Goal: Task Accomplishment & Management: Complete application form

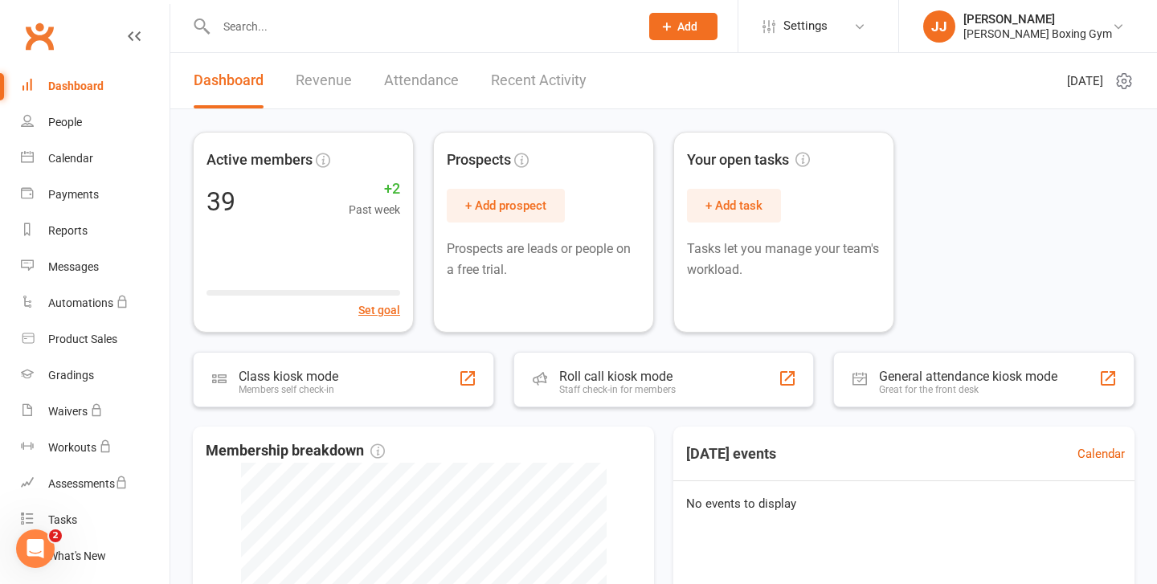
click at [291, 28] on input "text" at bounding box center [419, 26] width 417 height 22
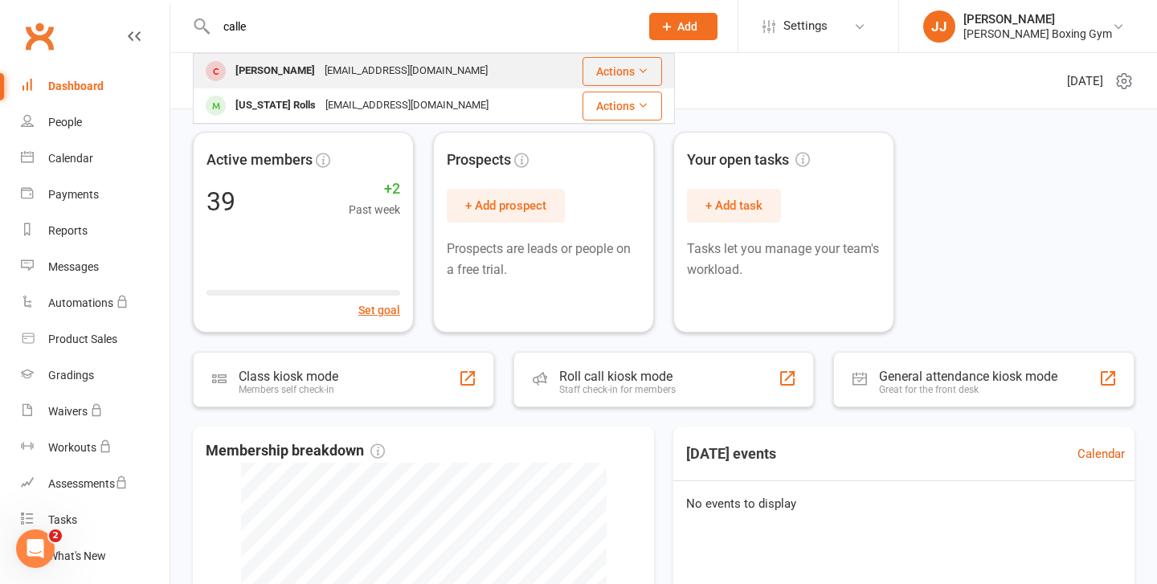
type input "calle"
click at [301, 73] on div "[PERSON_NAME]" at bounding box center [275, 70] width 89 height 23
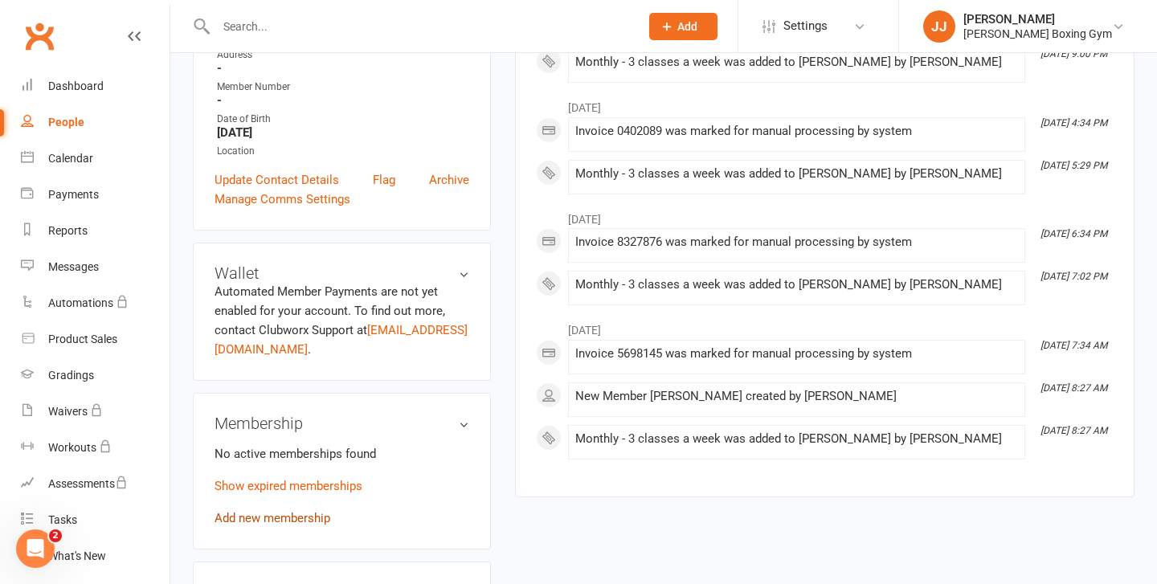
scroll to position [337, 0]
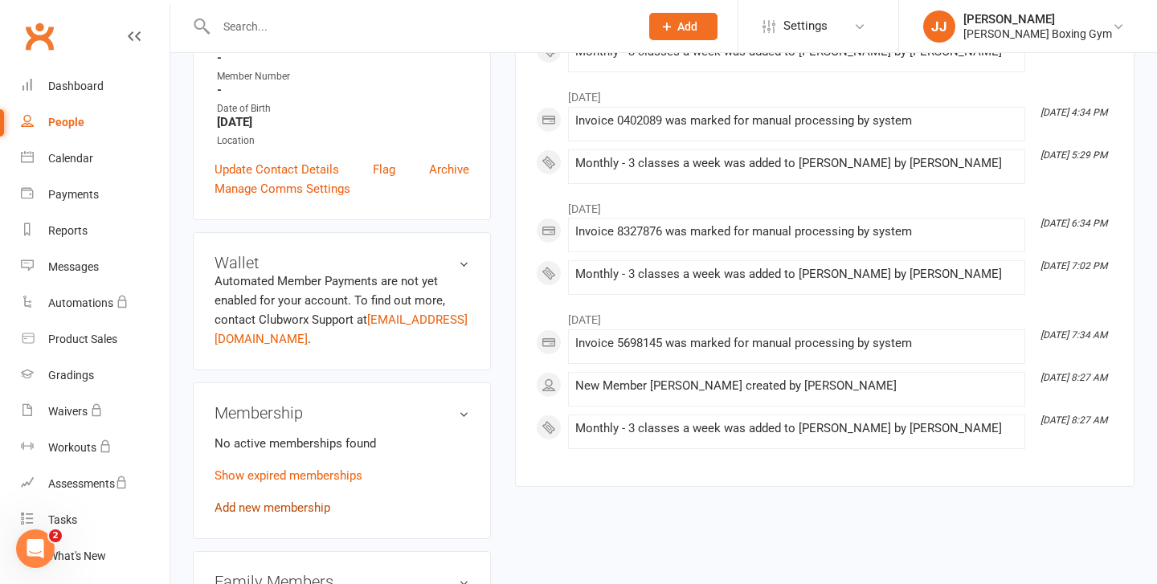
click at [294, 501] on link "Add new membership" at bounding box center [273, 508] width 116 height 14
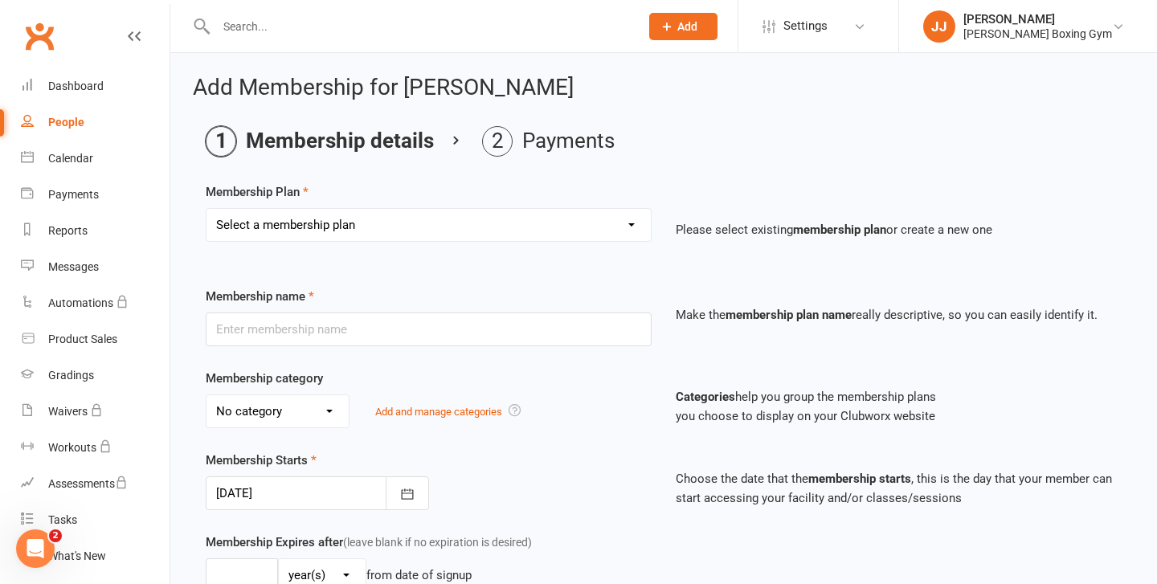
click at [431, 234] on select "Select a membership plan Create new Membership Plan Monthly - 1 class a week Mo…" at bounding box center [429, 225] width 444 height 32
select select "3"
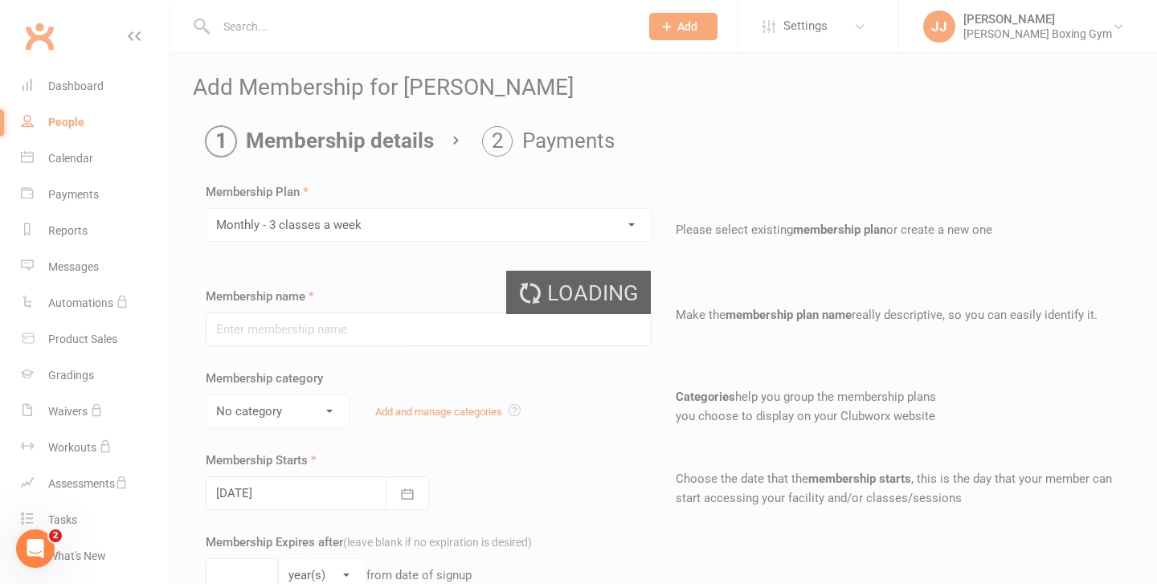
type input "Monthly - 3 classes a week"
select select "2"
type input "1"
select select "2"
type input "3"
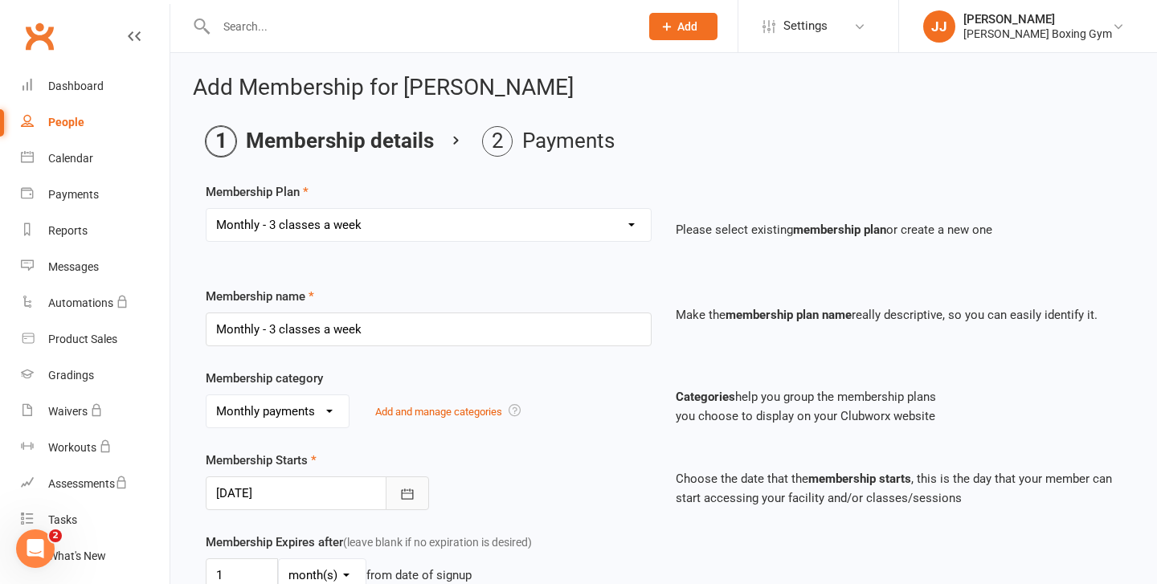
click at [402, 479] on button "button" at bounding box center [407, 493] width 43 height 34
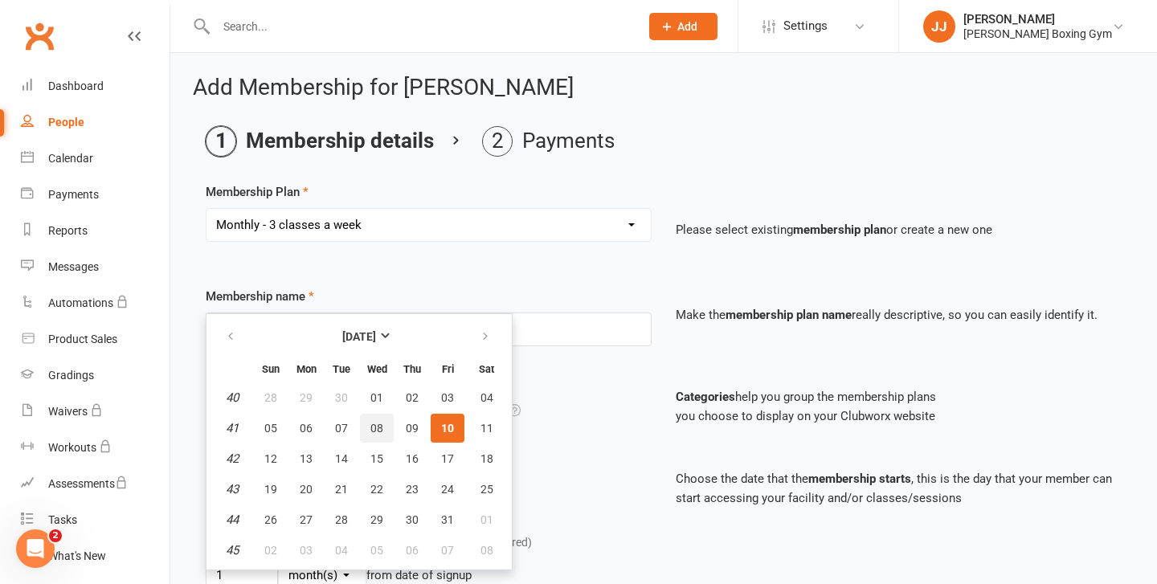
click at [370, 427] on span "08" at bounding box center [376, 428] width 13 height 13
type input "[DATE]"
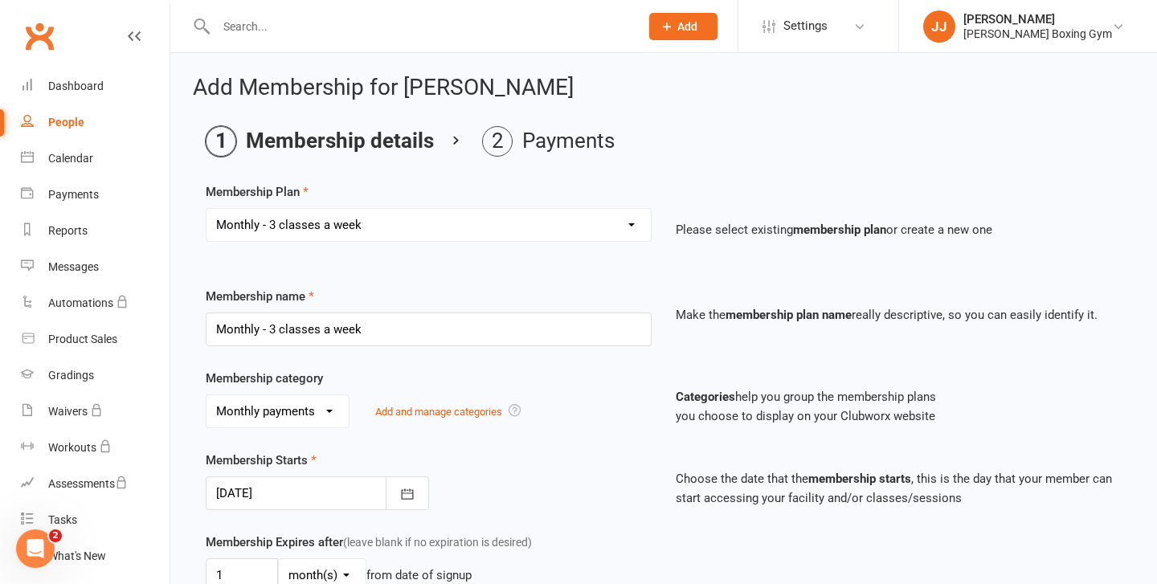
scroll to position [512, 0]
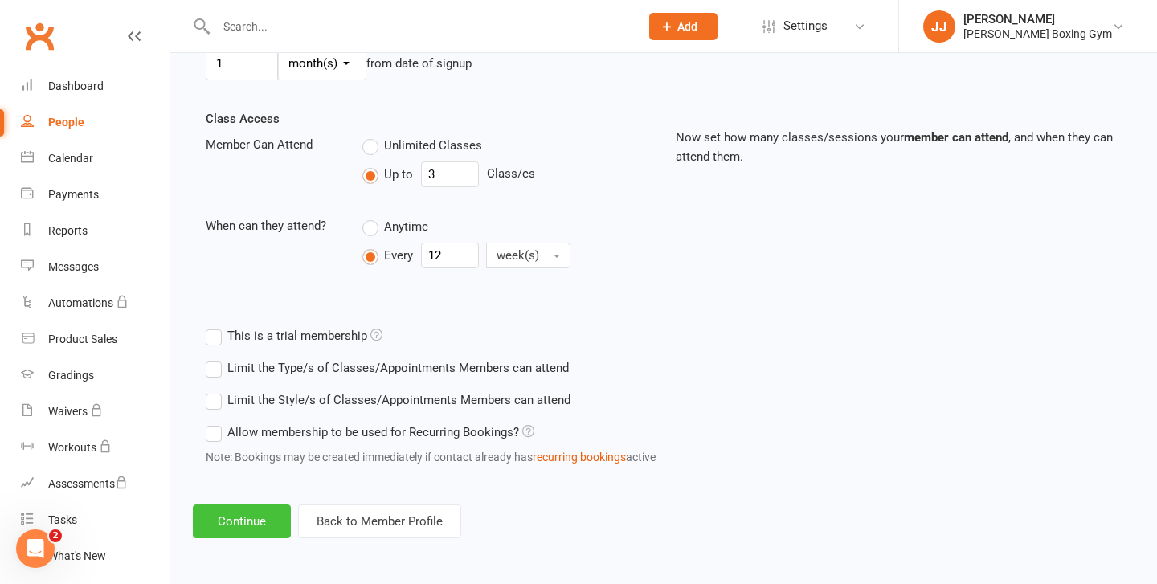
click at [258, 525] on button "Continue" at bounding box center [242, 522] width 98 height 34
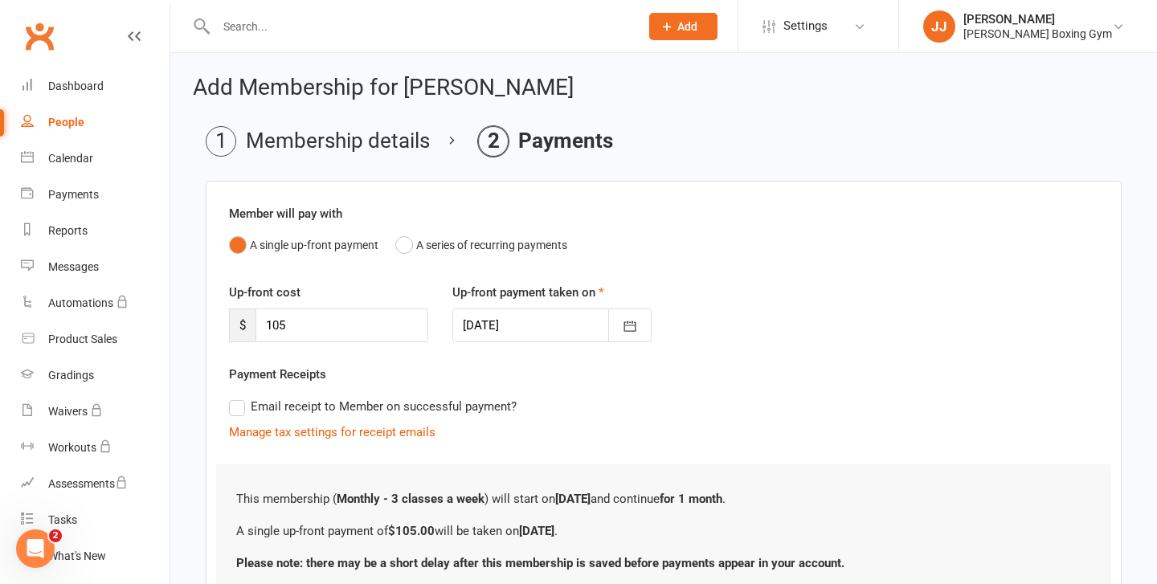
scroll to position [133, 0]
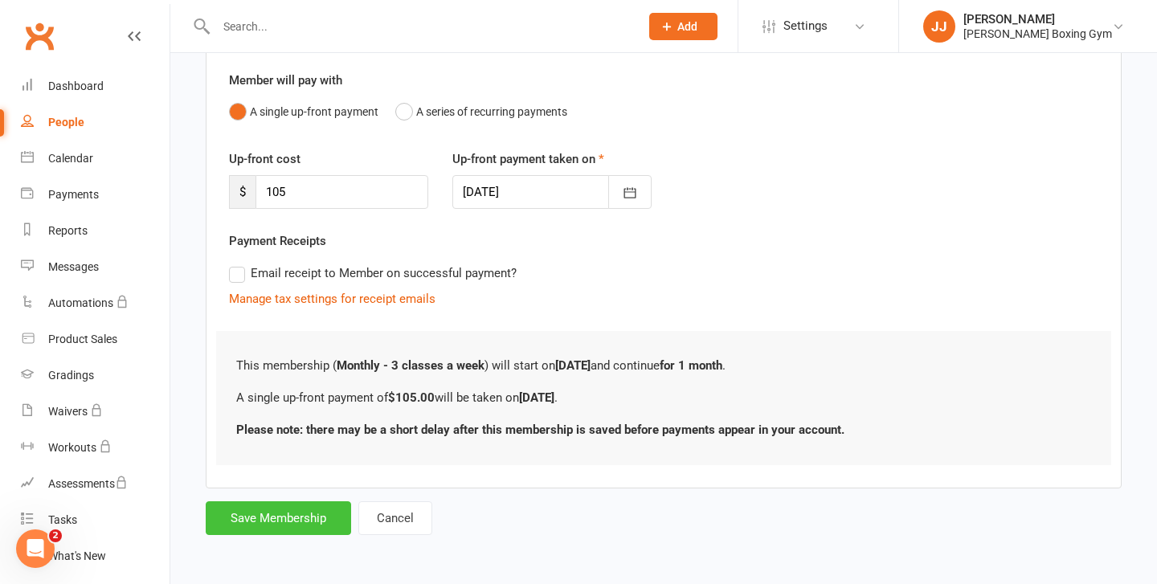
click at [296, 517] on button "Save Membership" at bounding box center [278, 518] width 145 height 34
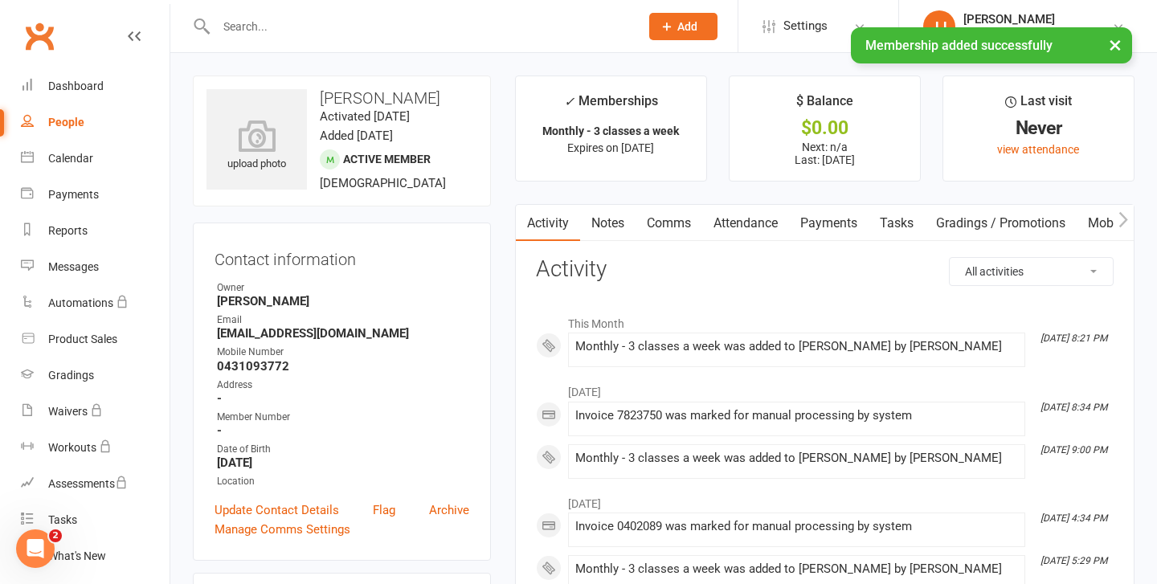
click at [325, 27] on div "× Membership added successfully" at bounding box center [568, 27] width 1136 height 0
click at [318, 27] on div "× Membership added successfully" at bounding box center [568, 27] width 1136 height 0
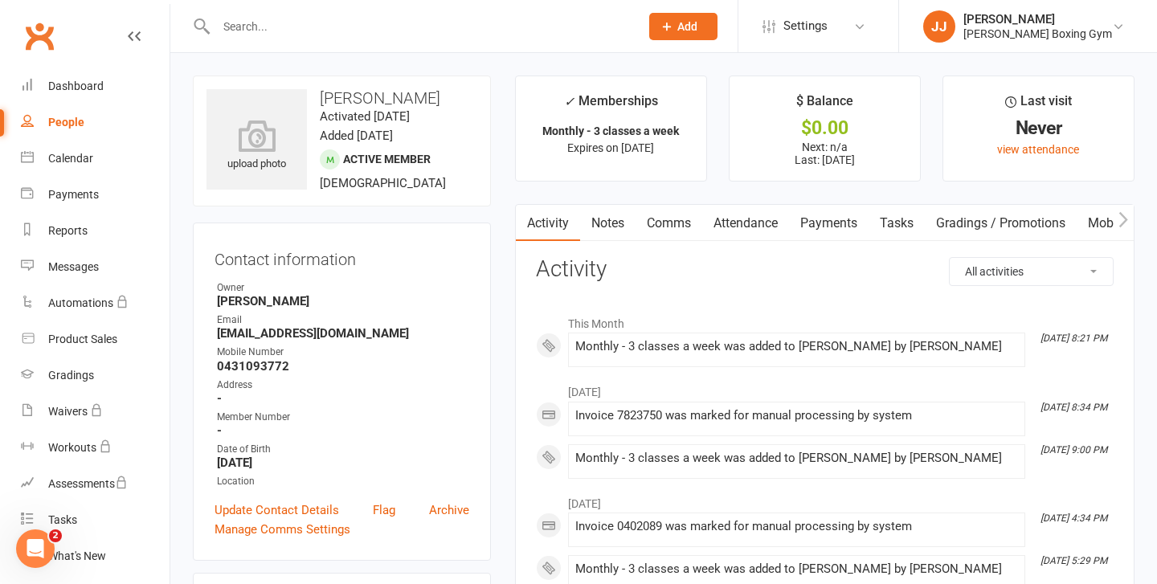
click at [250, 27] on input "text" at bounding box center [419, 26] width 417 height 22
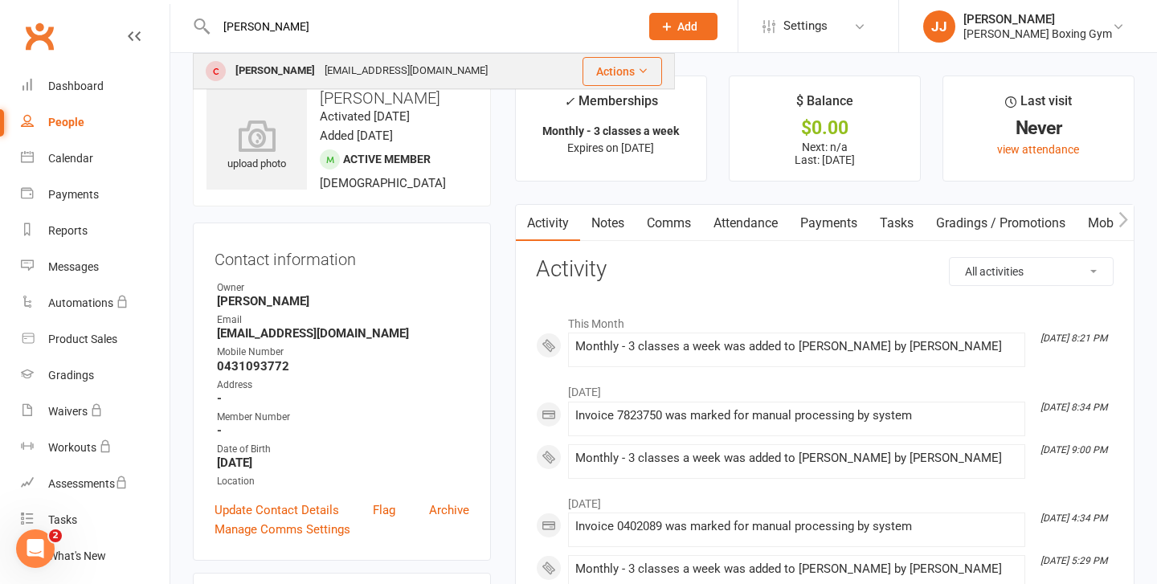
type input "[PERSON_NAME]"
click at [250, 63] on div "[PERSON_NAME]" at bounding box center [275, 70] width 89 height 23
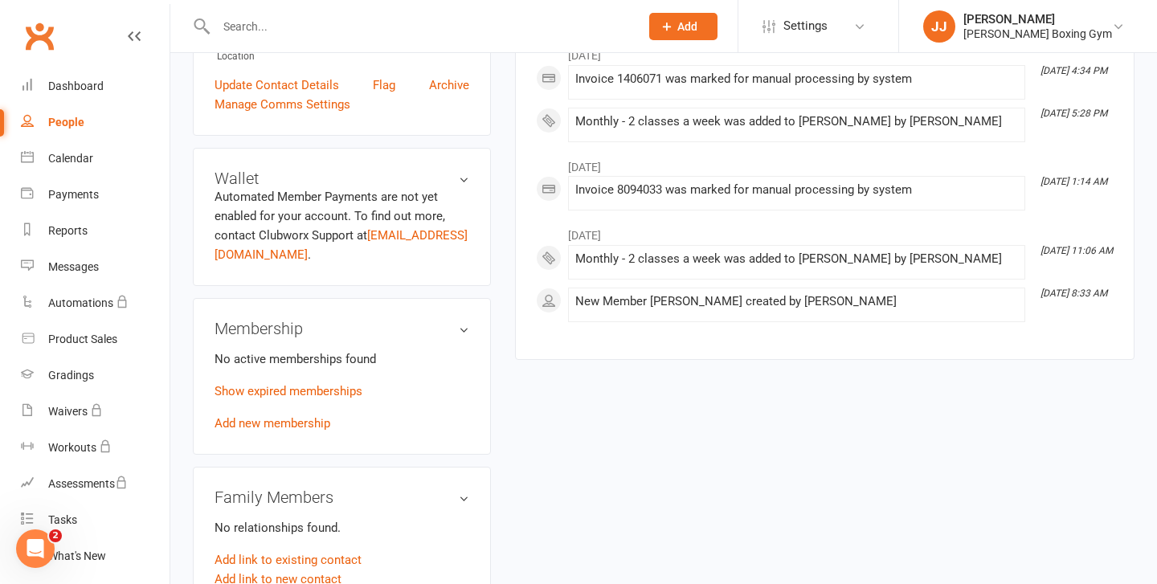
scroll to position [427, 0]
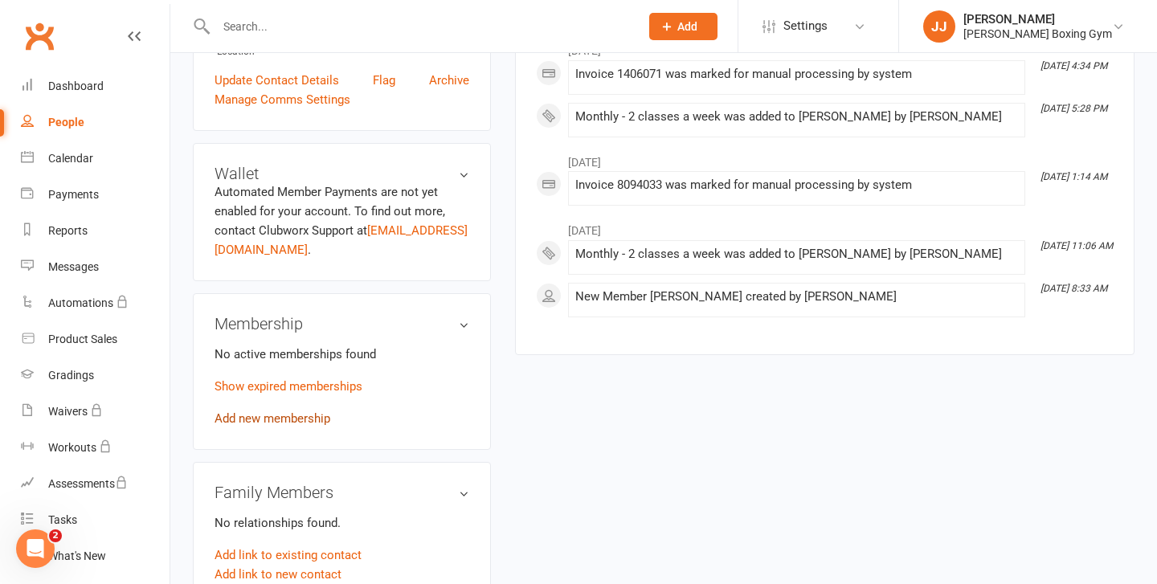
click at [280, 419] on link "Add new membership" at bounding box center [273, 418] width 116 height 14
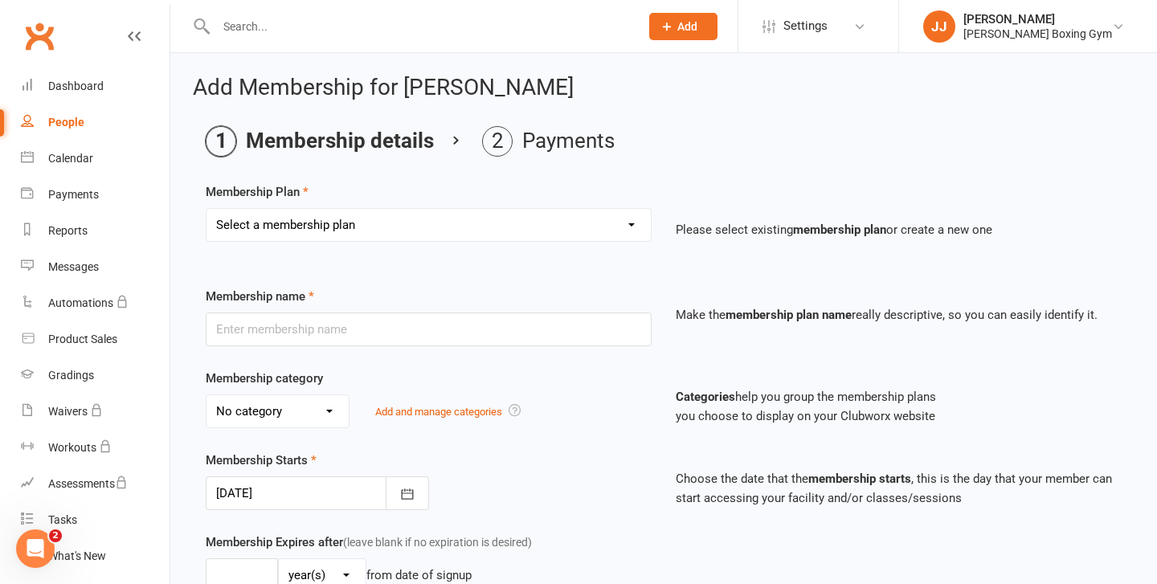
click at [491, 233] on select "Select a membership plan Create new Membership Plan Monthly - 1 class a week Mo…" at bounding box center [429, 225] width 444 height 32
select select "2"
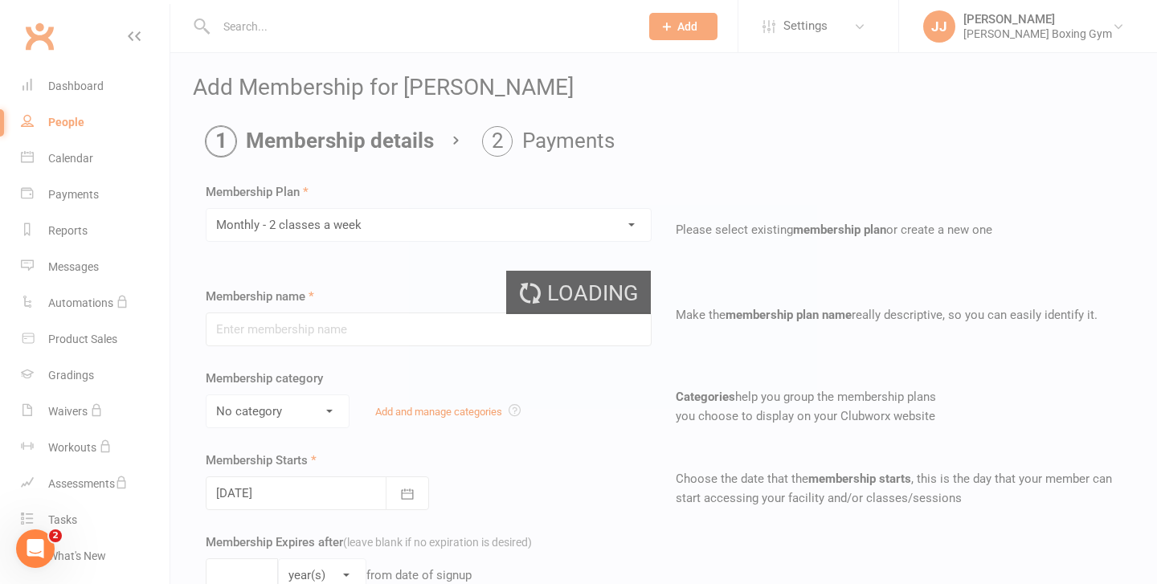
type input "Monthly - 2 classes a week"
select select "2"
type input "1"
select select "2"
type input "2"
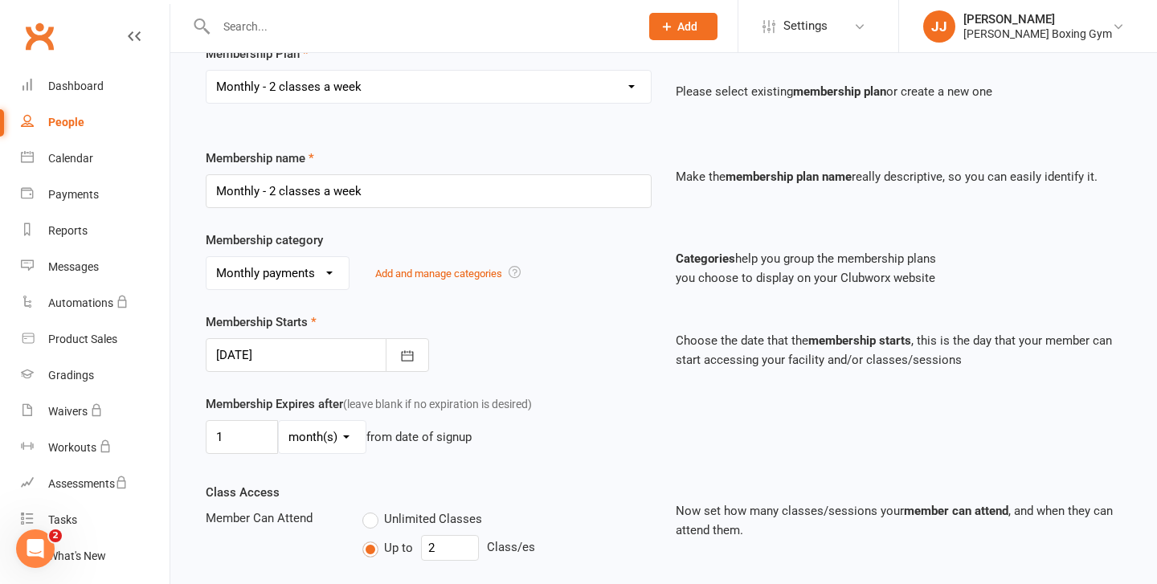
scroll to position [156, 0]
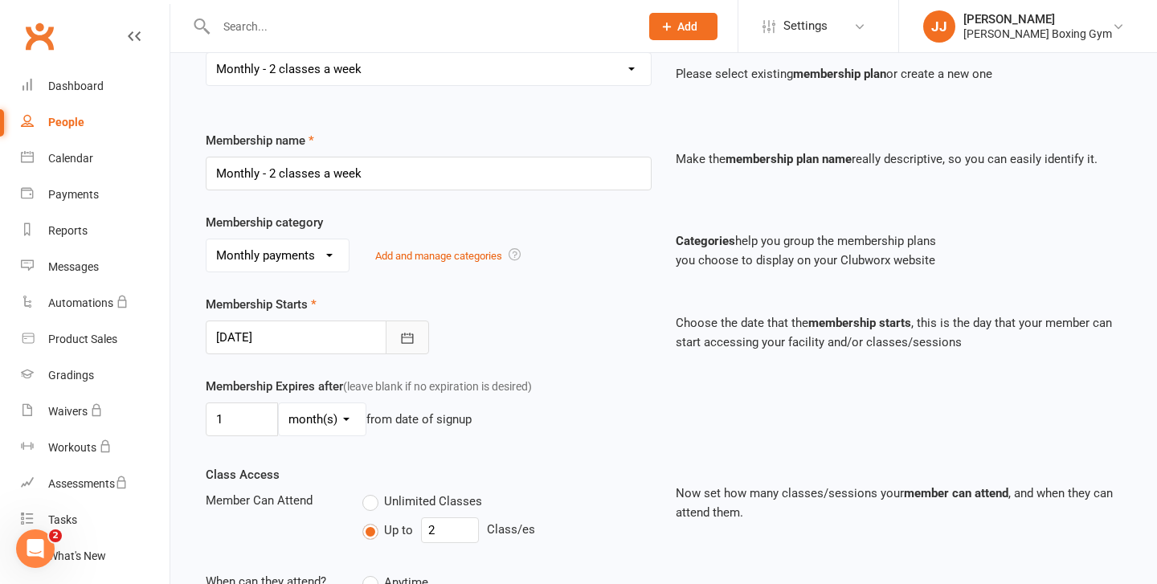
click at [403, 331] on icon "button" at bounding box center [407, 338] width 16 height 16
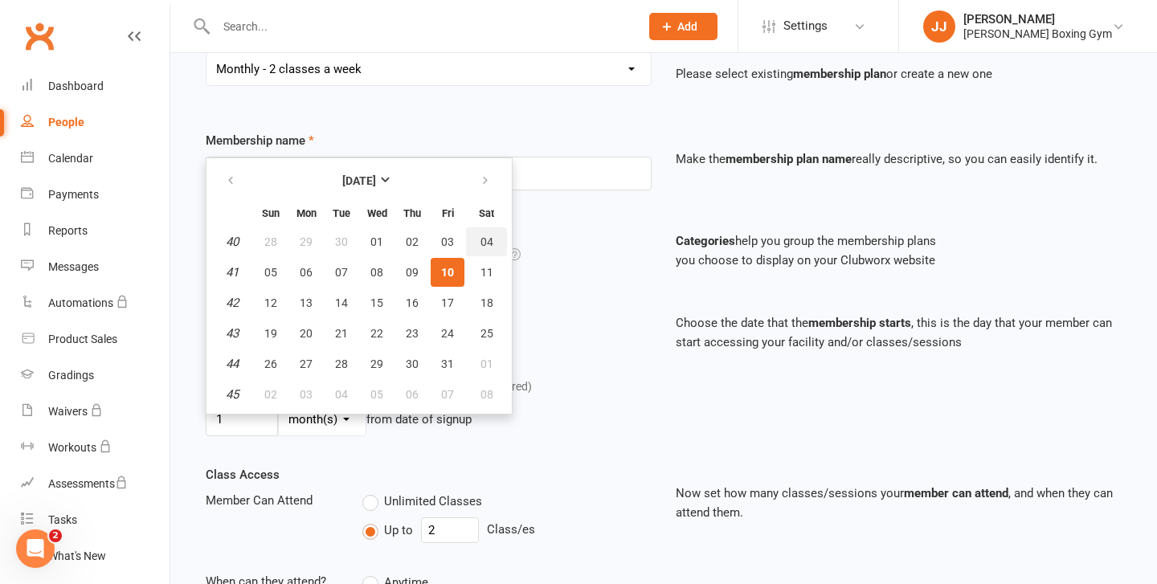
click at [491, 238] on span "04" at bounding box center [487, 241] width 13 height 13
type input "[DATE]"
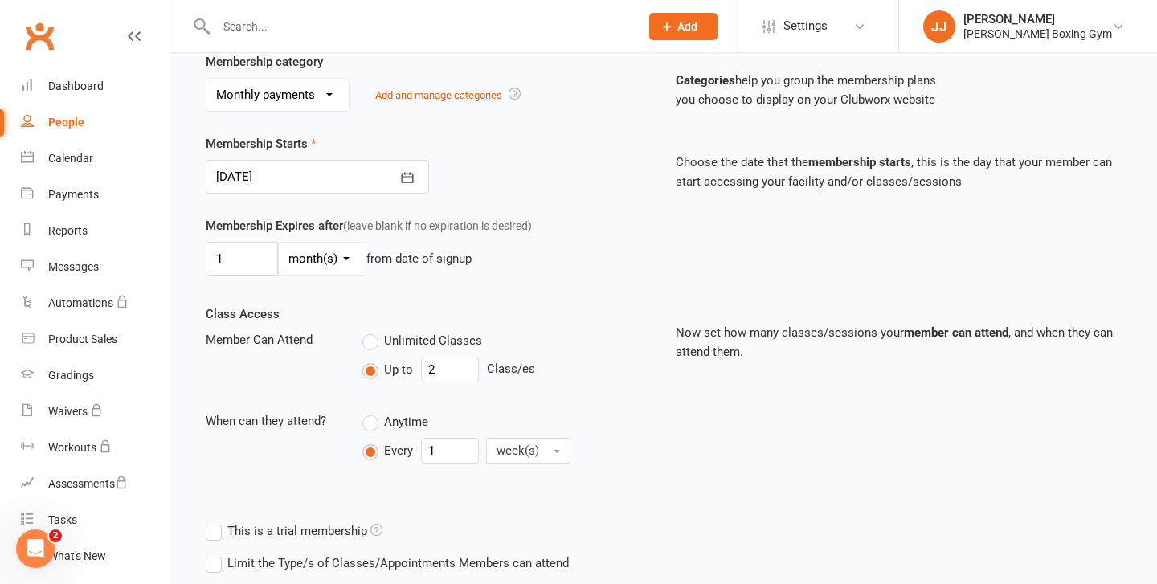
scroll to position [554, 0]
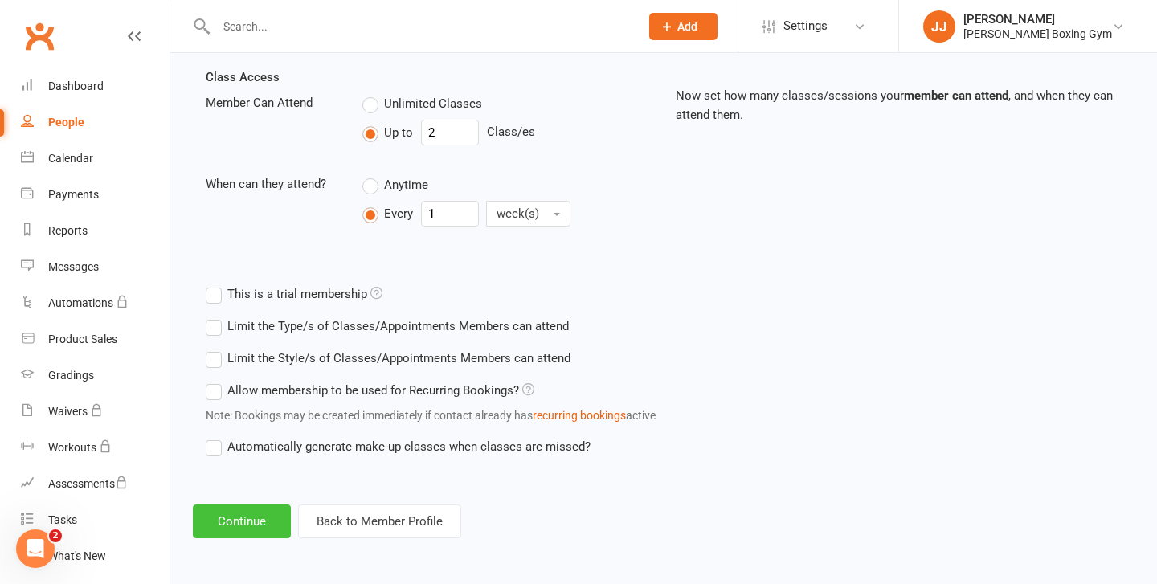
click at [251, 532] on button "Continue" at bounding box center [242, 522] width 98 height 34
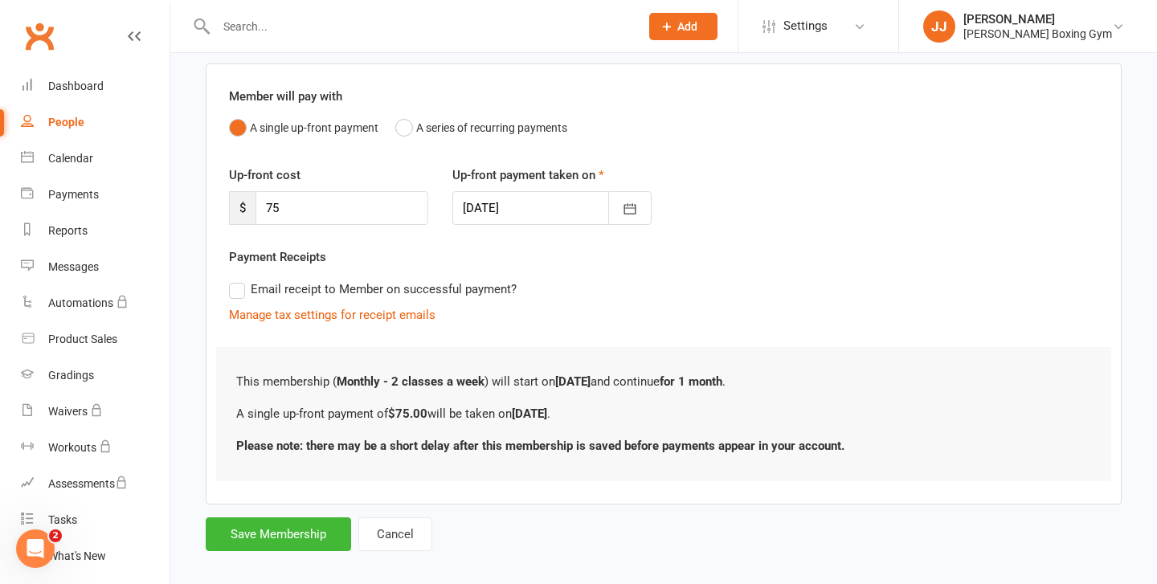
scroll to position [133, 0]
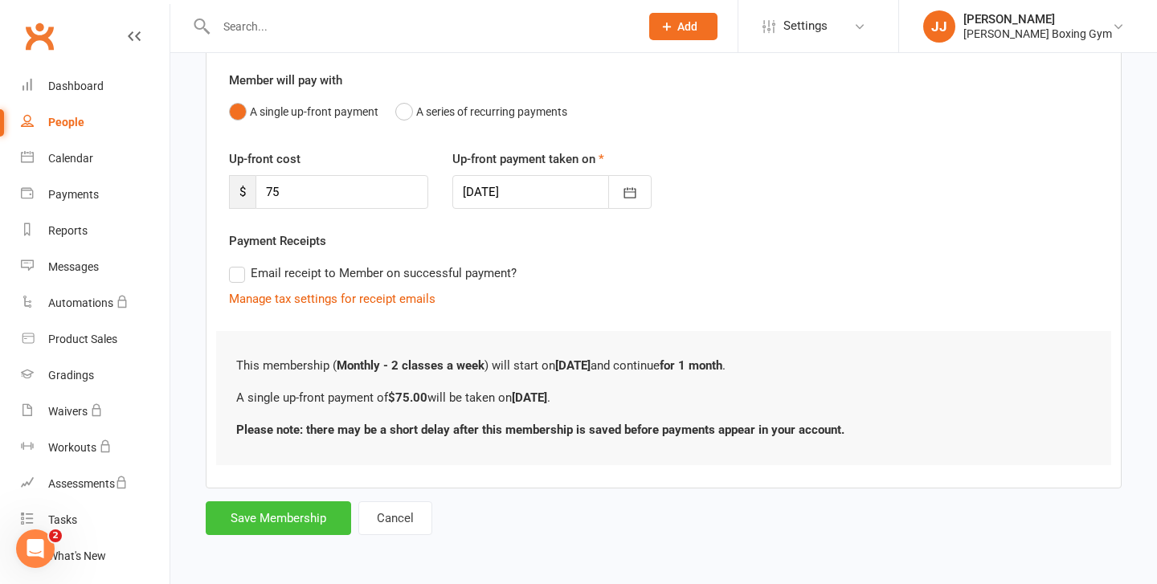
click at [275, 507] on button "Save Membership" at bounding box center [278, 518] width 145 height 34
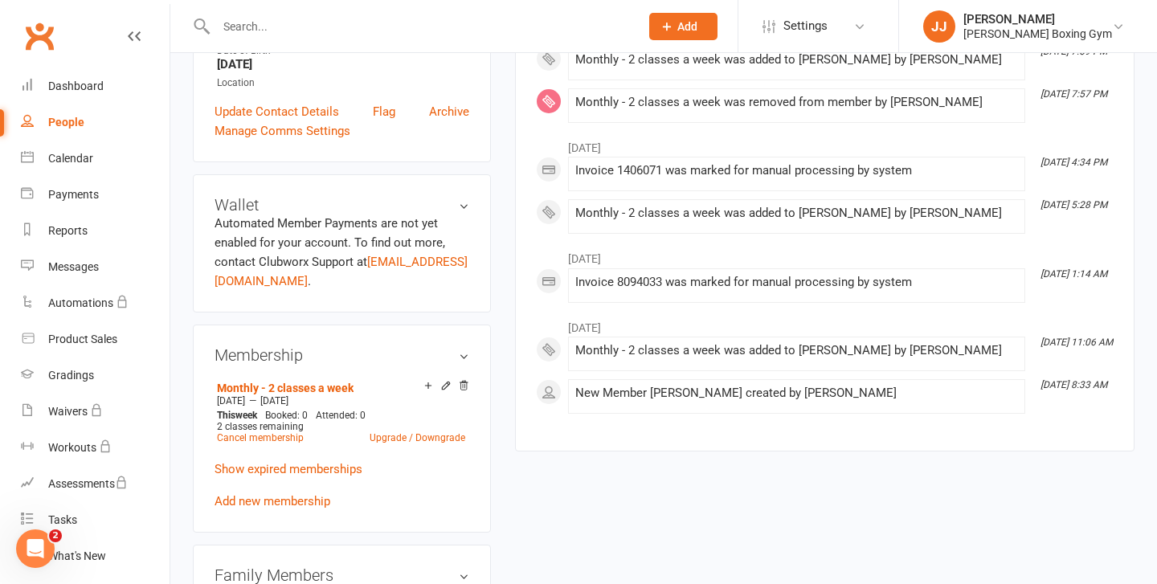
scroll to position [417, 0]
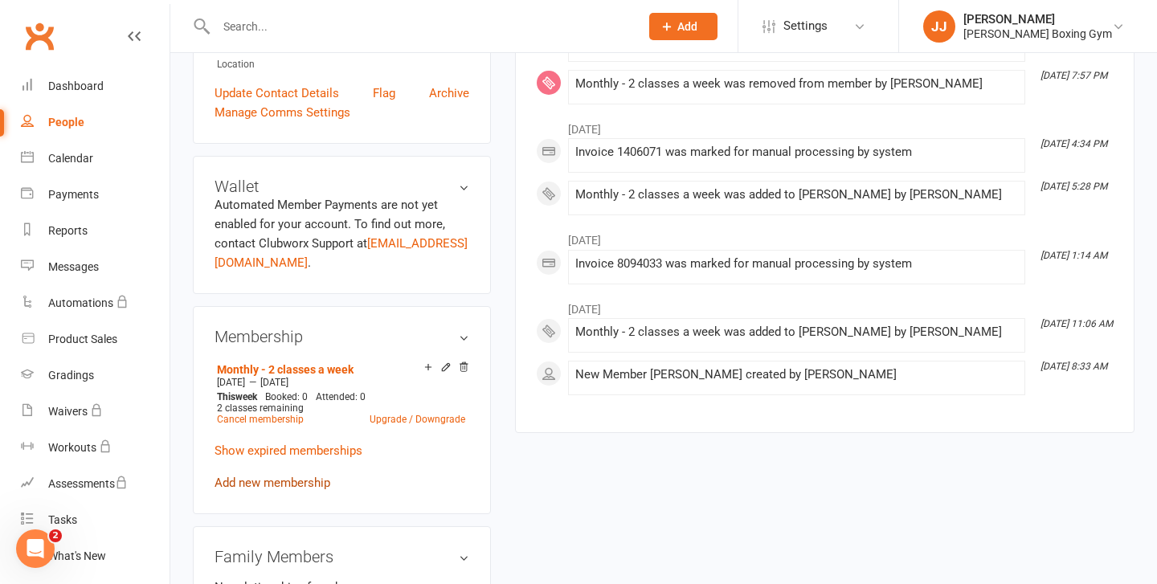
click at [301, 476] on link "Add new membership" at bounding box center [273, 483] width 116 height 14
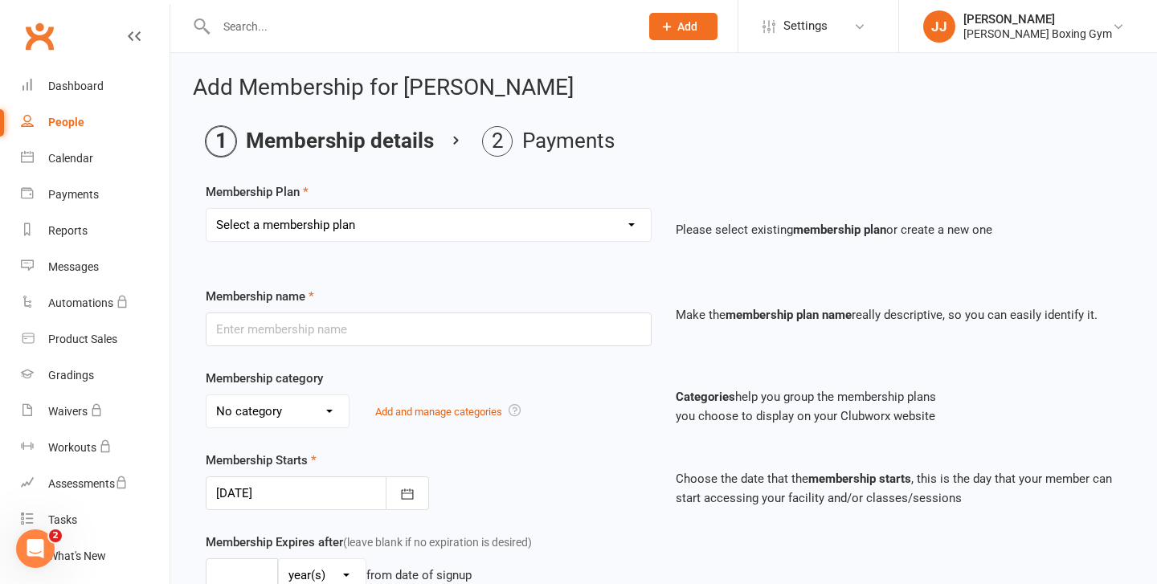
click at [379, 217] on select "Select a membership plan Create new Membership Plan Monthly - 1 class a week Mo…" at bounding box center [429, 225] width 444 height 32
select select "7"
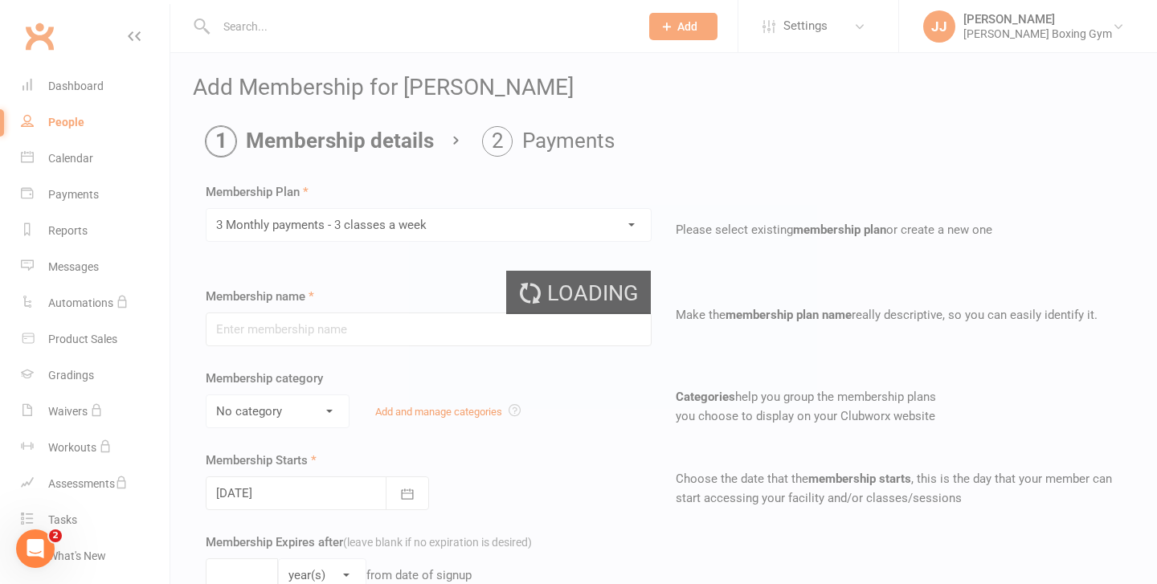
type input "3 Monthly payments - 3 classes a week"
select select "0"
type input "3"
select select "2"
type input "3"
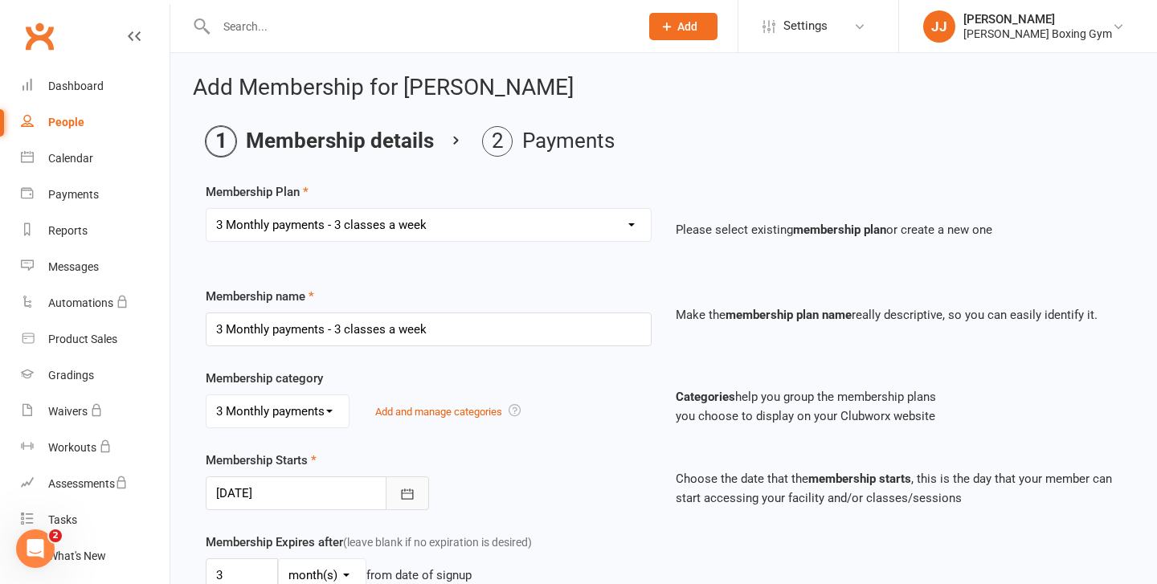
click at [406, 492] on icon "button" at bounding box center [407, 494] width 16 height 16
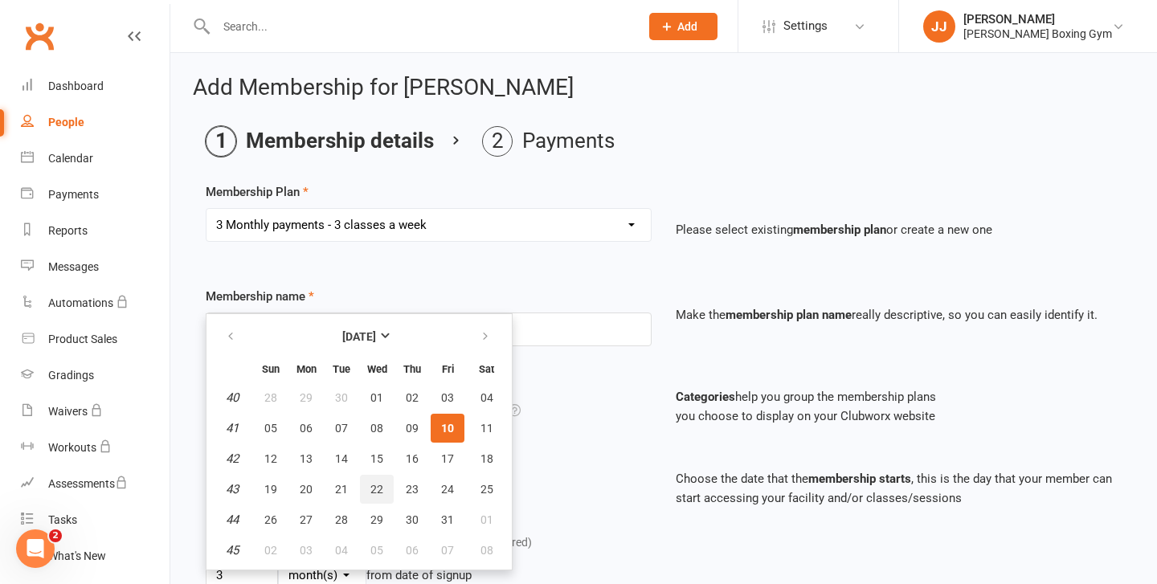
click at [375, 489] on span "22" at bounding box center [376, 489] width 13 height 13
type input "[DATE]"
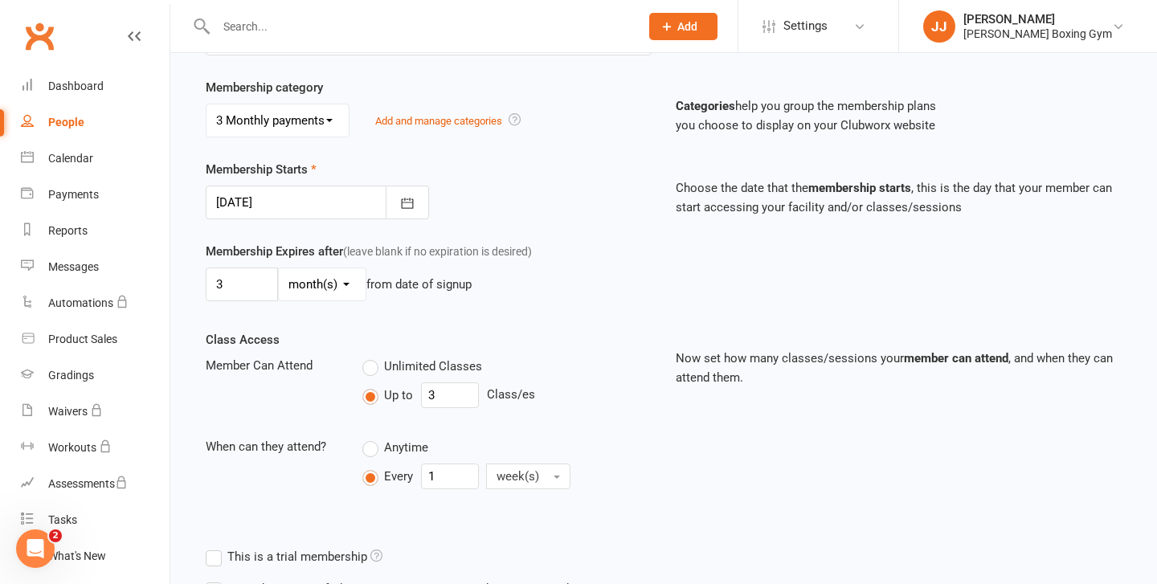
scroll to position [554, 0]
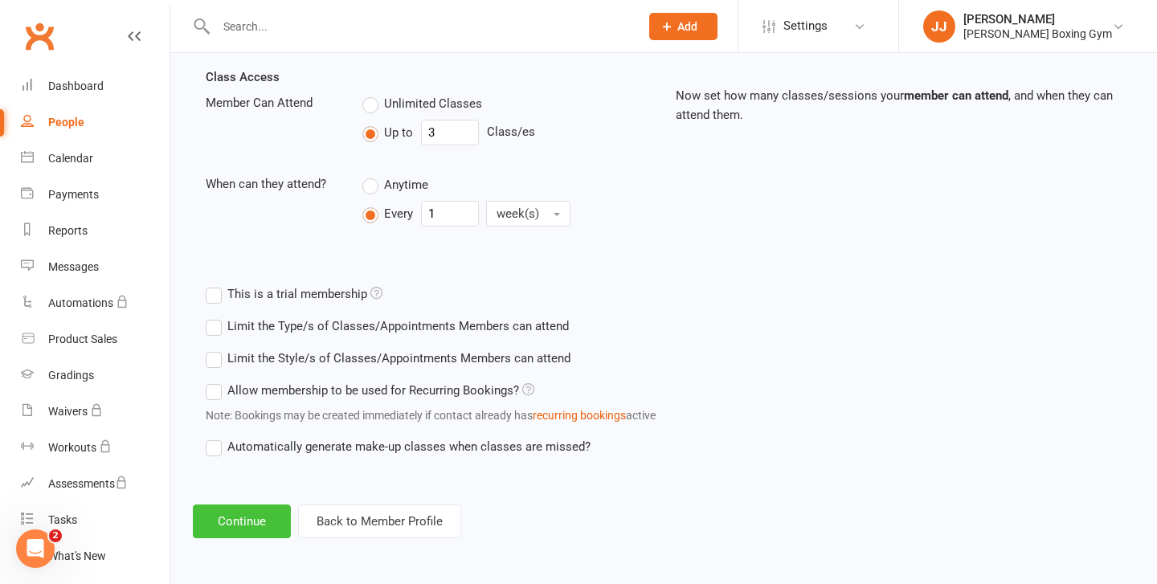
click at [220, 515] on button "Continue" at bounding box center [242, 522] width 98 height 34
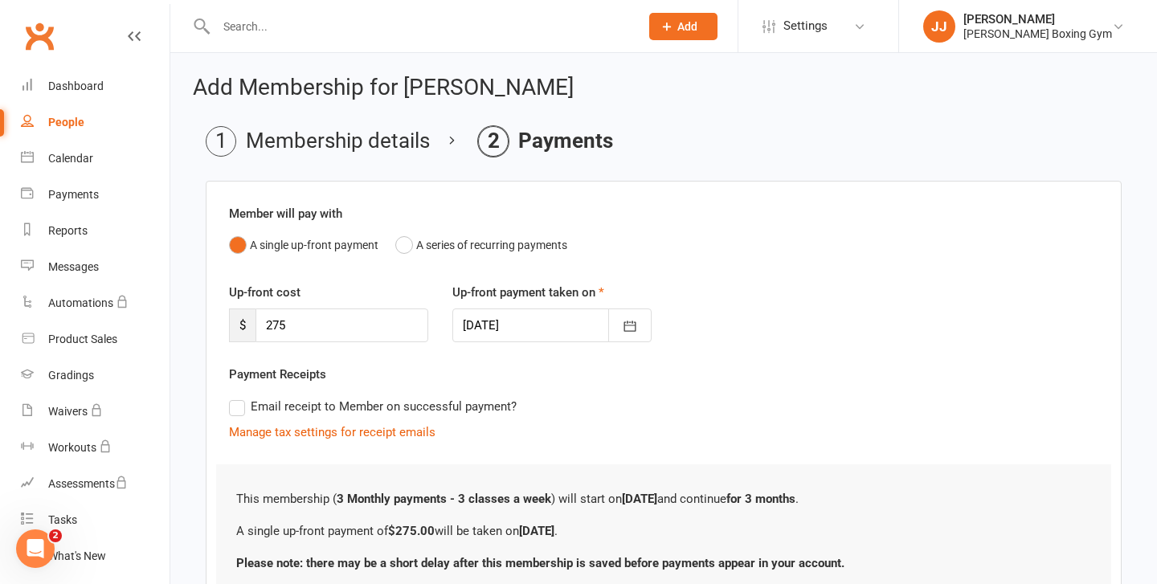
scroll to position [133, 0]
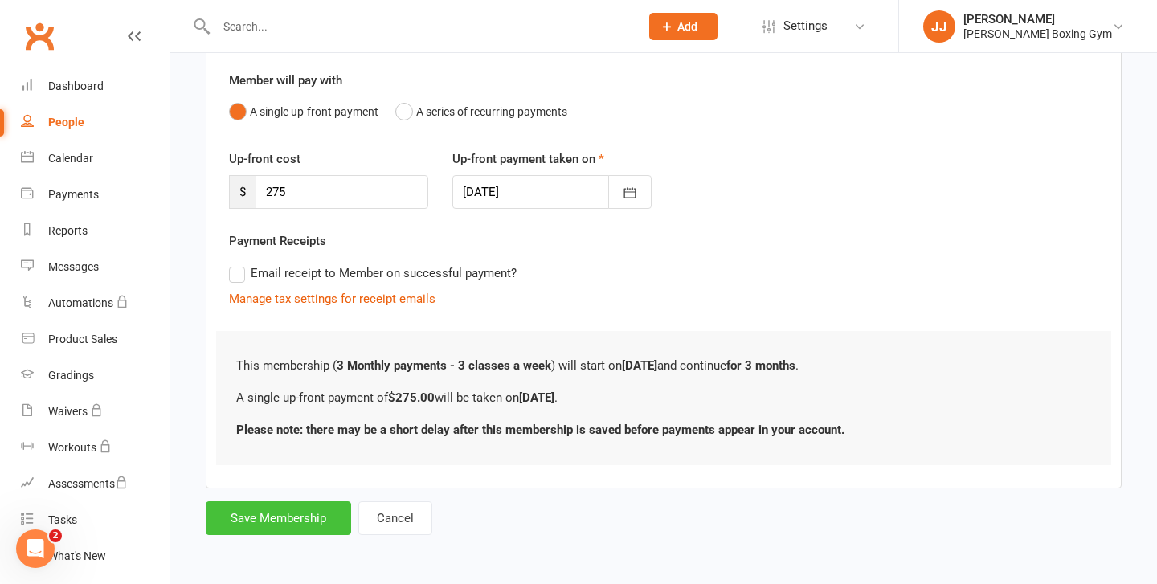
click at [328, 530] on button "Save Membership" at bounding box center [278, 518] width 145 height 34
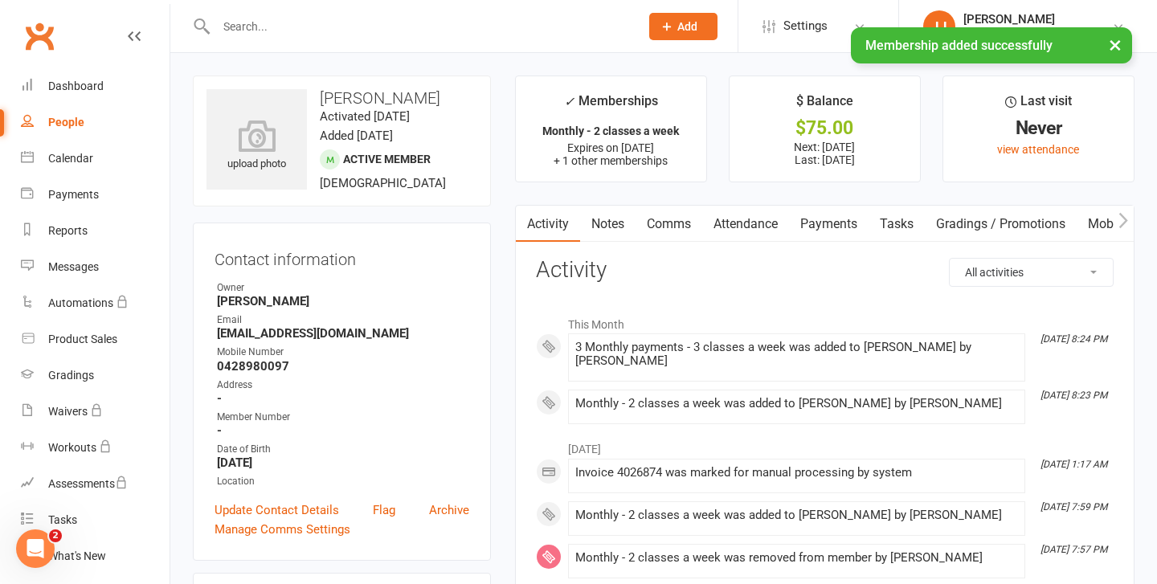
click at [258, 22] on input "text" at bounding box center [419, 26] width 417 height 22
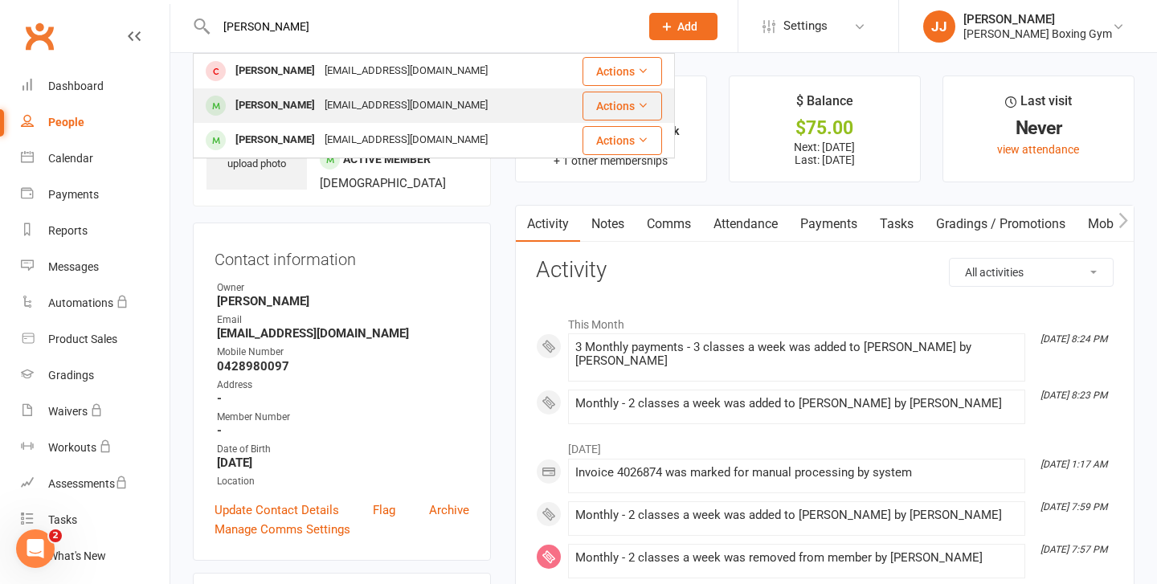
type input "[PERSON_NAME]"
click at [270, 104] on div "[PERSON_NAME]" at bounding box center [275, 105] width 89 height 23
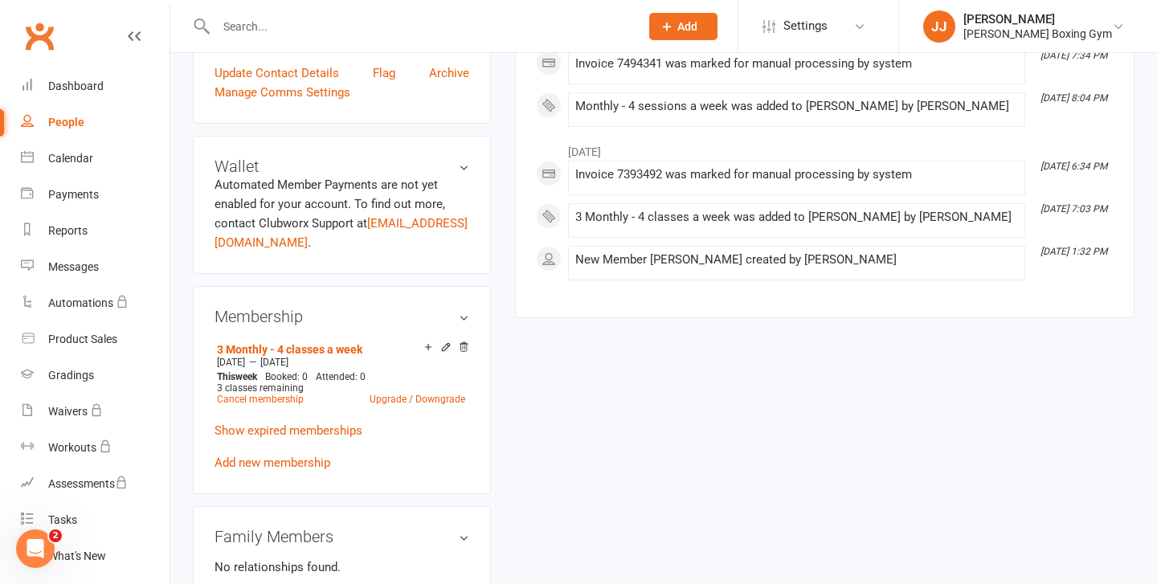
scroll to position [484, 0]
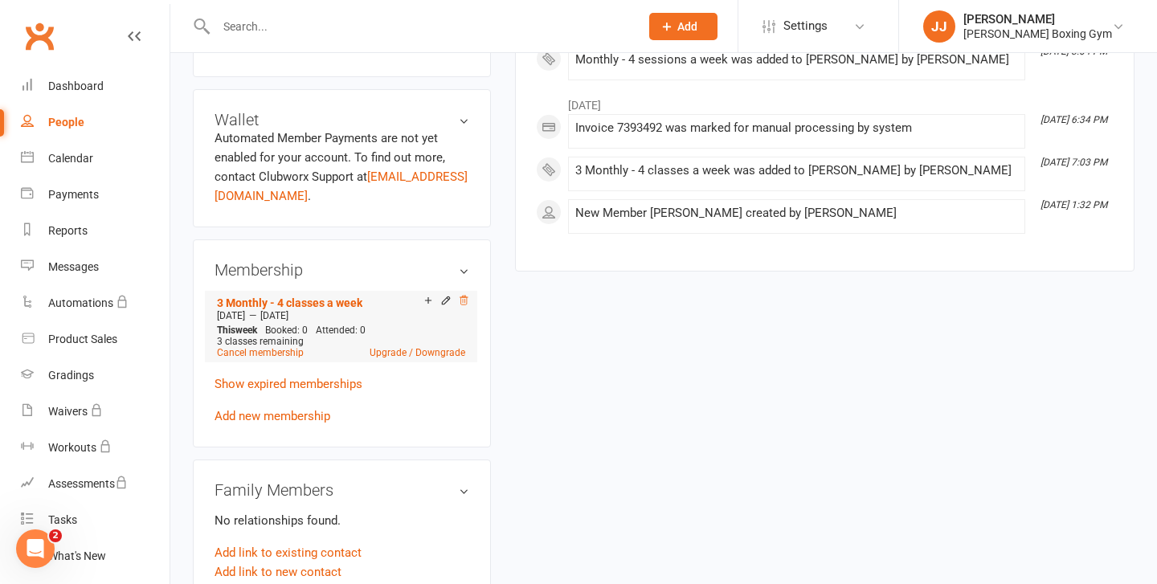
click at [460, 300] on icon at bounding box center [464, 300] width 8 height 9
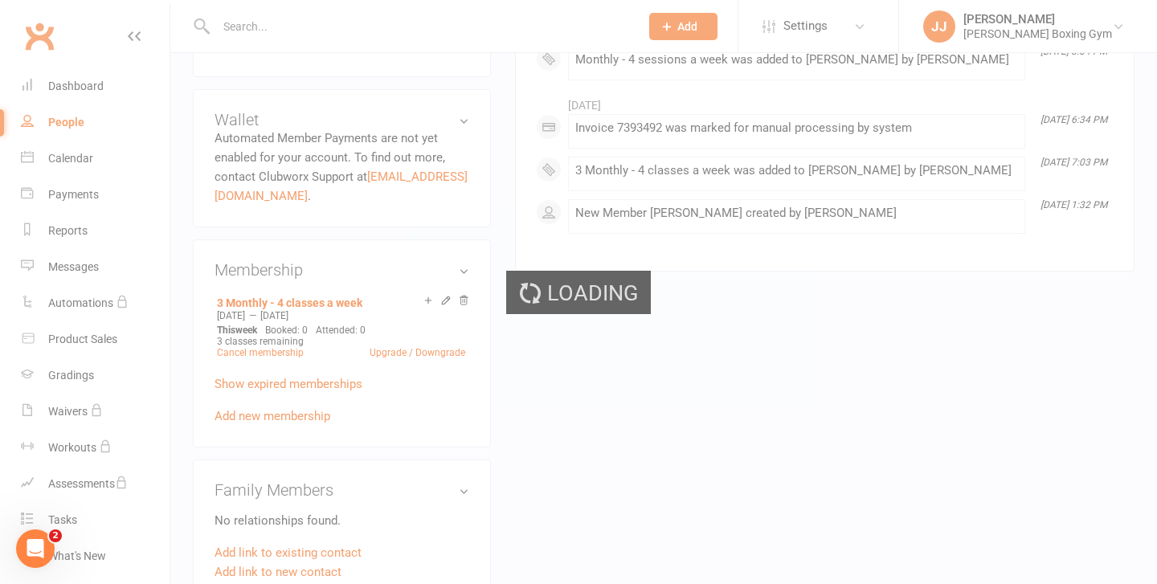
scroll to position [481, 0]
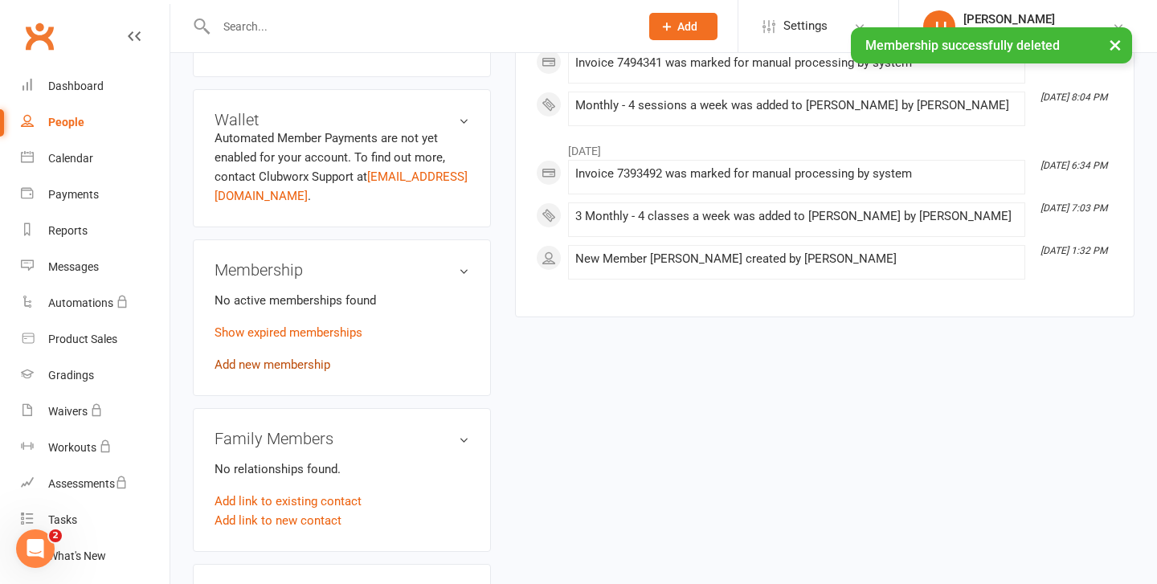
click at [307, 360] on link "Add new membership" at bounding box center [273, 365] width 116 height 14
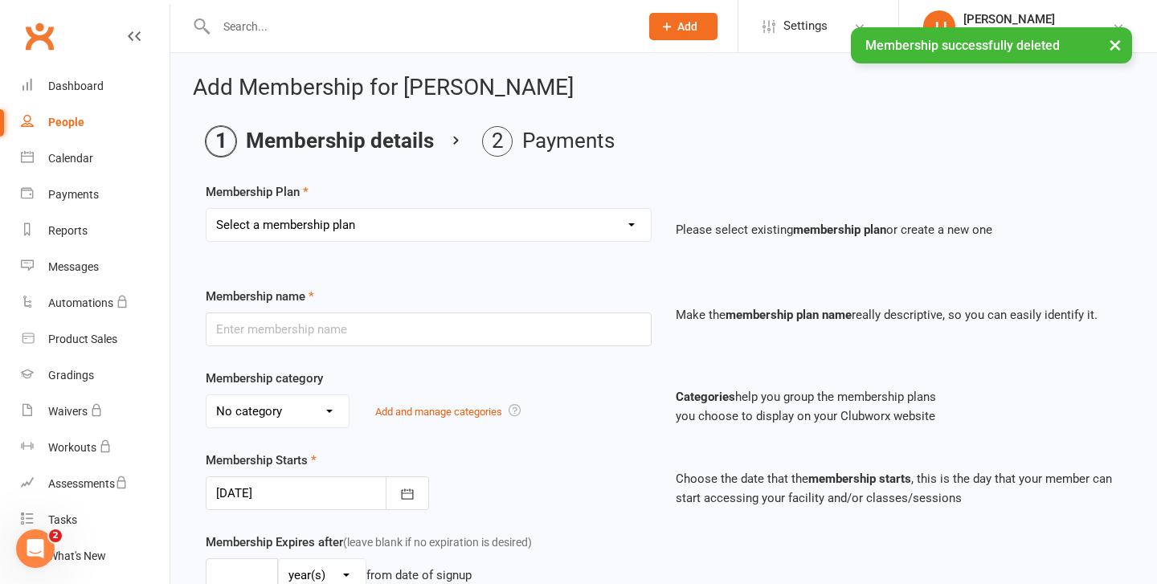
click at [423, 216] on select "Select a membership plan Create new Membership Plan Monthly - 1 class a week Mo…" at bounding box center [429, 225] width 444 height 32
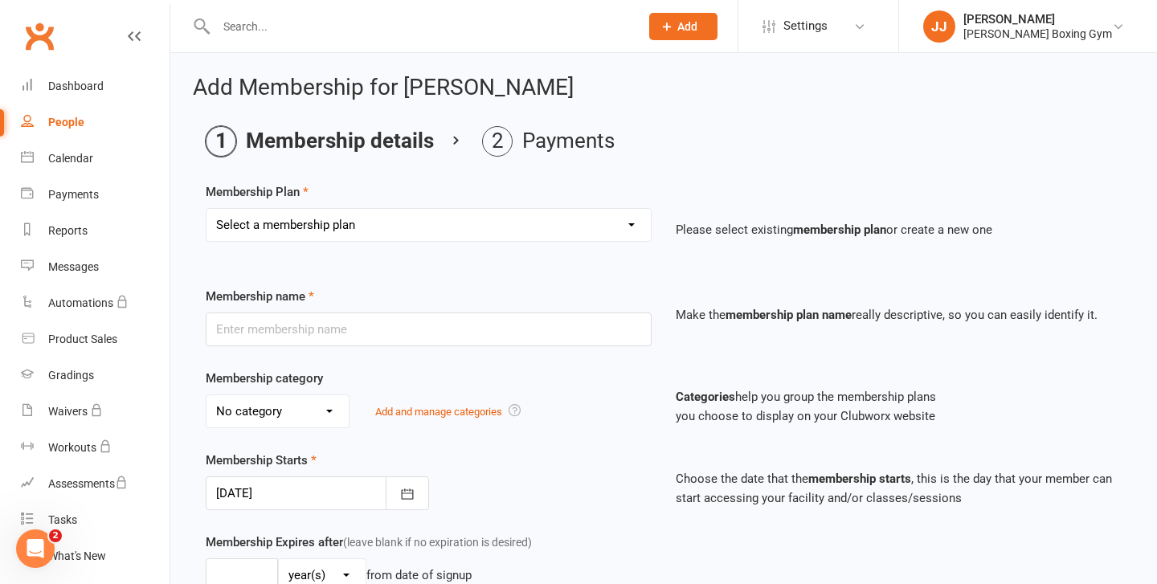
select select "8"
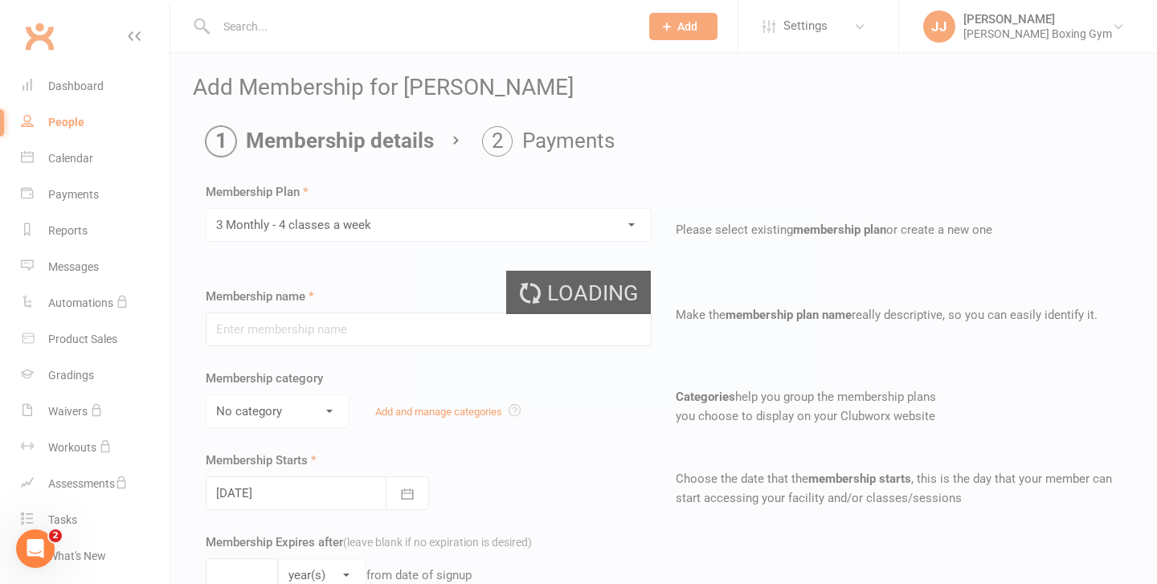
type input "3 Monthly - 4 classes a week"
select select "0"
type input "3"
select select "2"
type input "3"
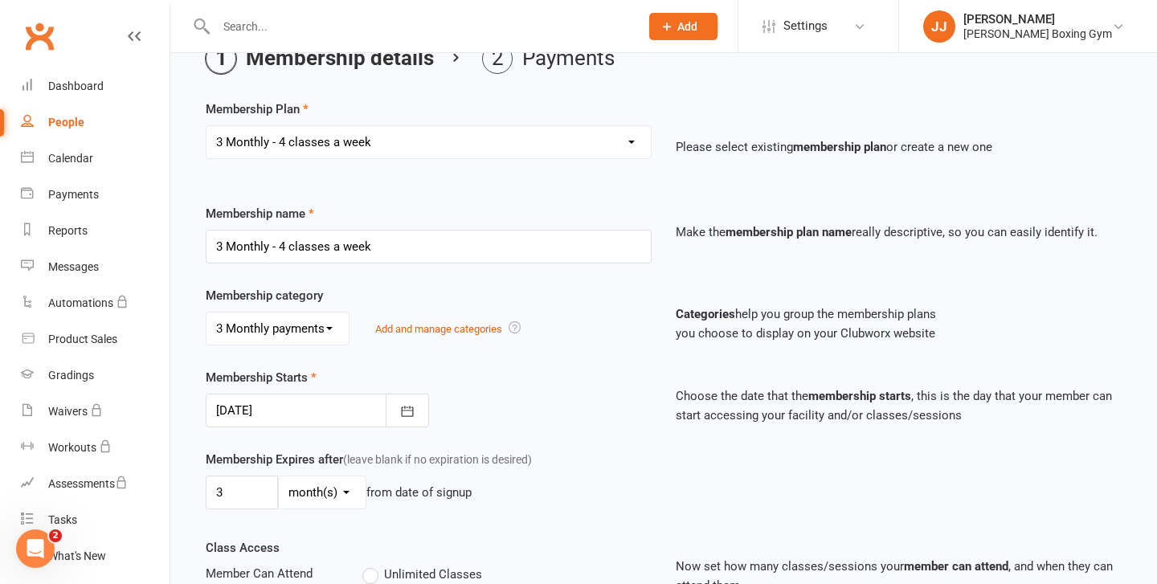
scroll to position [96, 0]
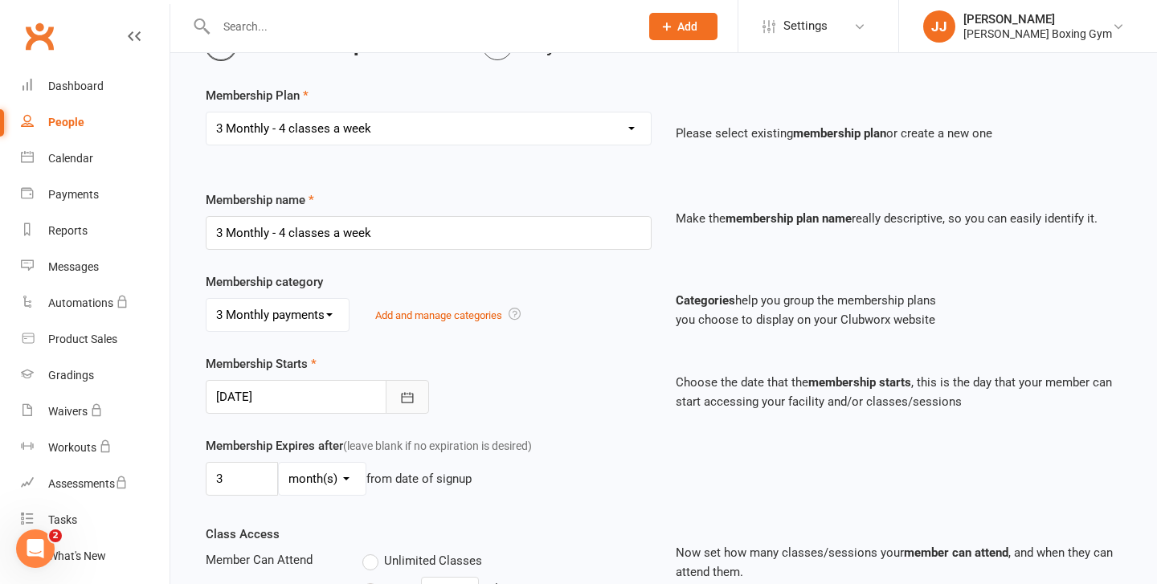
click at [404, 413] on button "button" at bounding box center [407, 397] width 43 height 34
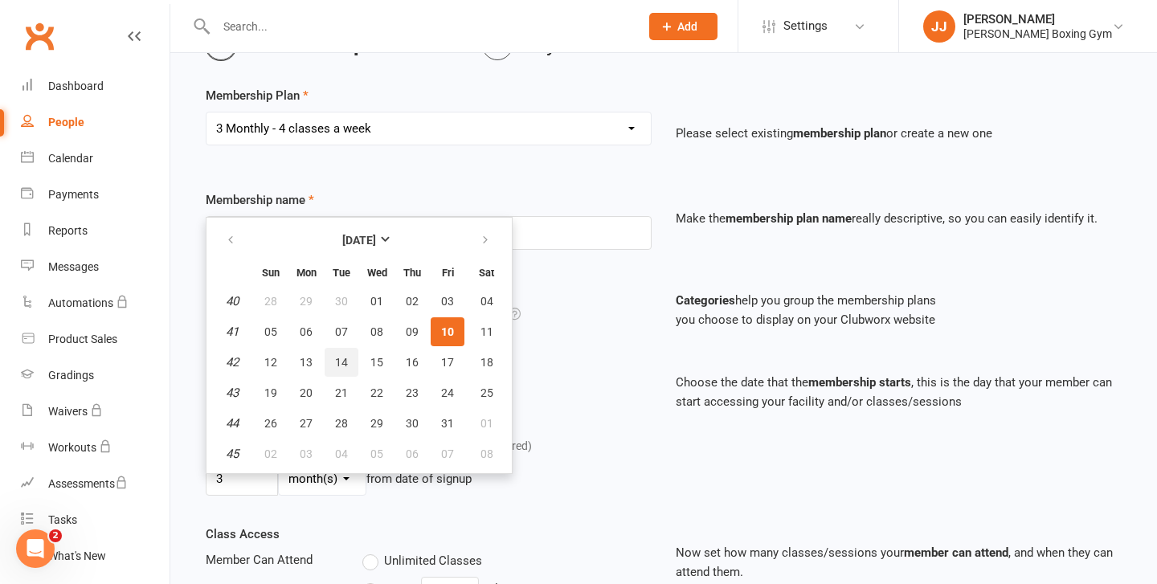
click at [333, 370] on button "14" at bounding box center [342, 362] width 34 height 29
type input "[DATE]"
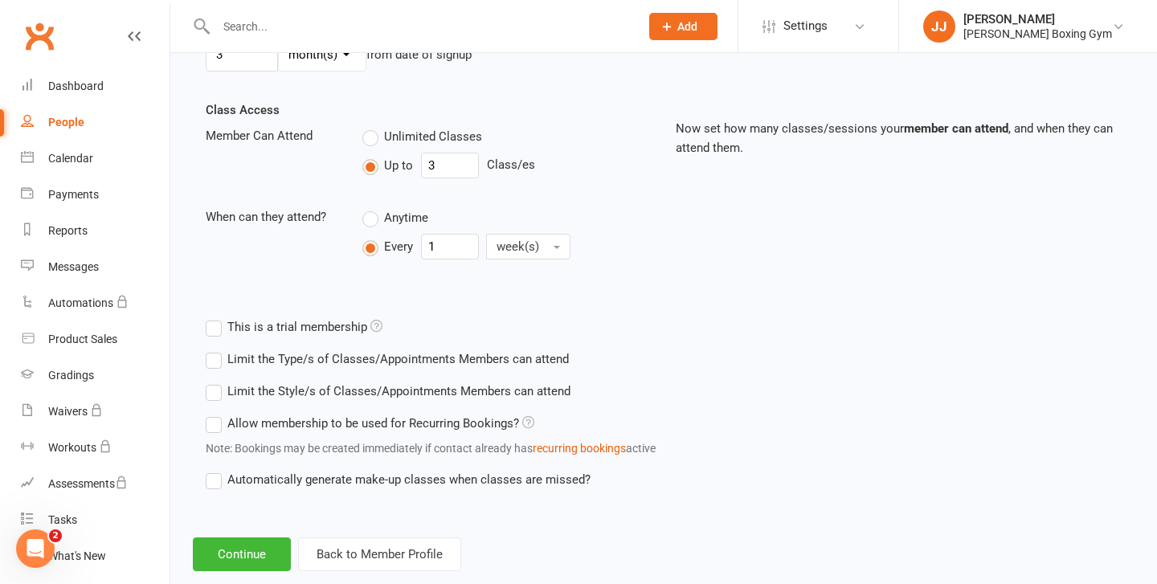
scroll to position [554, 0]
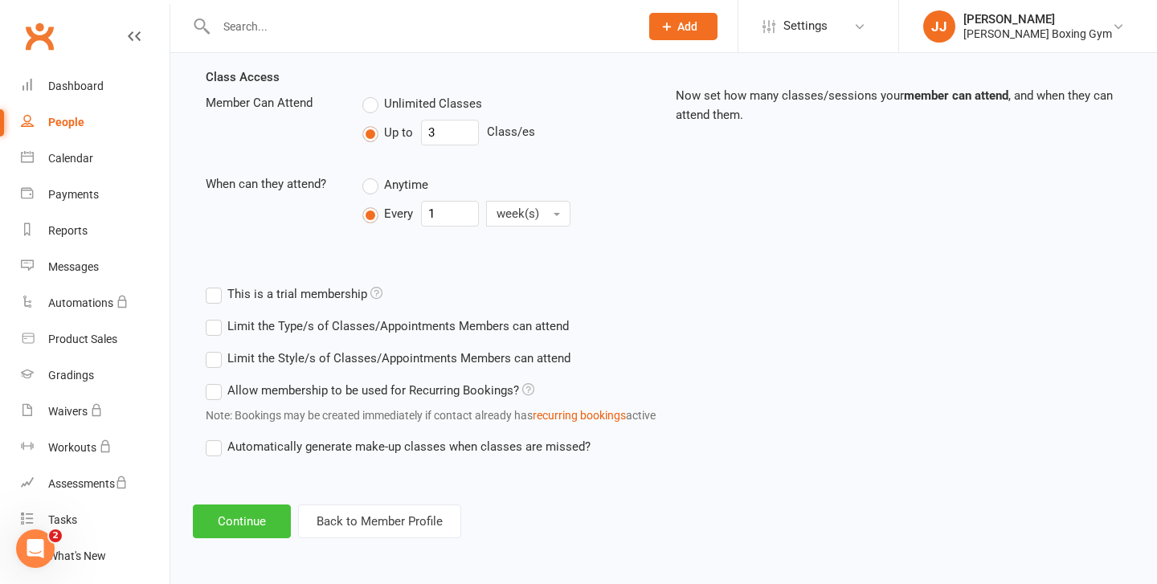
click at [264, 513] on button "Continue" at bounding box center [242, 522] width 98 height 34
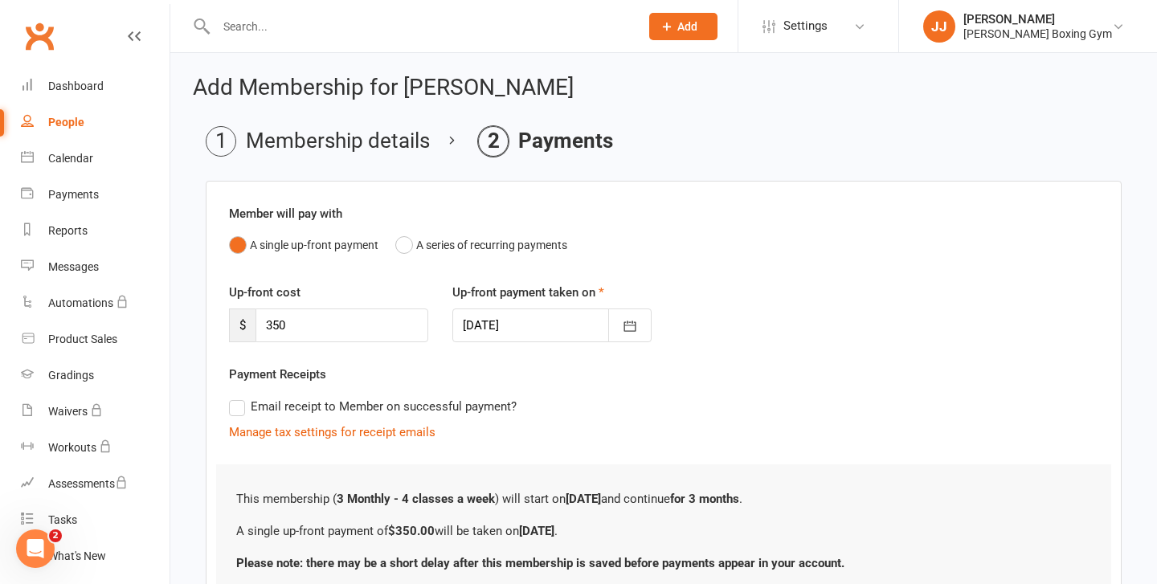
scroll to position [133, 0]
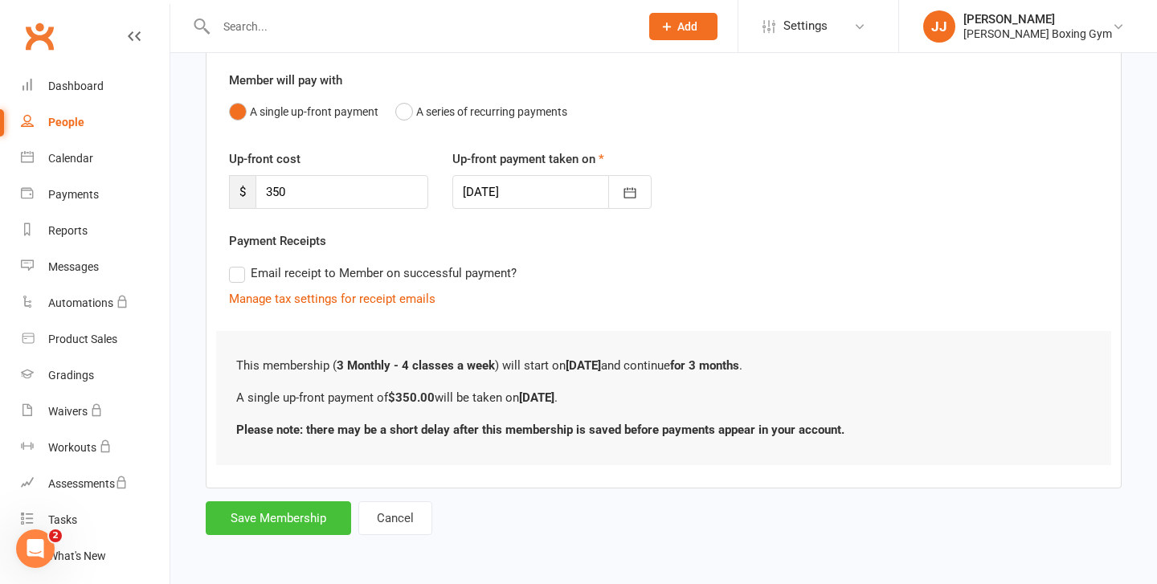
click at [283, 529] on button "Save Membership" at bounding box center [278, 518] width 145 height 34
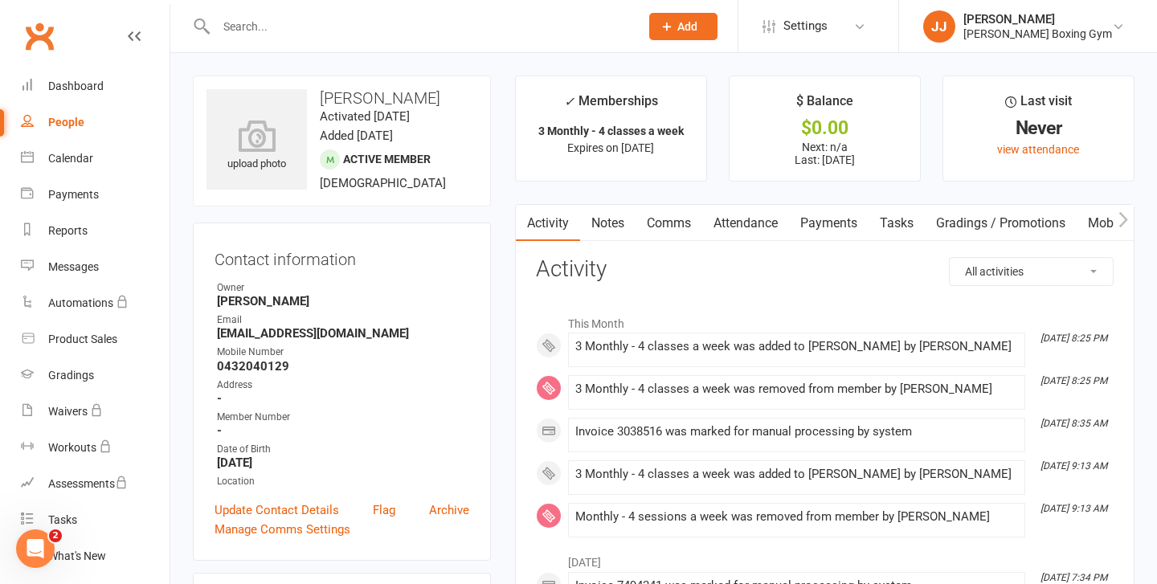
click at [72, 123] on div "People" at bounding box center [66, 122] width 36 height 13
select select "100"
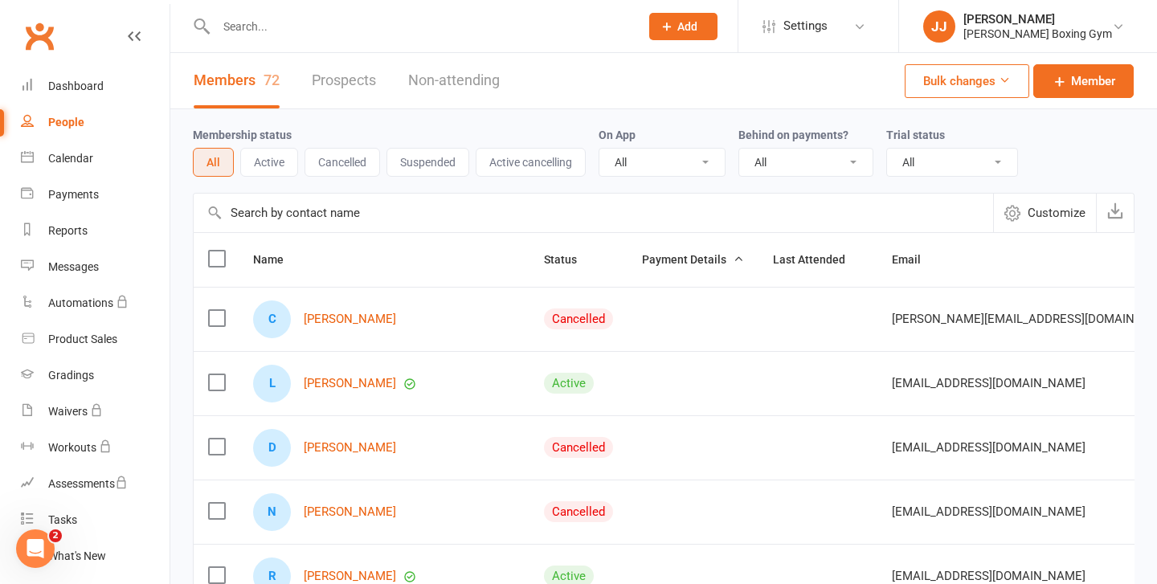
click at [345, 174] on button "Cancelled" at bounding box center [343, 162] width 76 height 29
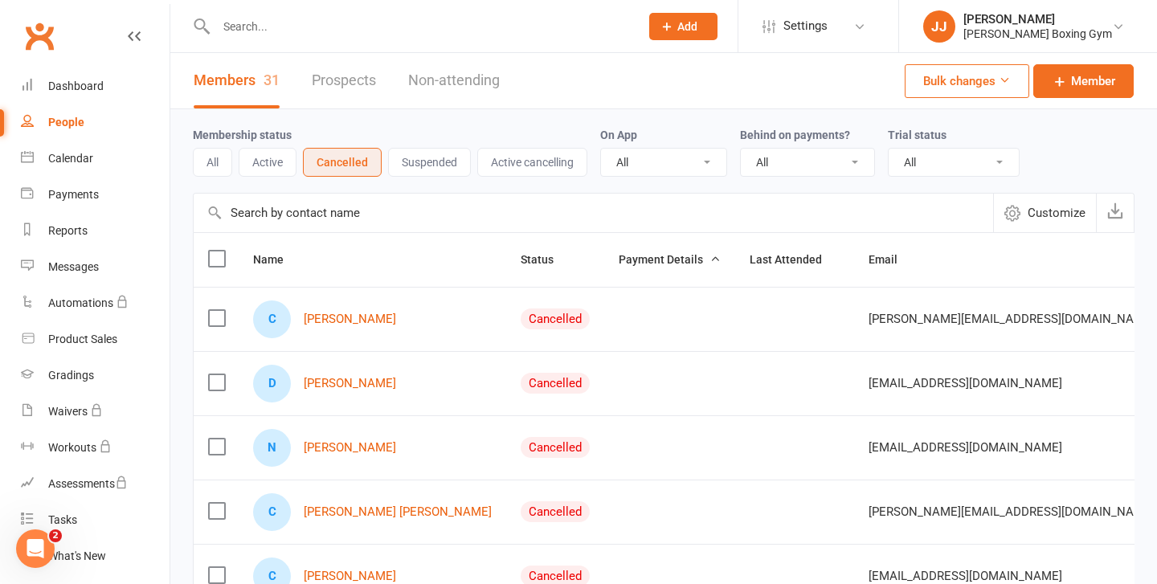
click at [675, 1] on div "Prospect Member Non-attending contact Class / event Appointment Task Membership…" at bounding box center [682, 26] width 109 height 52
click at [674, 26] on icon at bounding box center [667, 26] width 14 height 14
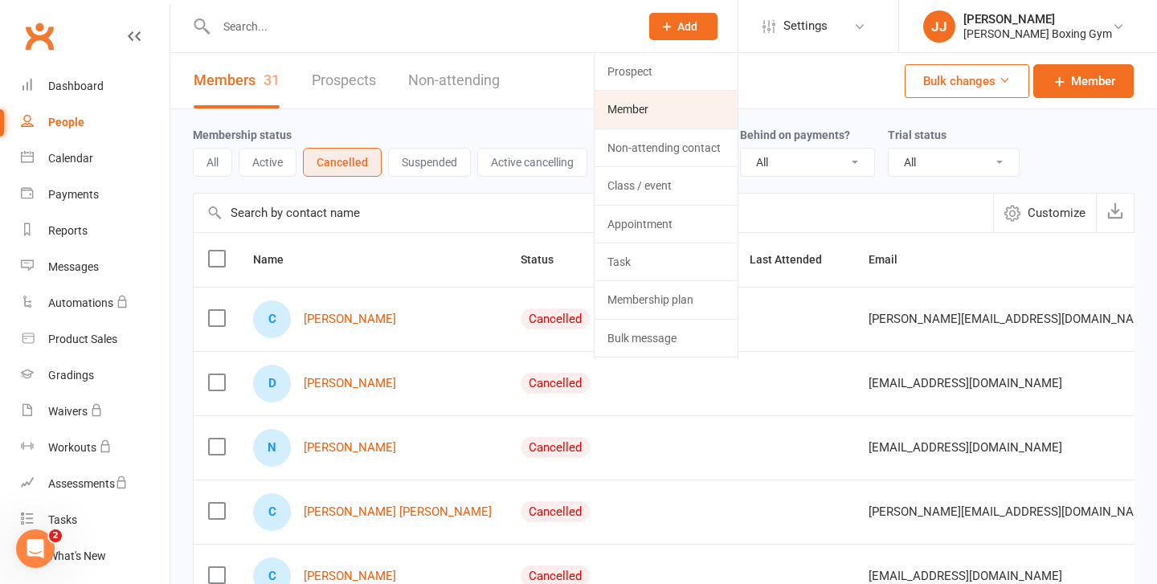
click at [677, 118] on link "Member" at bounding box center [666, 109] width 143 height 37
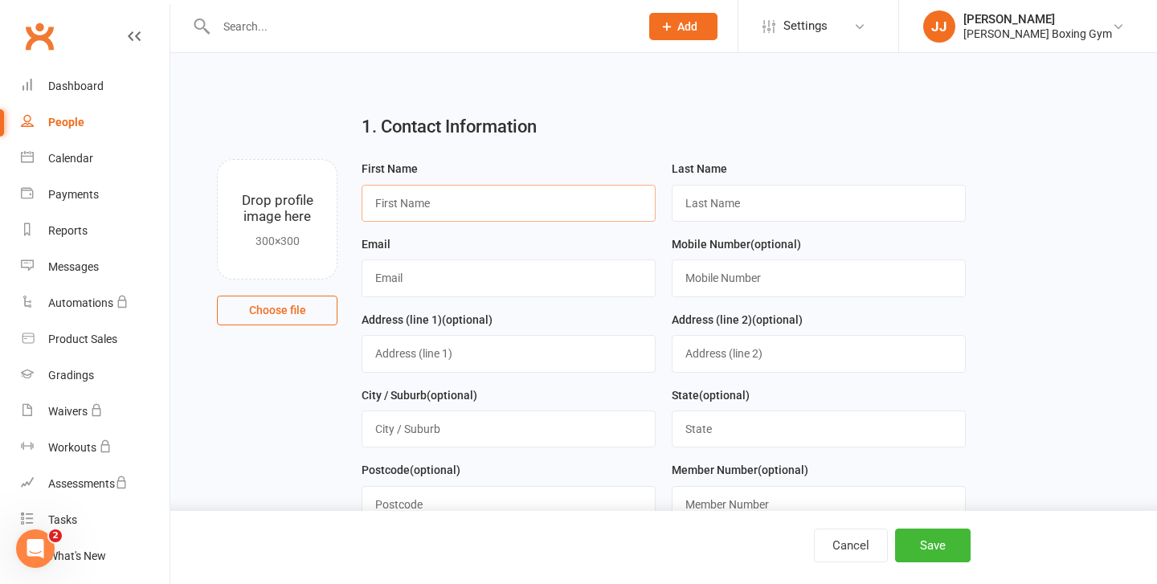
click at [497, 207] on input "text" at bounding box center [509, 203] width 294 height 37
type input "Eden"
click at [818, 217] on input "text" at bounding box center [819, 203] width 294 height 37
type input "[PERSON_NAME]"
click at [562, 273] on input "text" at bounding box center [509, 278] width 294 height 37
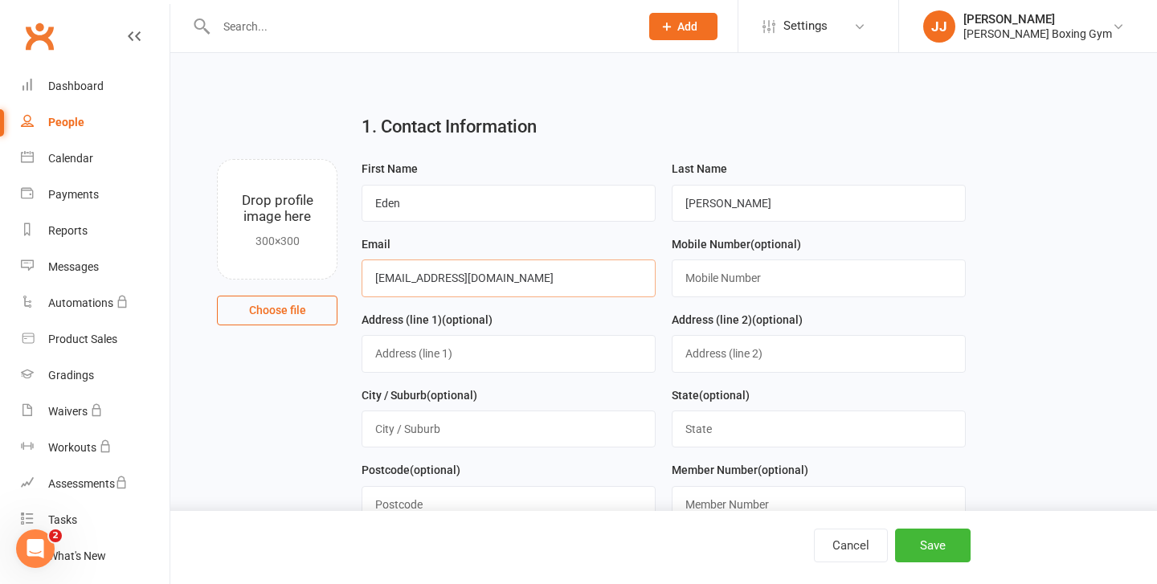
type input "[EMAIL_ADDRESS][DOMAIN_NAME]"
click at [703, 289] on input "text" at bounding box center [819, 278] width 294 height 37
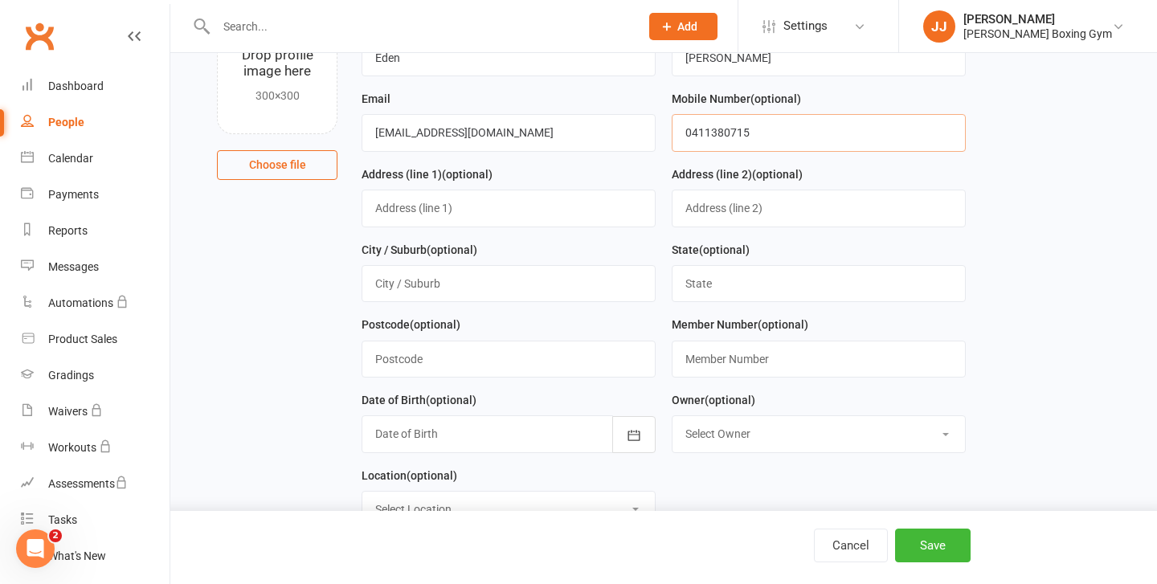
scroll to position [146, 0]
type input "0411380715"
click at [513, 272] on input "text" at bounding box center [509, 282] width 294 height 37
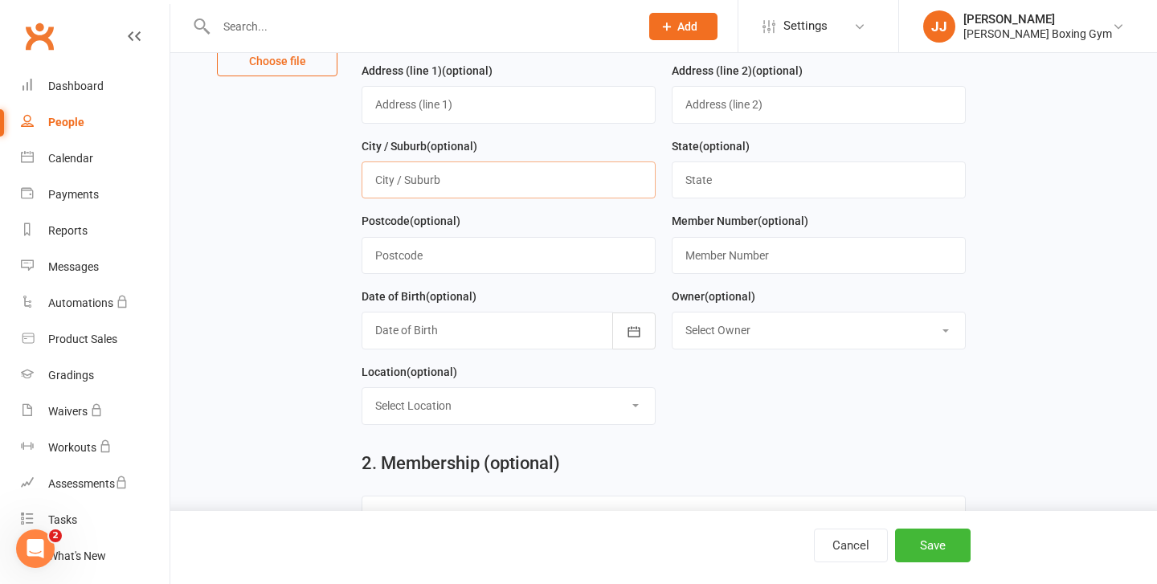
scroll to position [253, 0]
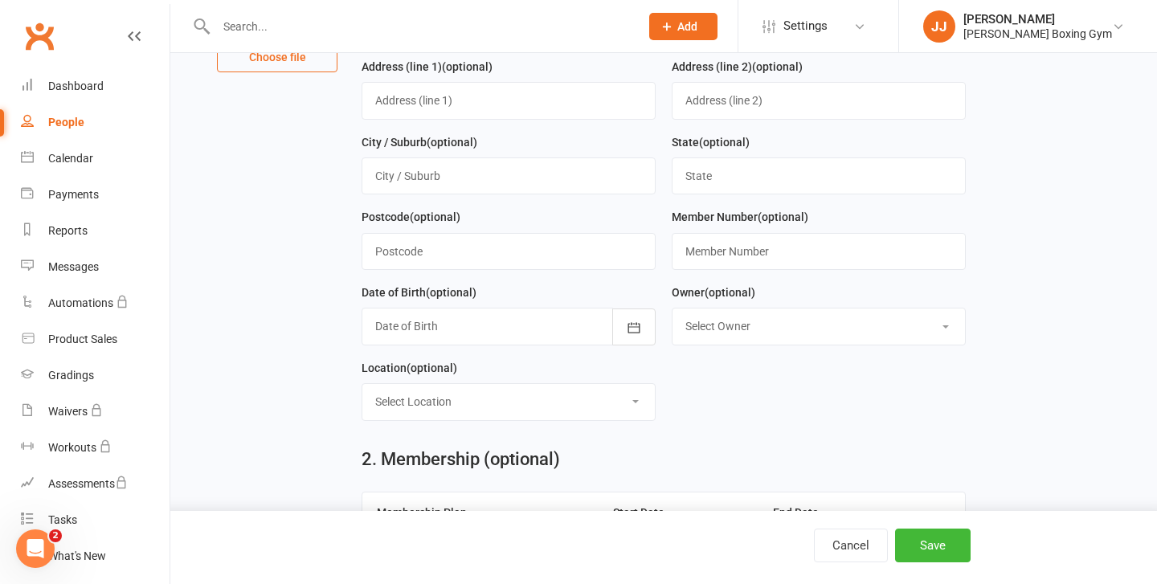
click at [657, 325] on div "Date of Birth (optional) [DATE] - [DATE] 2021 2022 2023 2024 2025 2026 2027 202…" at bounding box center [509, 321] width 310 height 76
click at [638, 327] on icon "button" at bounding box center [634, 328] width 16 height 16
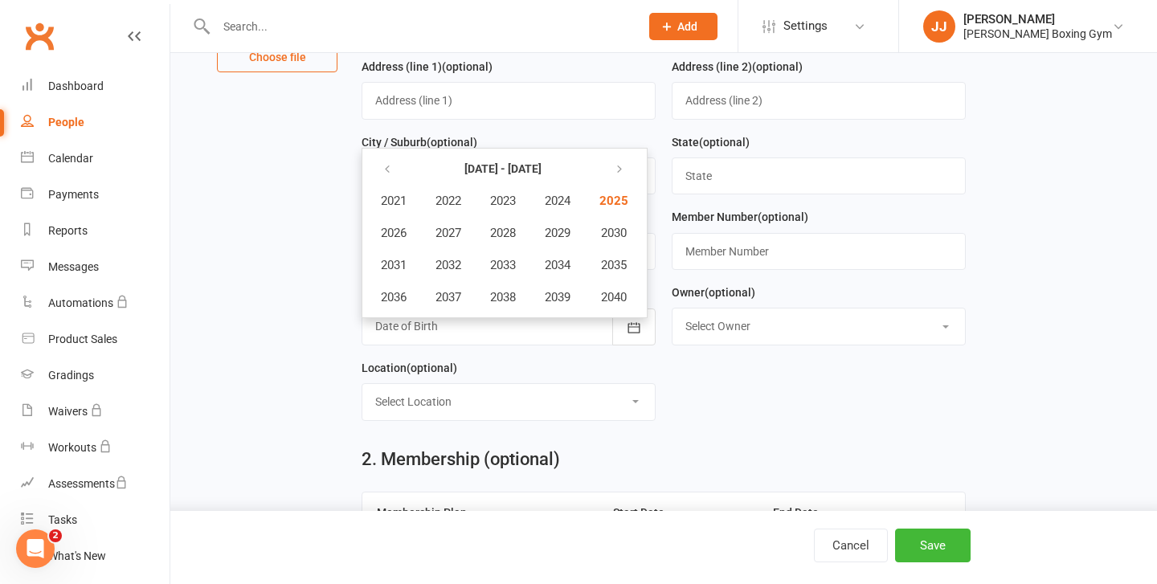
click at [808, 403] on form "First Name Eden Last Name [PERSON_NAME] Email [EMAIL_ADDRESS][DOMAIN_NAME] Mobi…" at bounding box center [664, 169] width 620 height 527
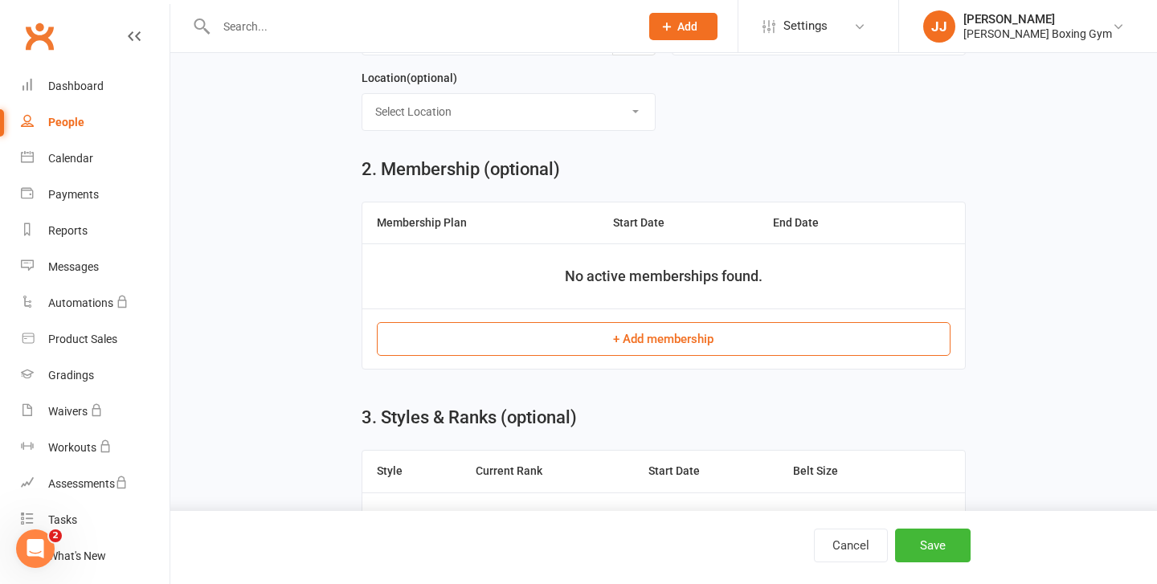
scroll to position [549, 0]
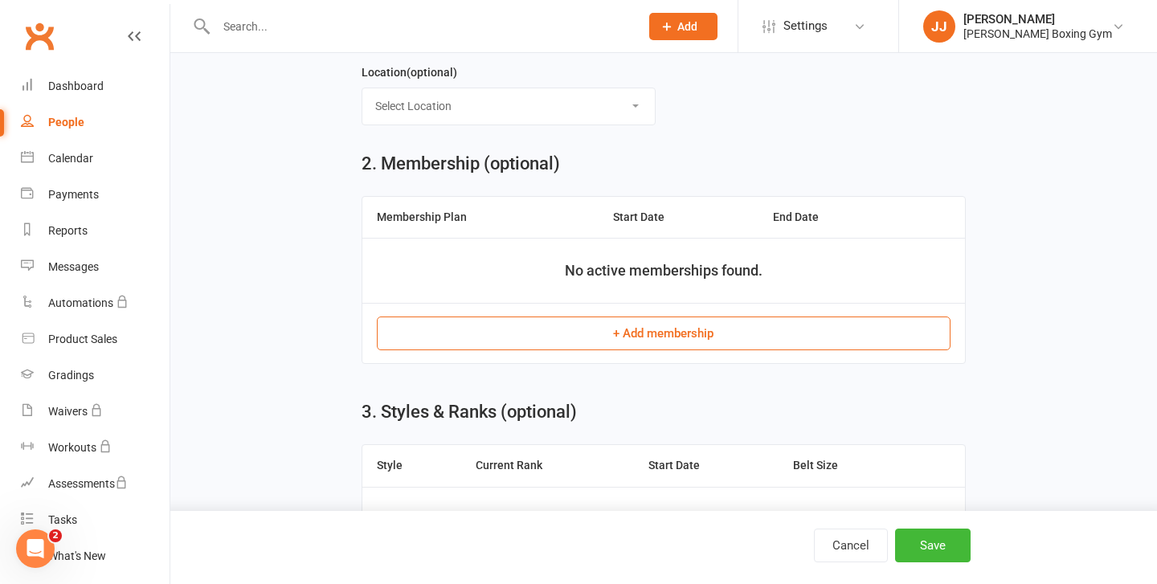
click at [660, 337] on button "+ Add membership" at bounding box center [663, 334] width 573 height 34
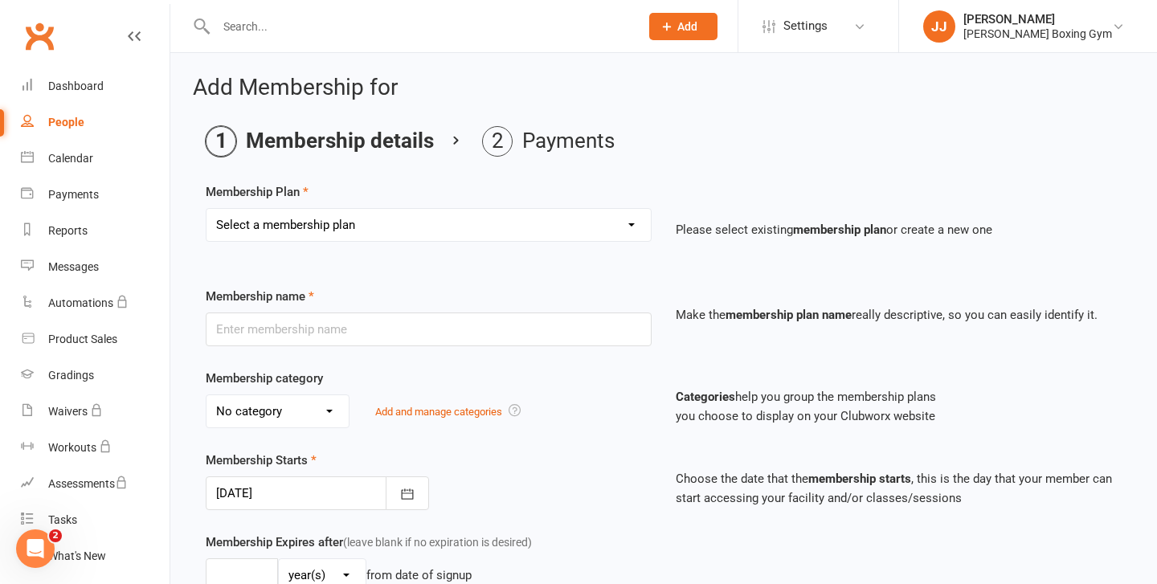
click at [407, 219] on select "Select a membership plan Create new Membership Plan Monthly - 1 class a week Mo…" at bounding box center [429, 225] width 444 height 32
select select "2"
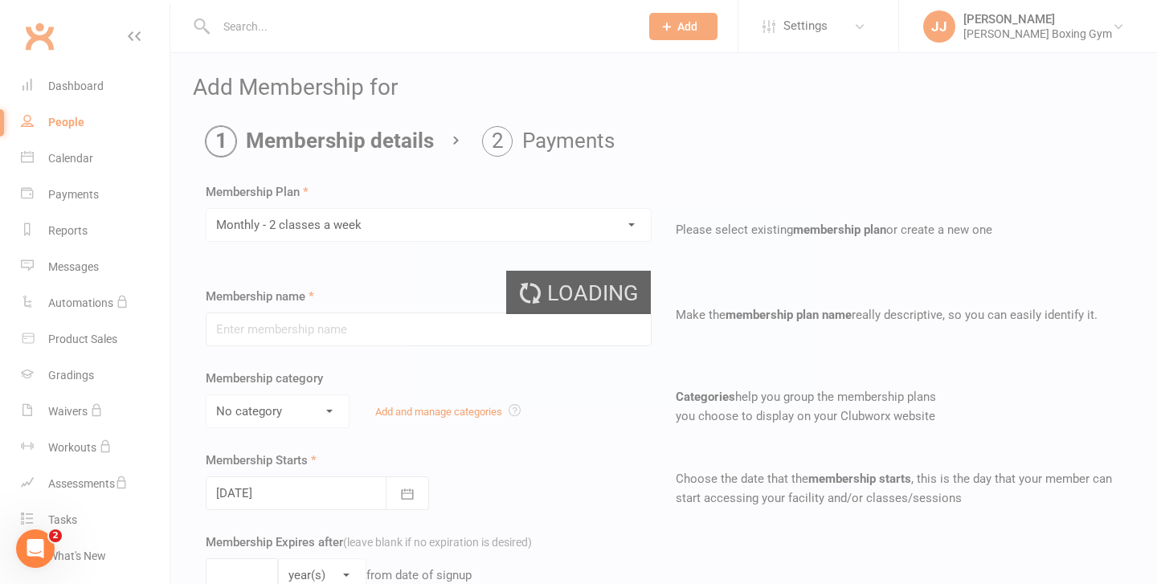
type input "Monthly - 2 classes a week"
select select "2"
type input "1"
select select "2"
type input "2"
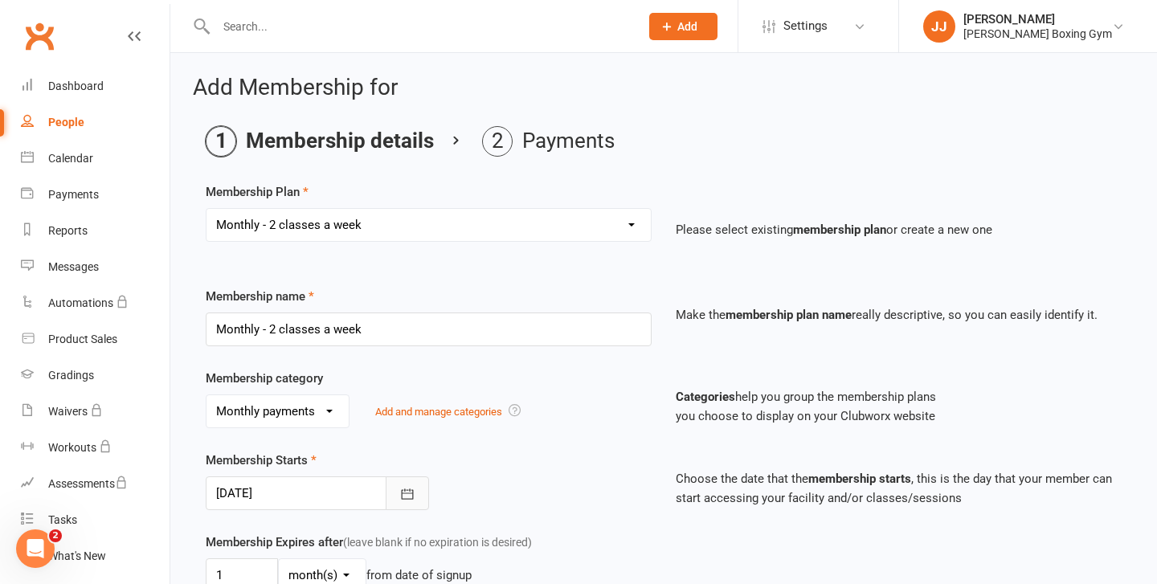
click at [403, 494] on icon "button" at bounding box center [407, 494] width 16 height 16
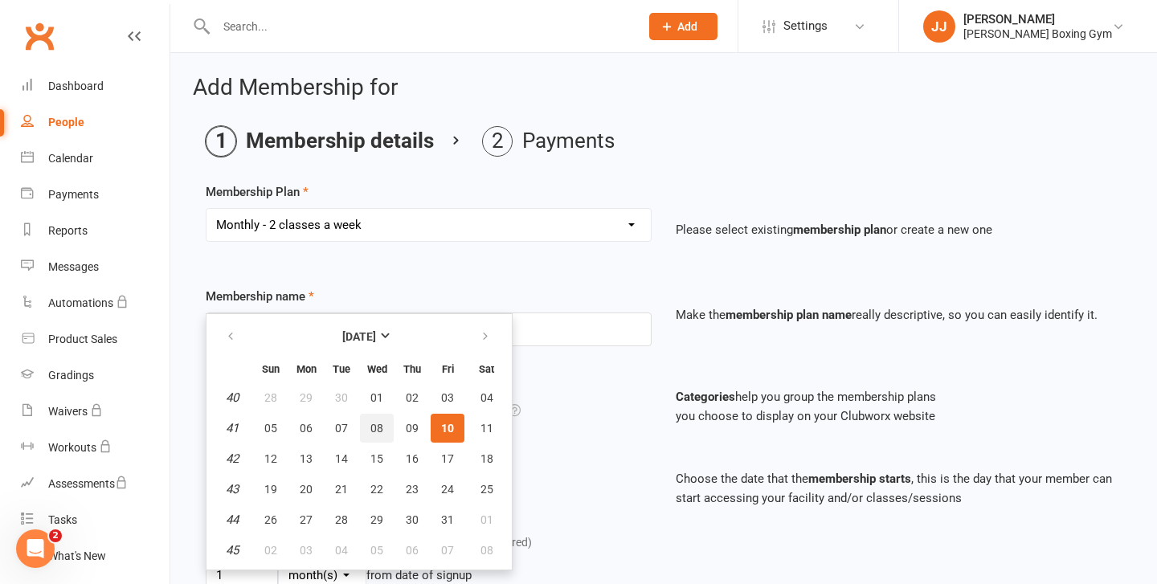
click at [374, 433] on span "08" at bounding box center [376, 428] width 13 height 13
type input "[DATE]"
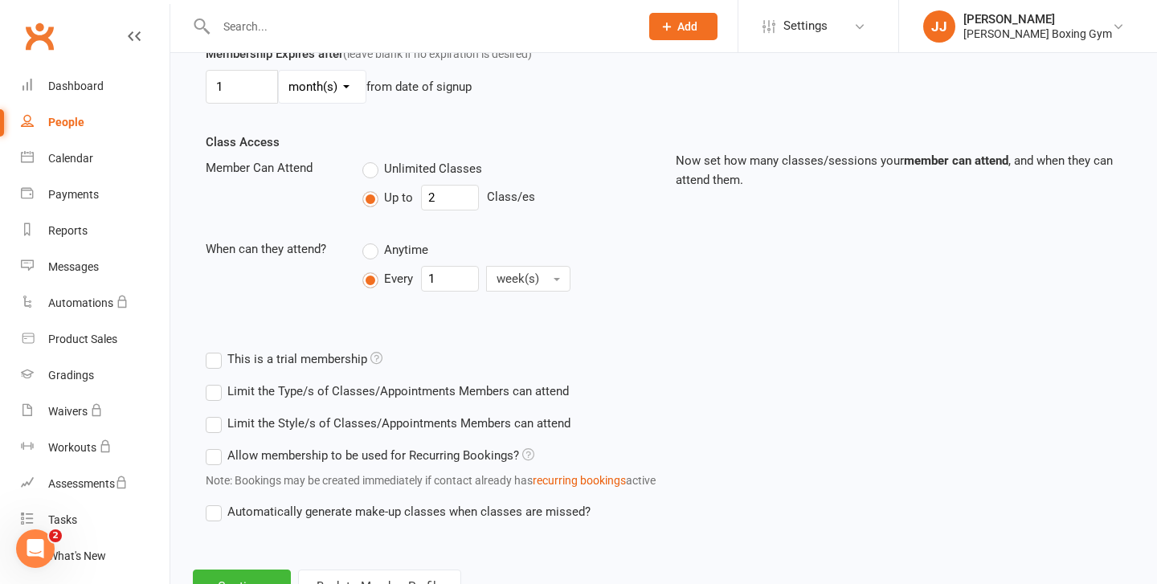
scroll to position [554, 0]
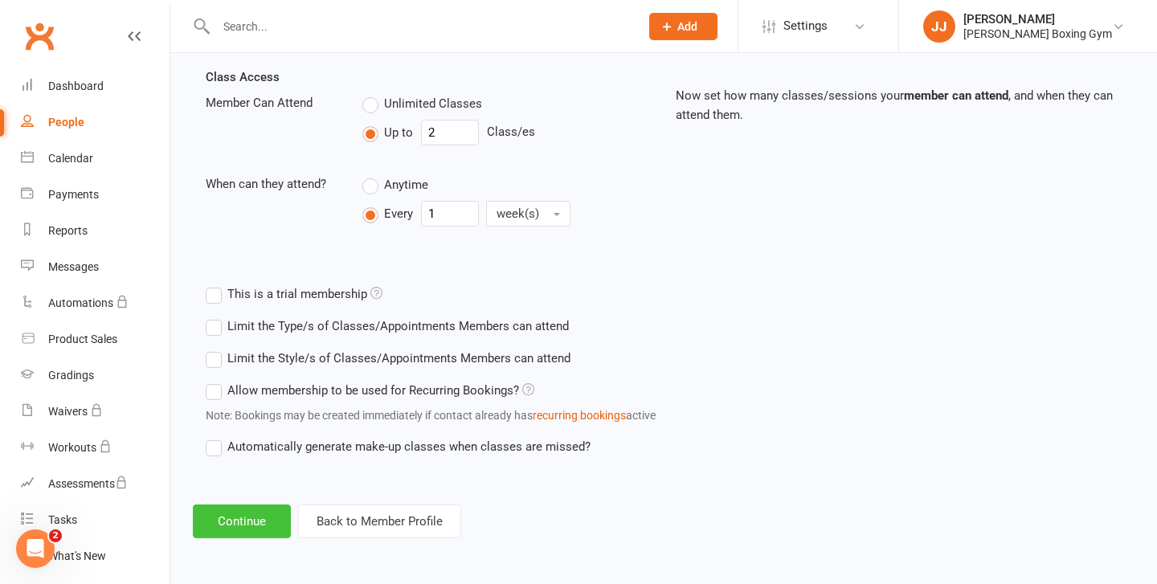
click at [250, 508] on button "Continue" at bounding box center [242, 522] width 98 height 34
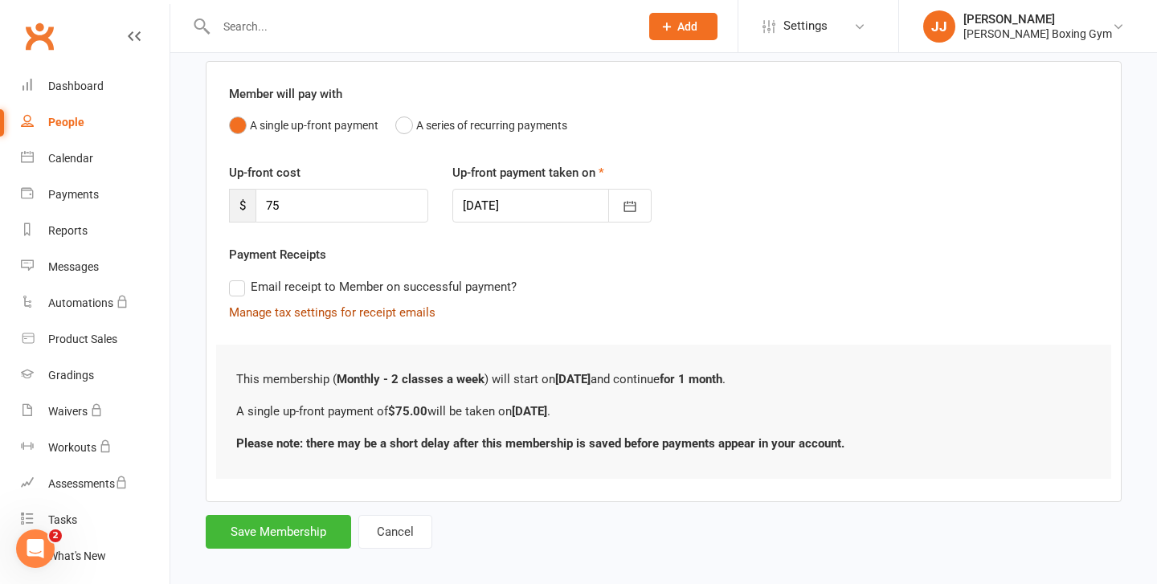
scroll to position [133, 0]
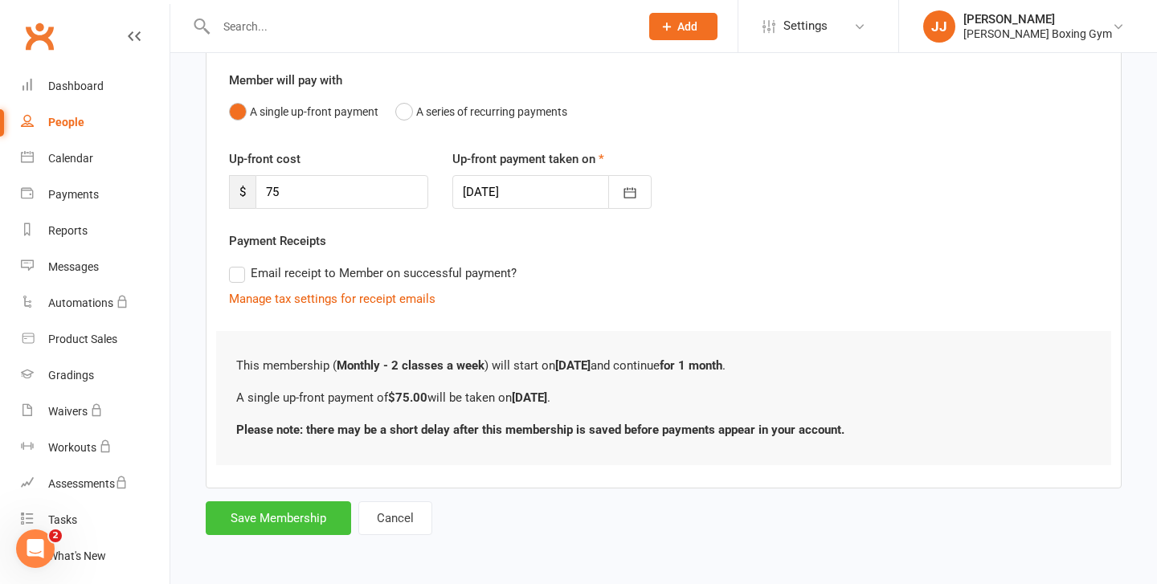
click at [311, 512] on button "Save Membership" at bounding box center [278, 518] width 145 height 34
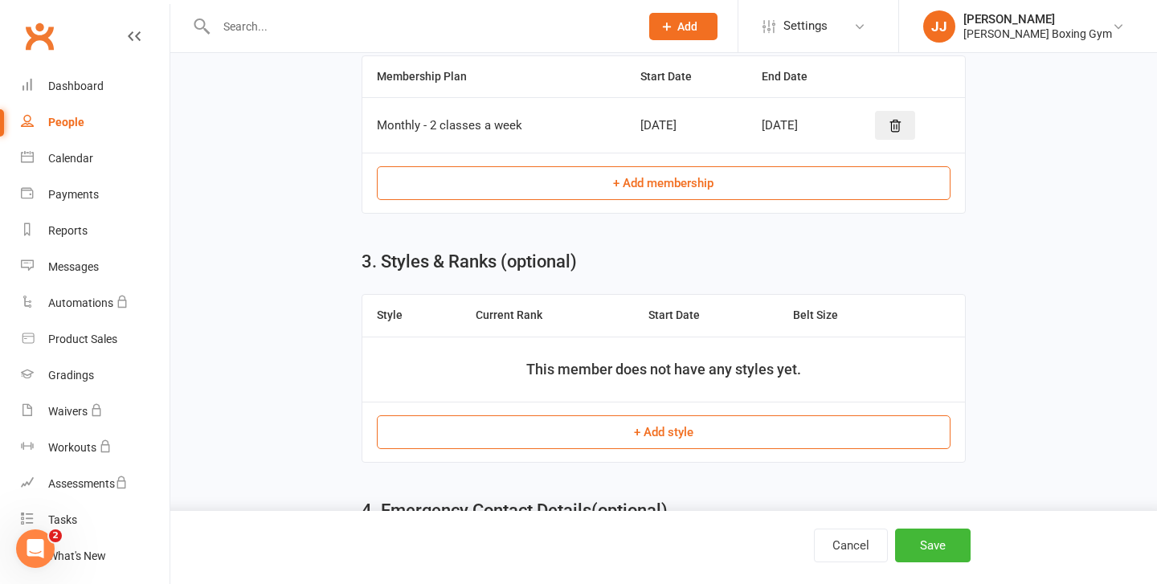
scroll to position [967, 0]
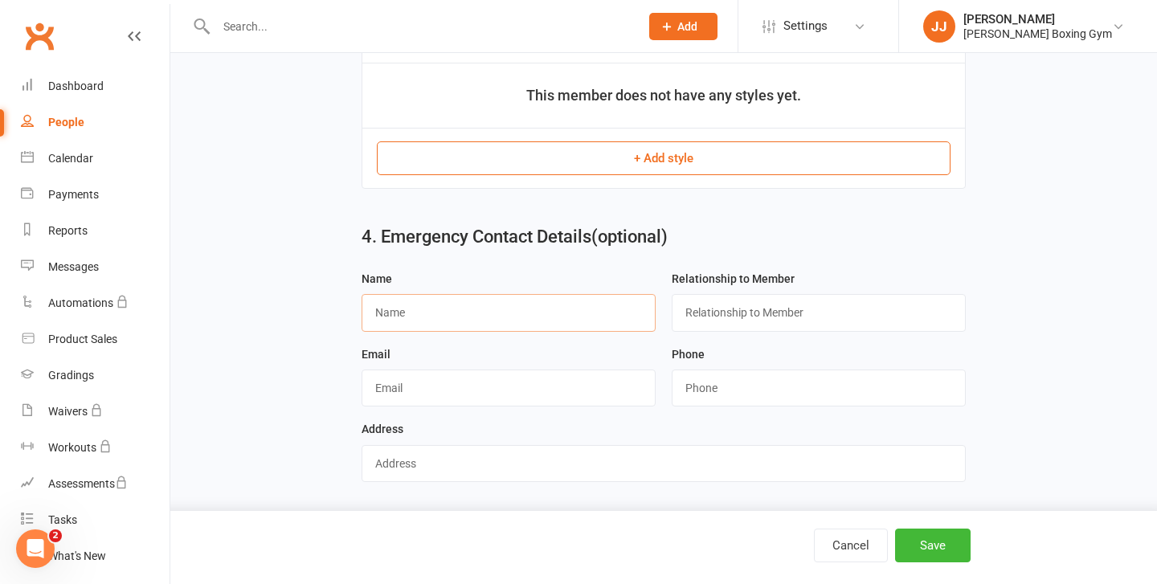
click at [435, 313] on input "text" at bounding box center [509, 312] width 294 height 37
type input "[PERSON_NAME]"
click at [711, 307] on input "text" at bounding box center [819, 312] width 294 height 37
type input "Mother"
click at [702, 375] on input "string" at bounding box center [819, 388] width 294 height 37
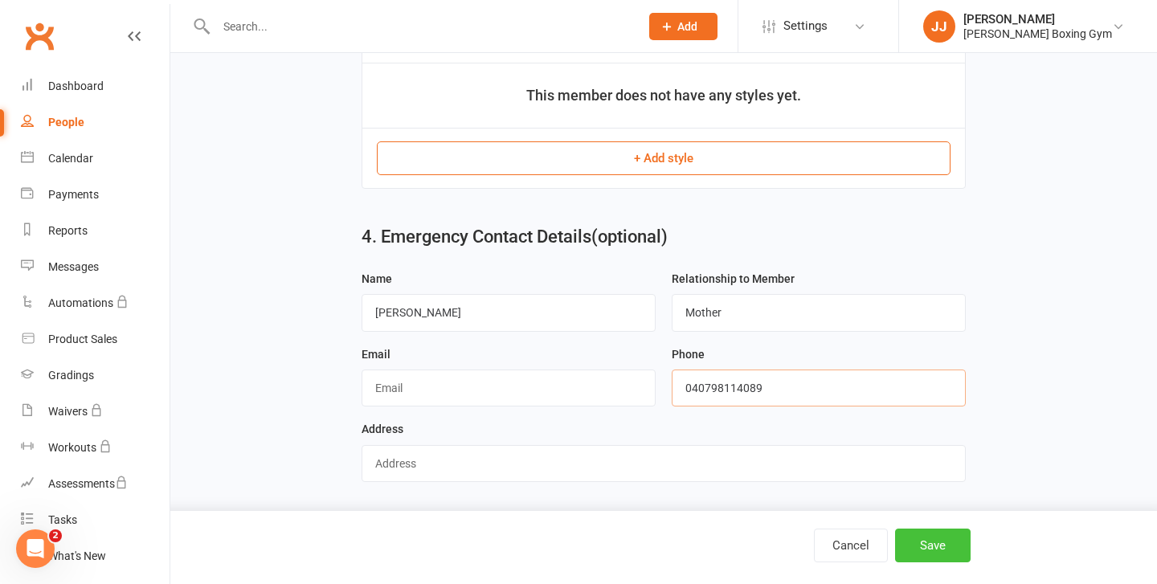
type input "040798114089"
click at [900, 535] on button "Save" at bounding box center [933, 546] width 76 height 34
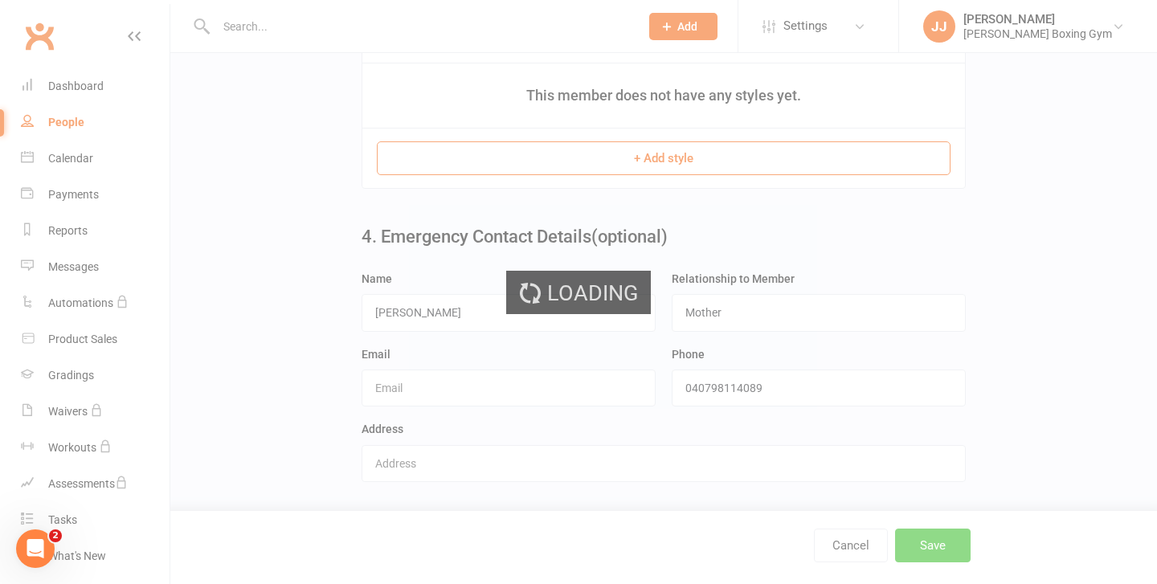
scroll to position [0, 0]
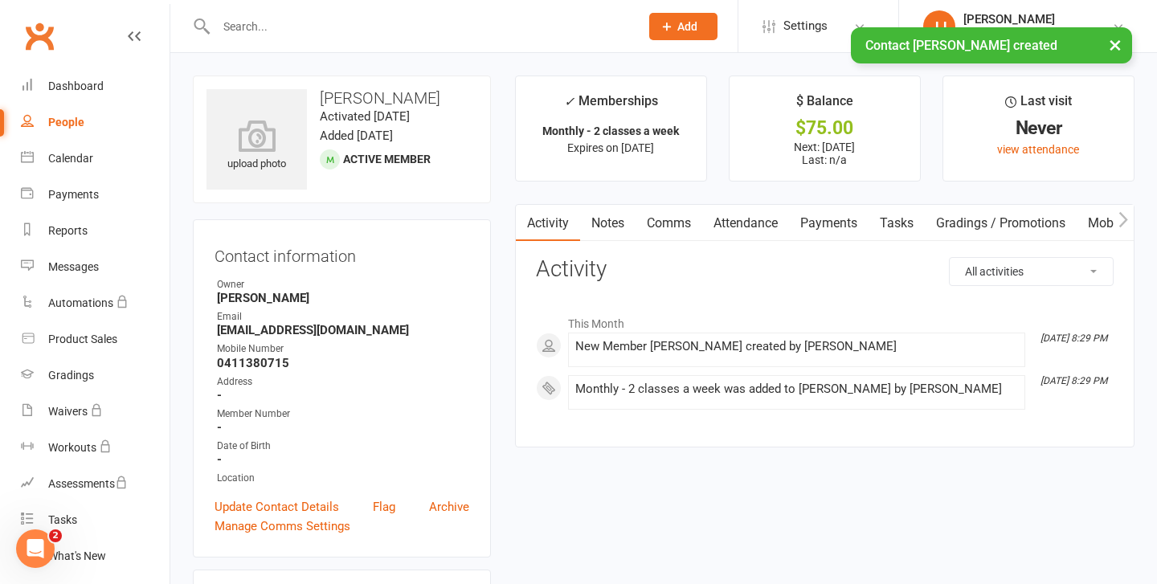
click at [696, 27] on div "× Contact [PERSON_NAME] created" at bounding box center [568, 27] width 1136 height 0
click at [709, 27] on div "× Contact [PERSON_NAME] created" at bounding box center [568, 27] width 1136 height 0
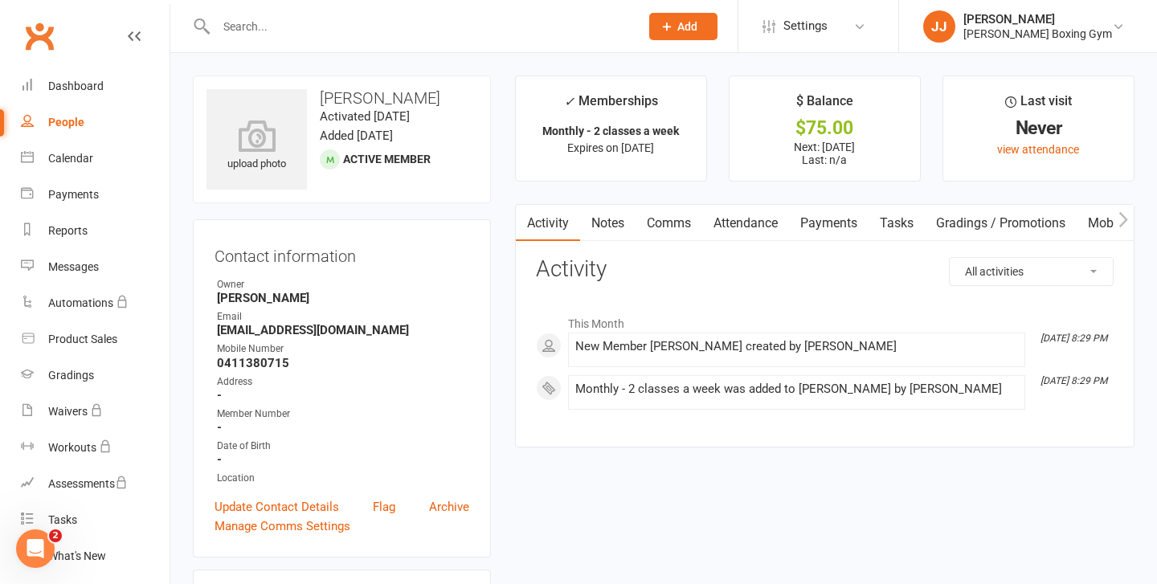
click at [674, 29] on icon at bounding box center [667, 26] width 14 height 14
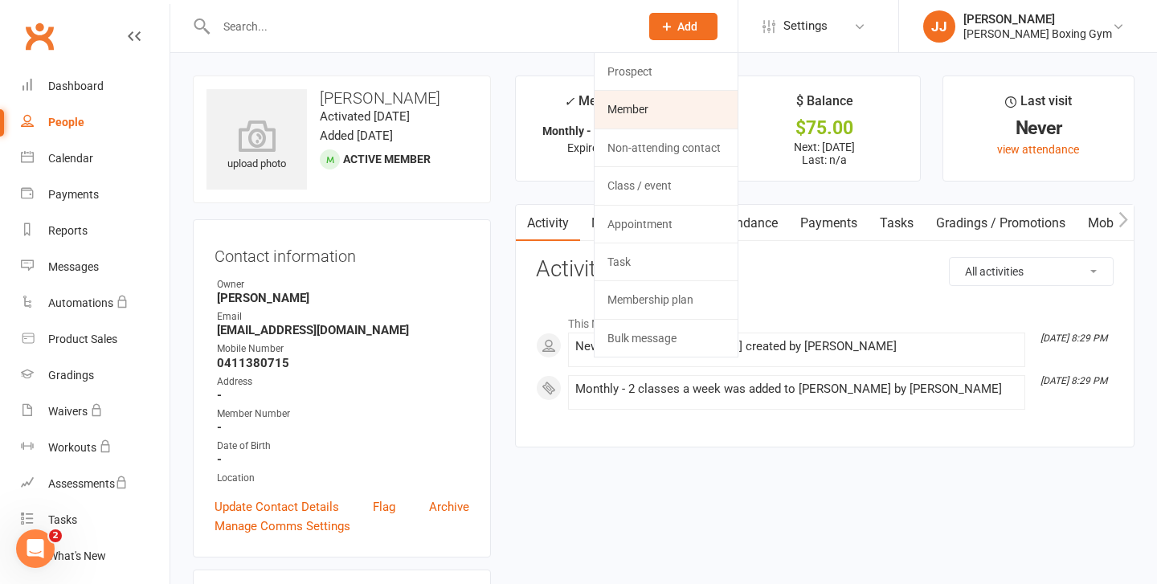
click at [662, 98] on link "Member" at bounding box center [666, 109] width 143 height 37
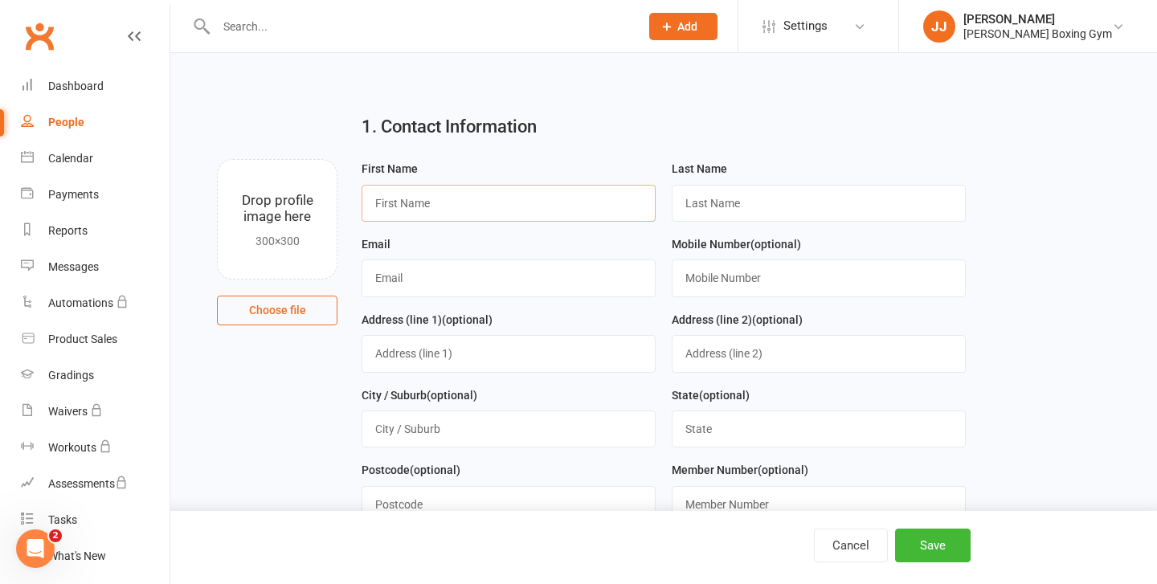
click at [431, 214] on input "text" at bounding box center [509, 203] width 294 height 37
type input "[PERSON_NAME]"
click at [699, 202] on input "text" at bounding box center [819, 203] width 294 height 37
type input "Salttery"
click at [525, 264] on input "text" at bounding box center [509, 278] width 294 height 37
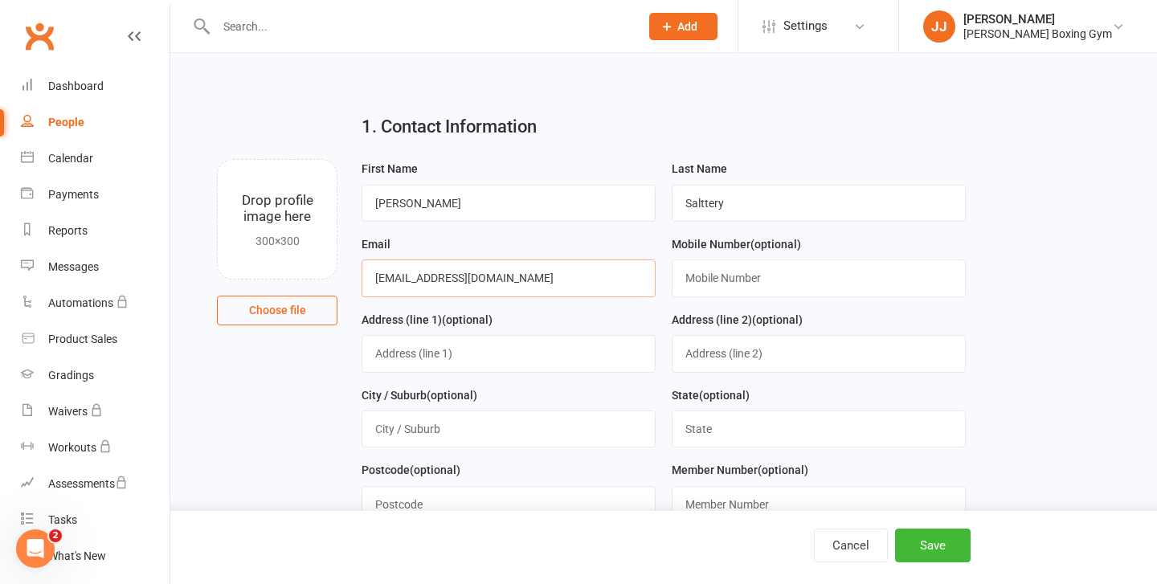
type input "[EMAIL_ADDRESS][DOMAIN_NAME]"
click at [716, 283] on input "text" at bounding box center [819, 278] width 294 height 37
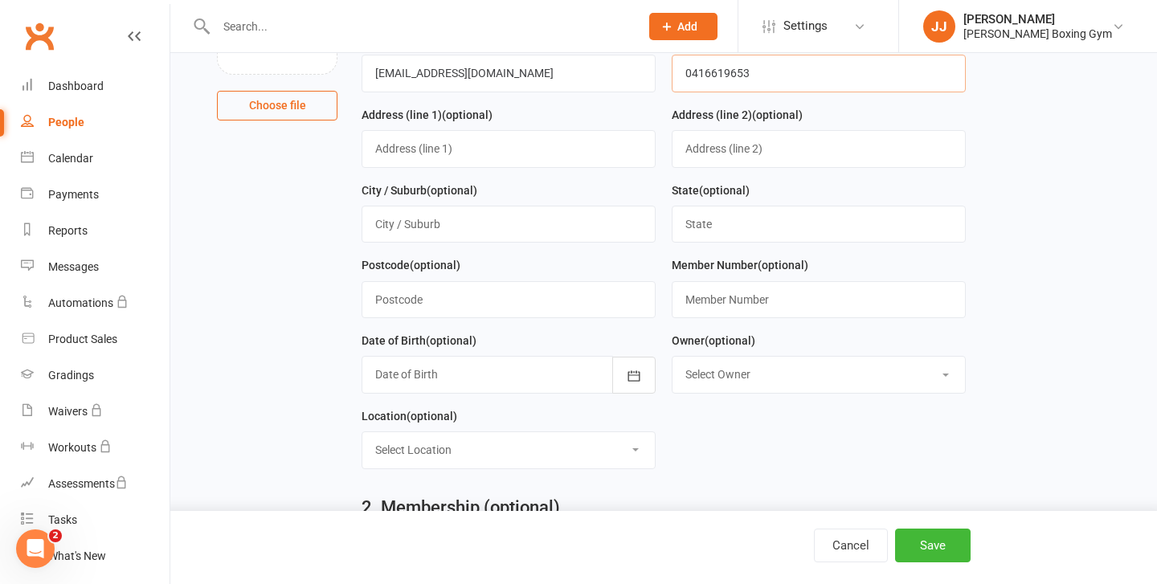
scroll to position [223, 0]
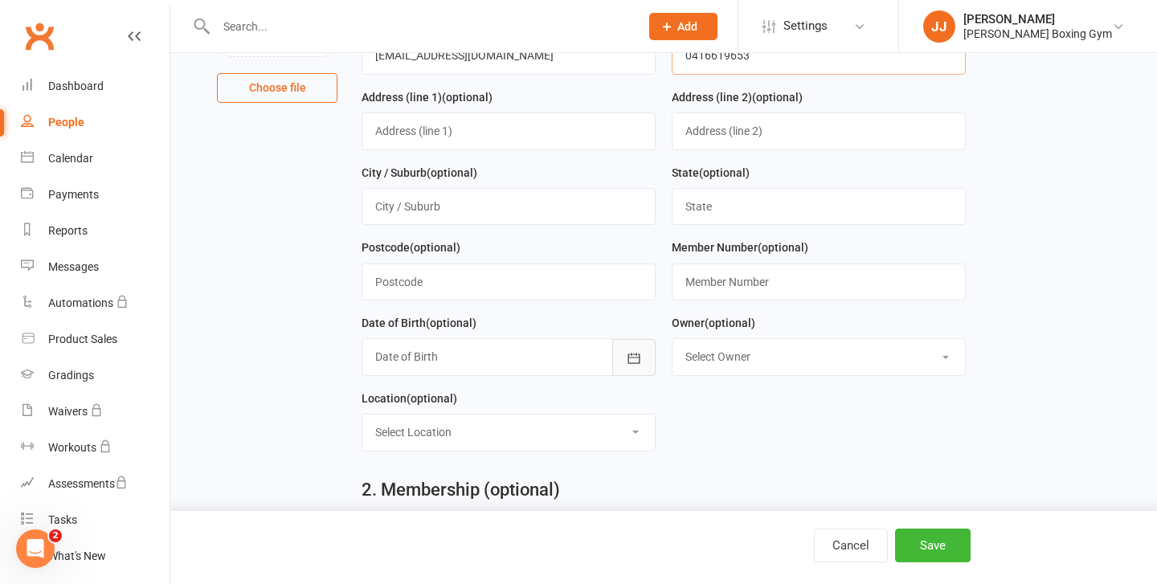
type input "0416619653"
click at [640, 366] on icon "button" at bounding box center [634, 358] width 16 height 16
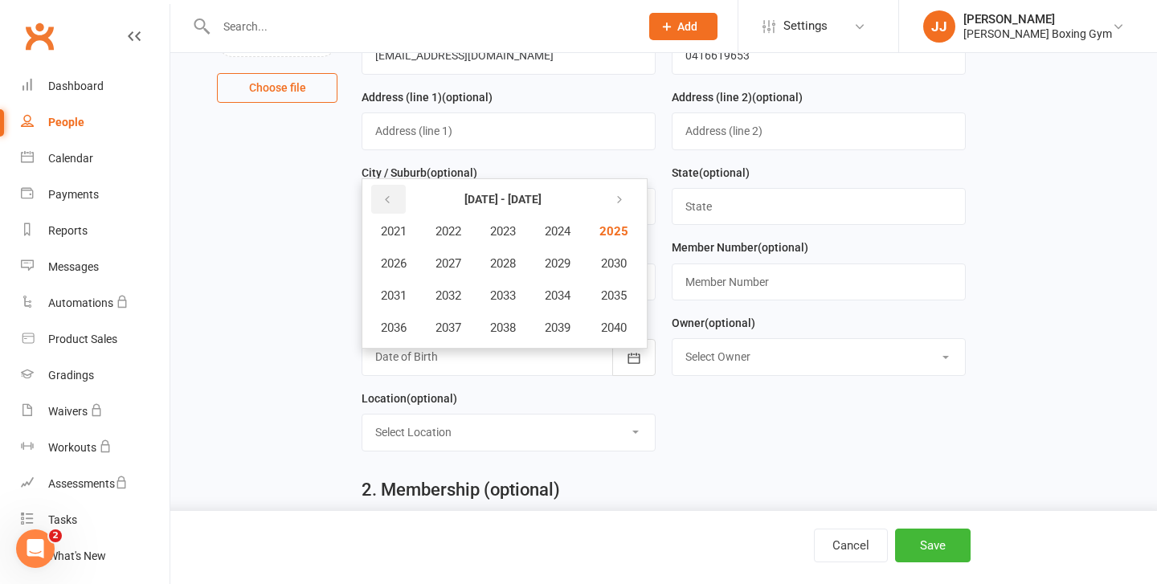
click at [383, 210] on button "button" at bounding box center [388, 199] width 35 height 29
click at [625, 219] on button "1965" at bounding box center [612, 231] width 53 height 31
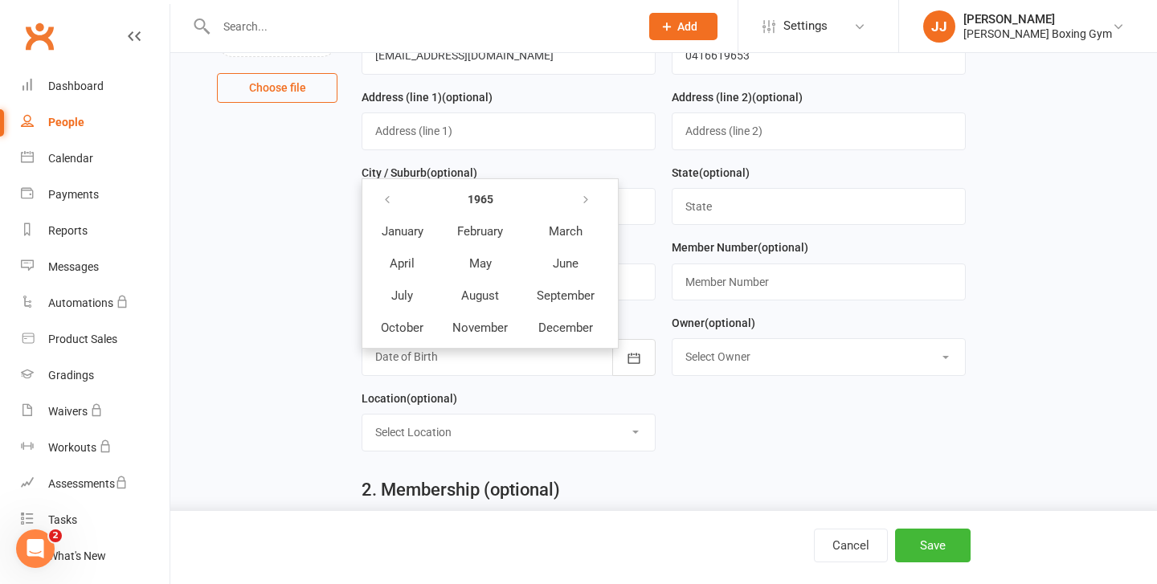
click at [406, 195] on th at bounding box center [402, 199] width 70 height 31
click at [393, 195] on button "button" at bounding box center [388, 199] width 35 height 29
click at [468, 197] on strong "1964" at bounding box center [481, 199] width 26 height 13
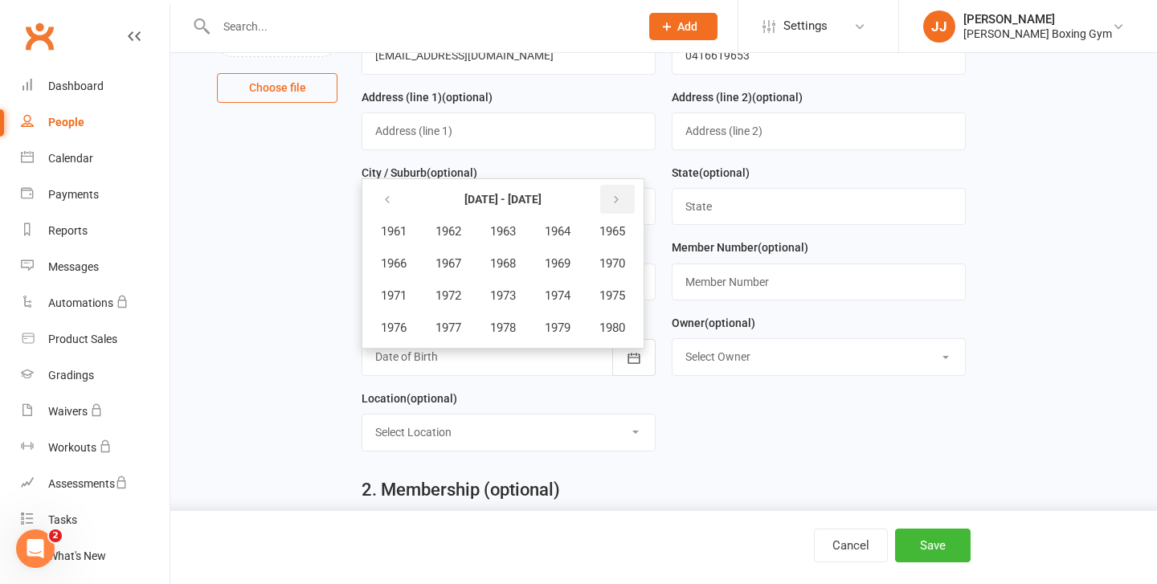
click at [629, 206] on button "button" at bounding box center [617, 199] width 35 height 29
click at [506, 231] on span "1983" at bounding box center [503, 231] width 26 height 14
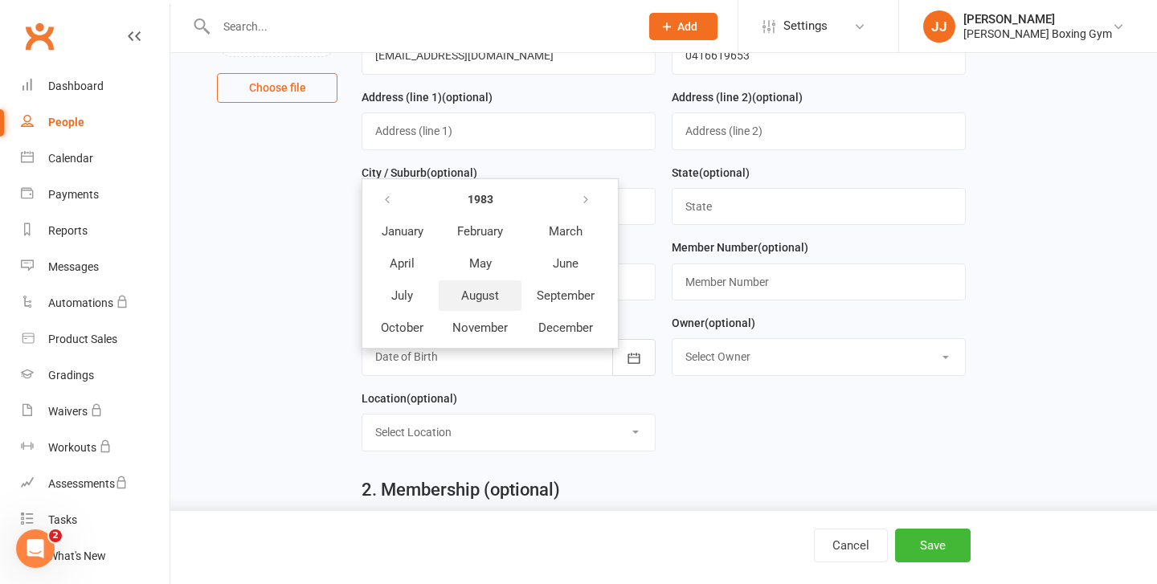
click at [486, 297] on span "August" at bounding box center [480, 295] width 38 height 14
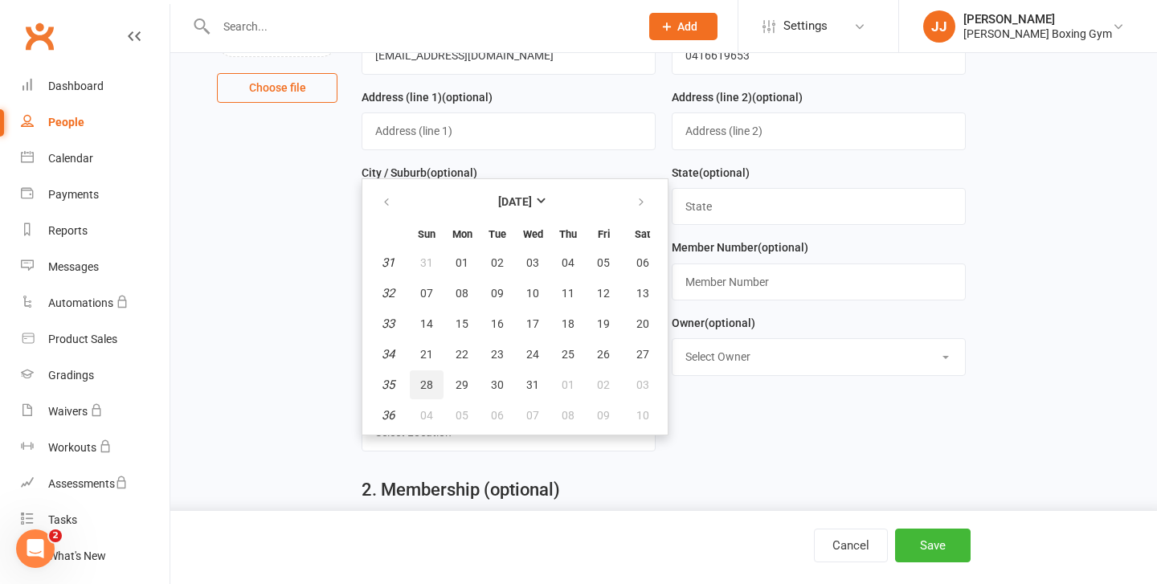
click at [436, 383] on button "28" at bounding box center [427, 384] width 34 height 29
type input "[DATE]"
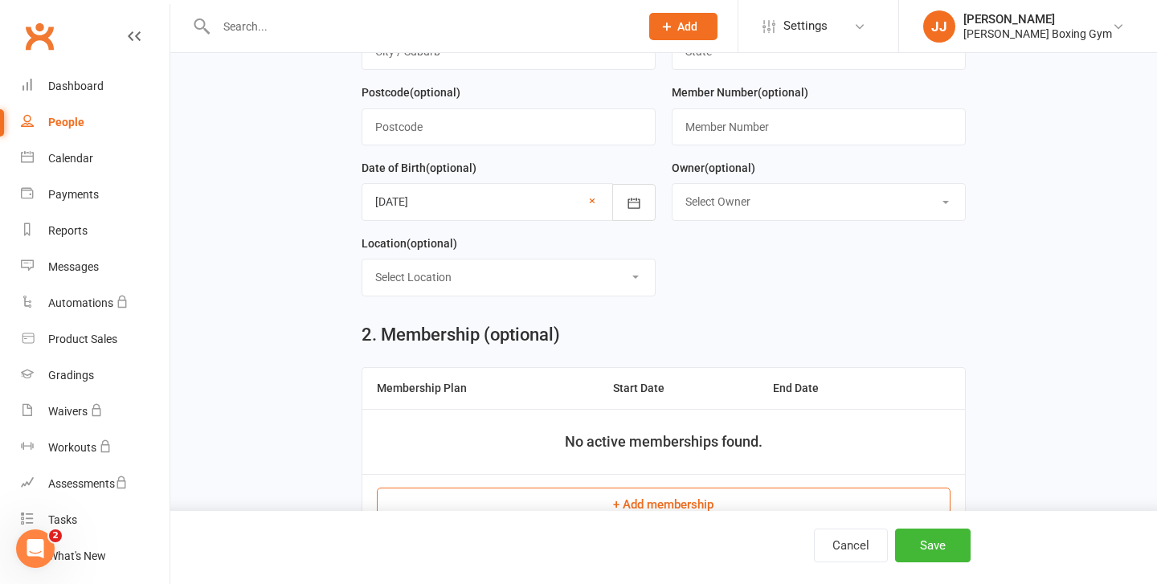
scroll to position [435, 0]
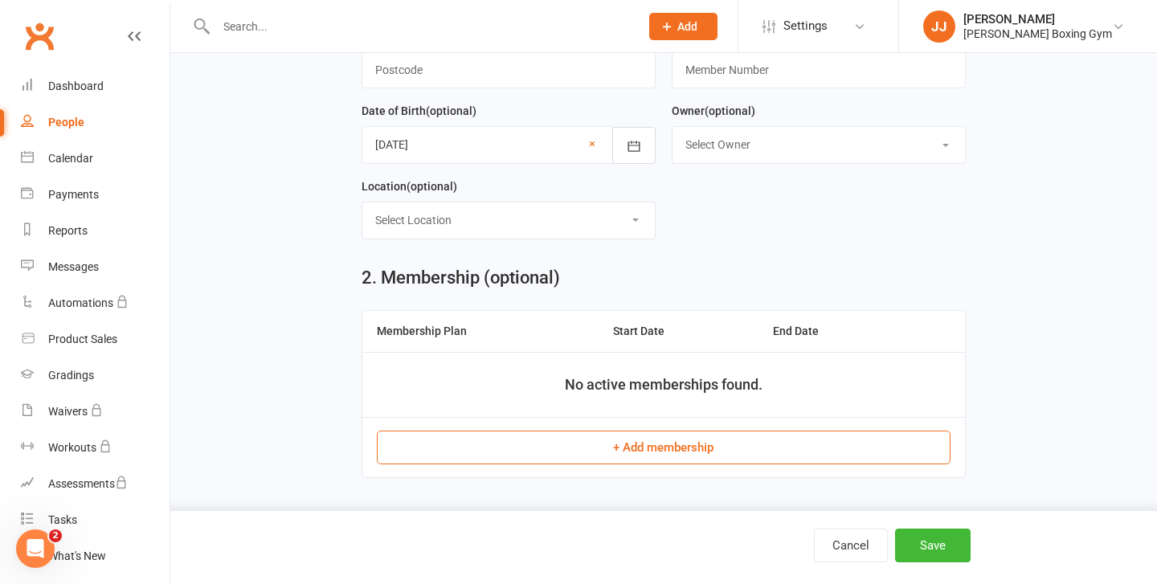
click at [703, 436] on button "+ Add membership" at bounding box center [663, 448] width 573 height 34
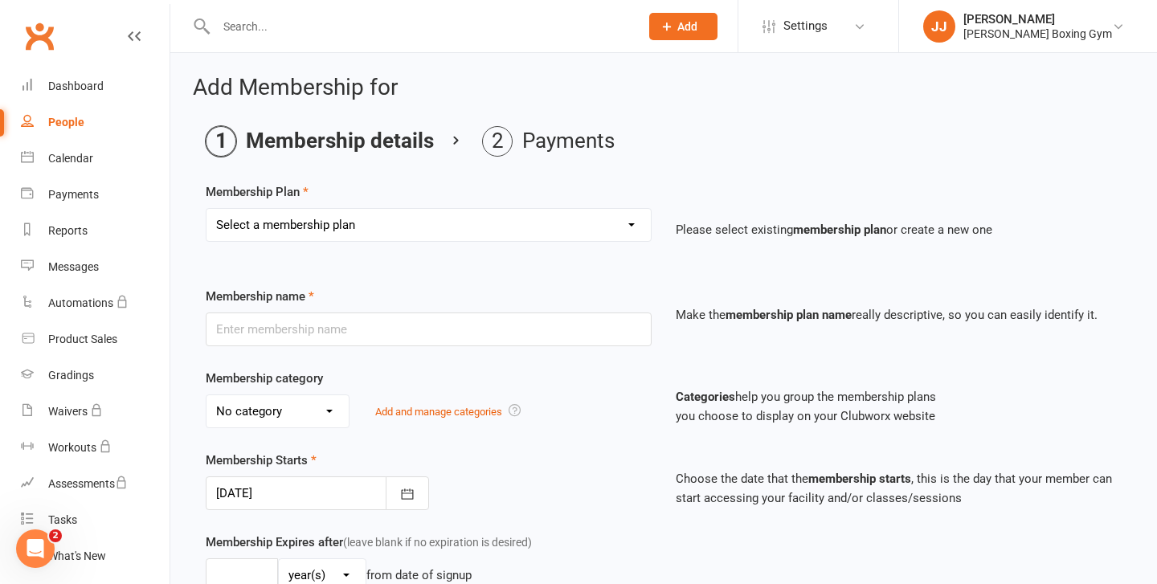
click at [473, 223] on select "Select a membership plan Create new Membership Plan Monthly - 1 class a week Mo…" at bounding box center [429, 225] width 444 height 32
select select "1"
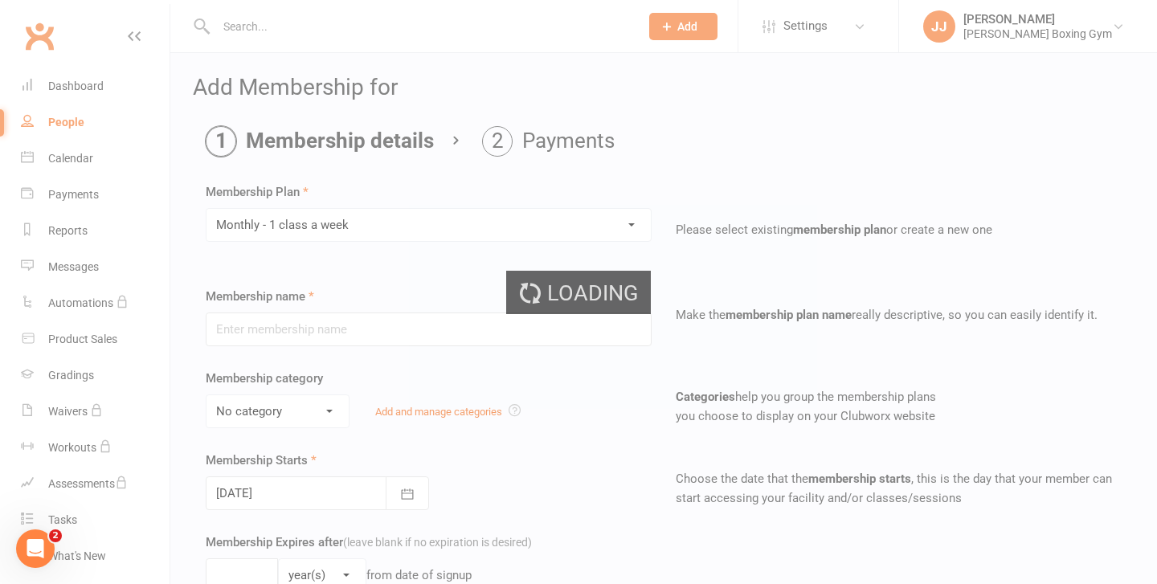
type input "Monthly - 1 class a week"
select select "1"
type input "1"
select select "2"
type input "1"
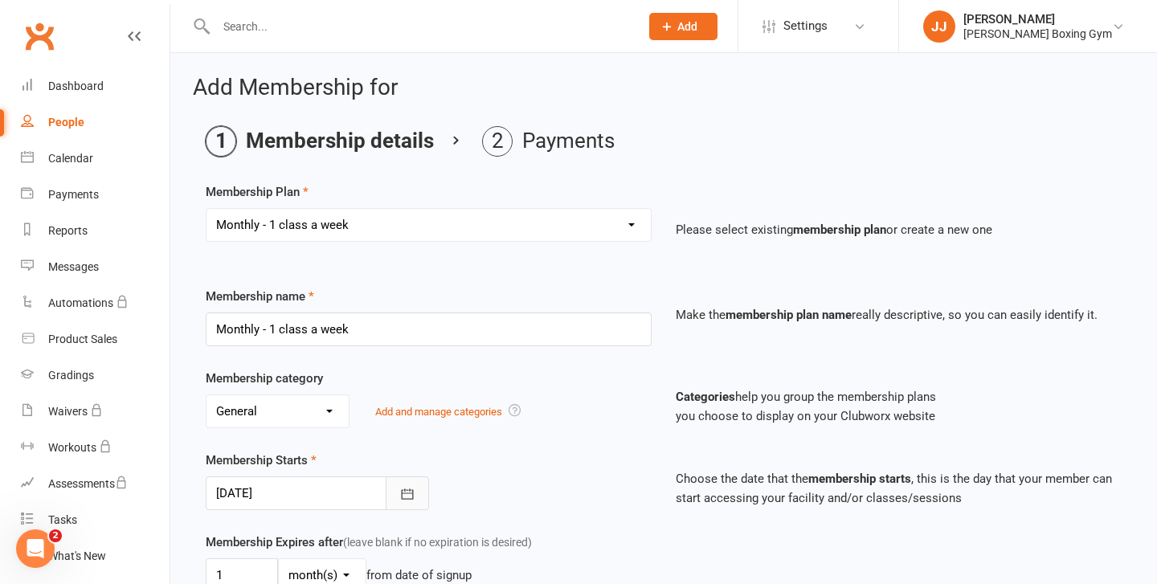
click at [407, 497] on icon "button" at bounding box center [407, 494] width 16 height 16
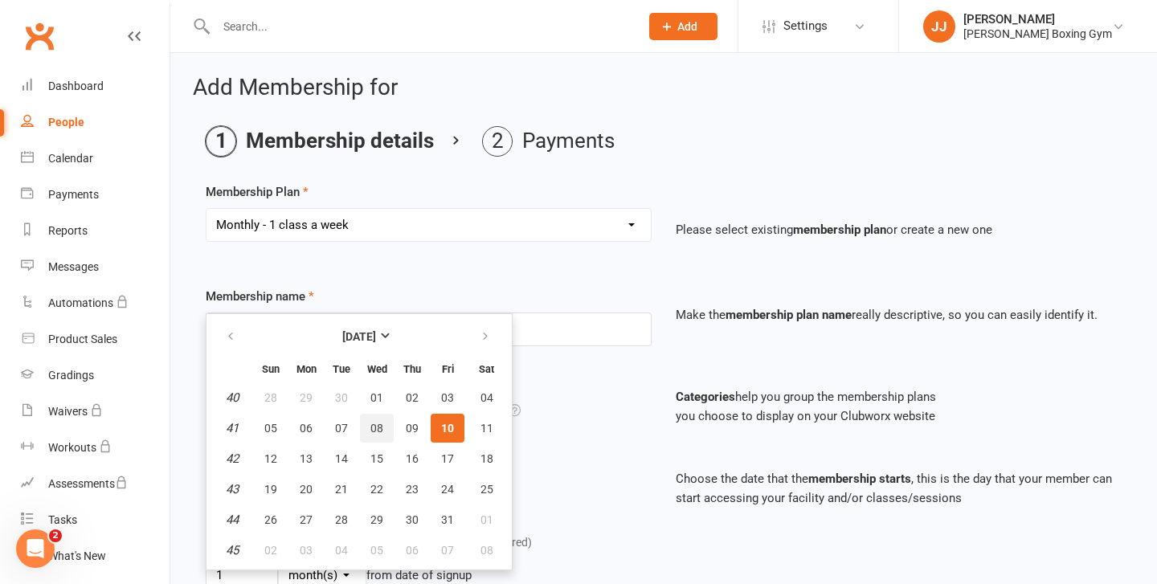
click at [377, 419] on button "08" at bounding box center [377, 428] width 34 height 29
type input "[DATE]"
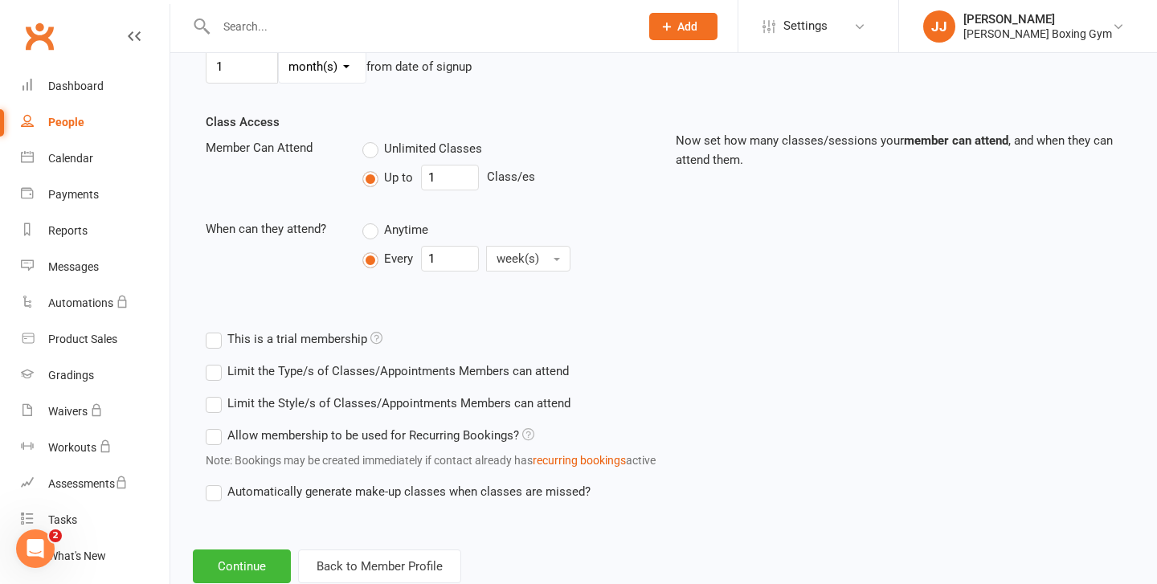
scroll to position [554, 0]
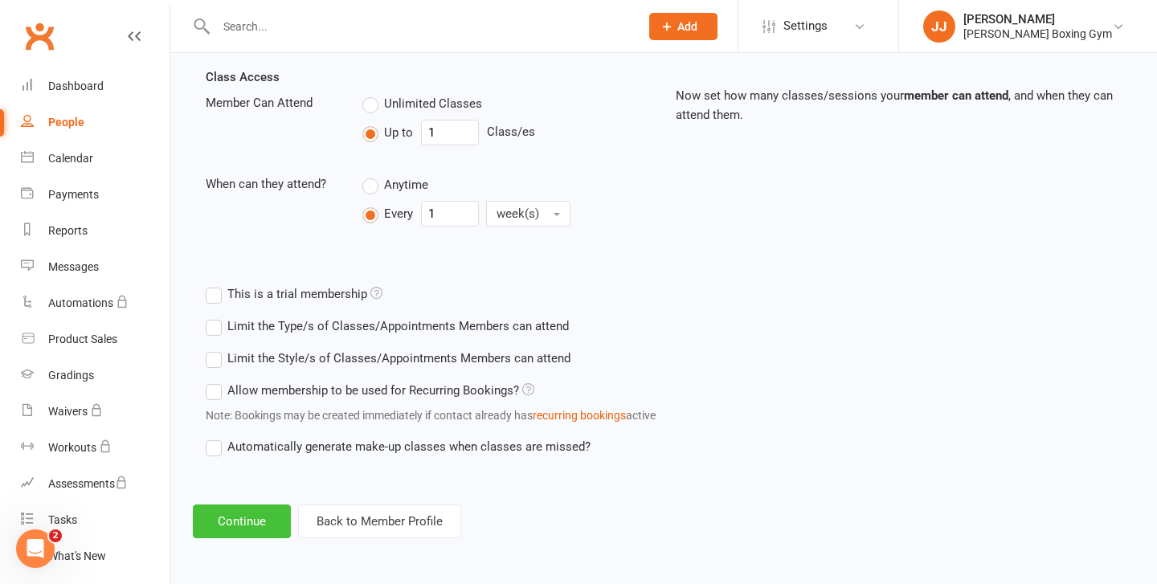
click at [253, 517] on button "Continue" at bounding box center [242, 522] width 98 height 34
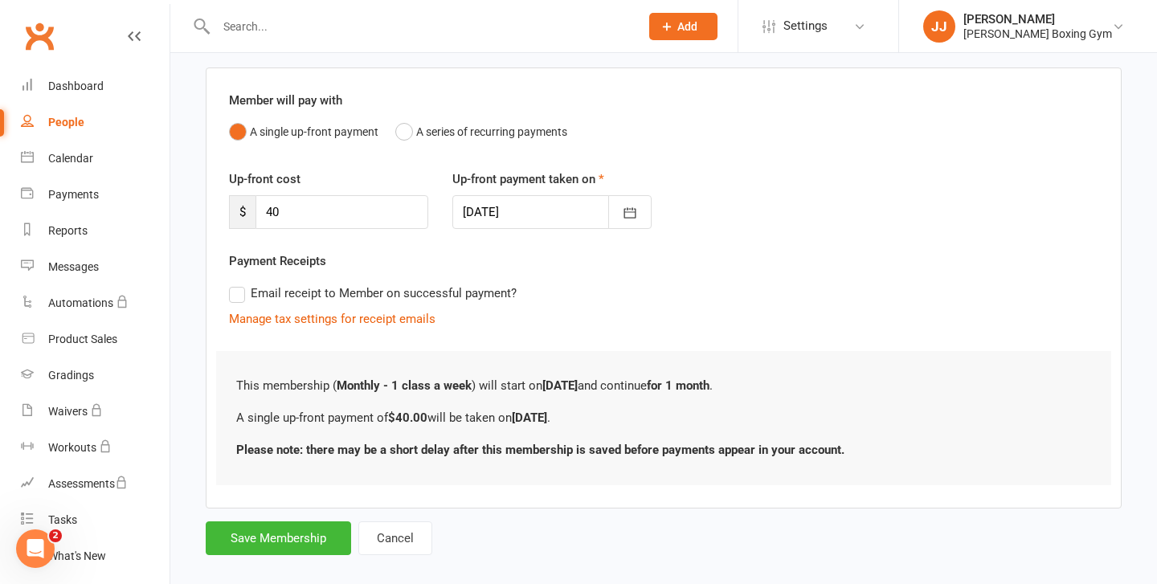
scroll to position [133, 0]
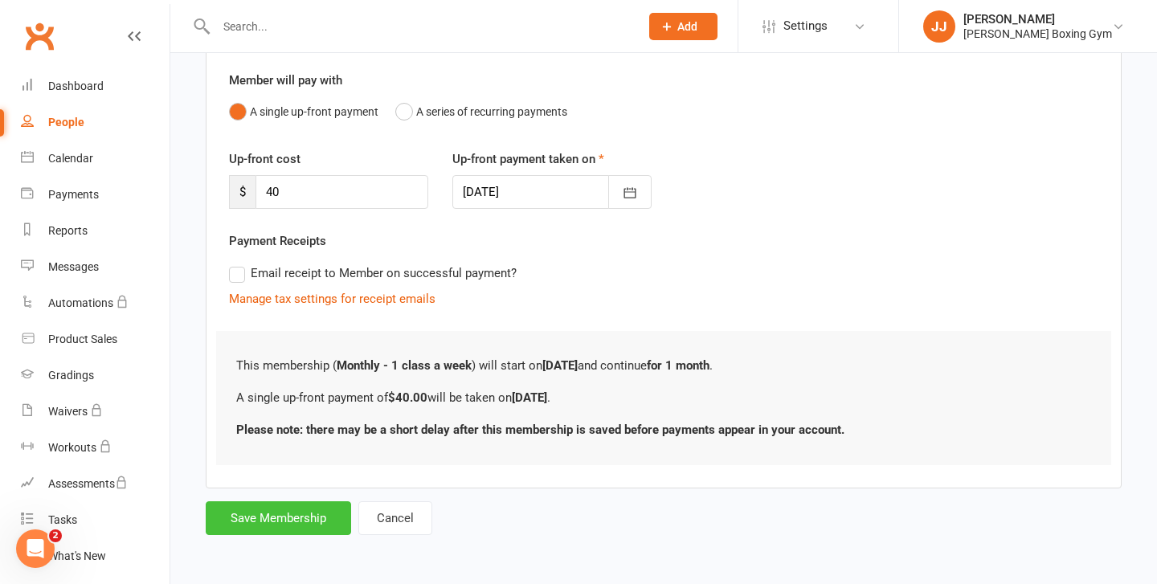
click at [297, 526] on button "Save Membership" at bounding box center [278, 518] width 145 height 34
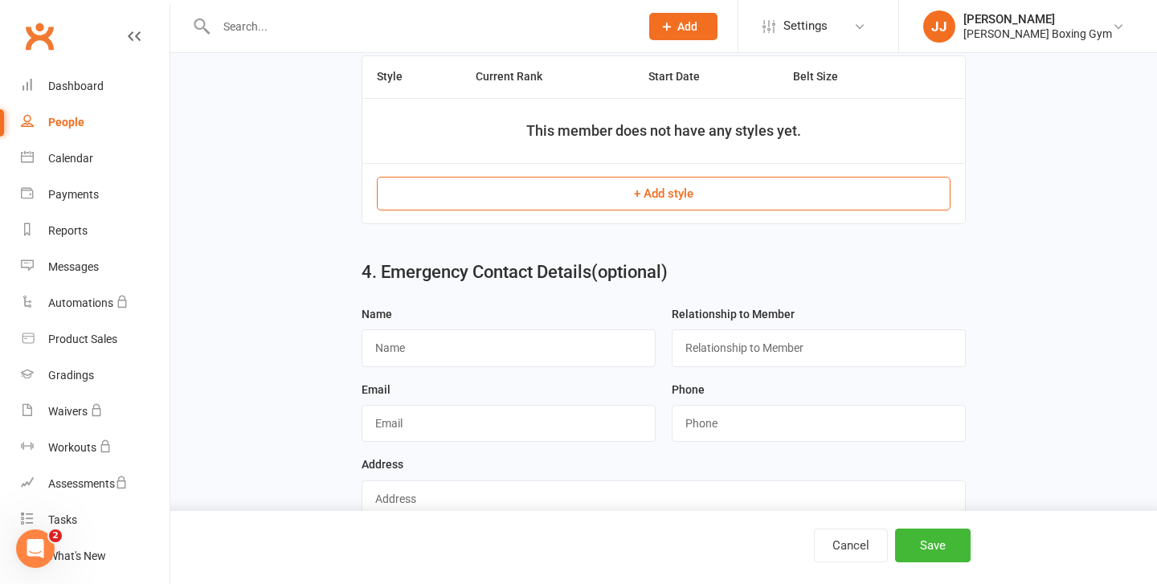
scroll to position [967, 0]
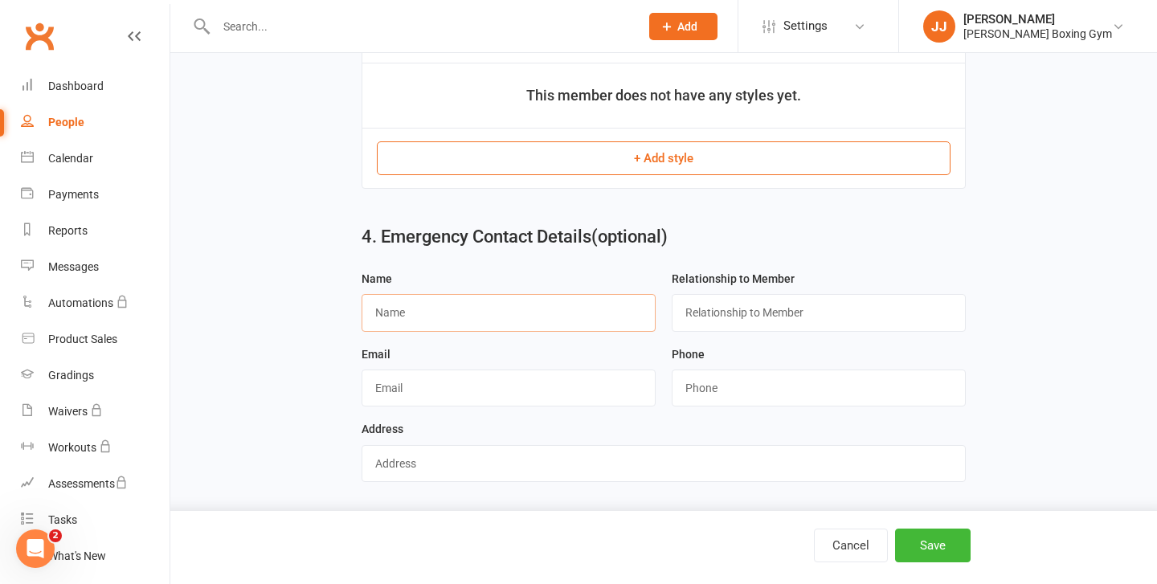
click at [445, 303] on input "text" at bounding box center [509, 312] width 294 height 37
type input "[PERSON_NAME]"
click at [714, 301] on input "text" at bounding box center [819, 312] width 294 height 37
type input "Mum"
click at [714, 383] on input "string" at bounding box center [819, 388] width 294 height 37
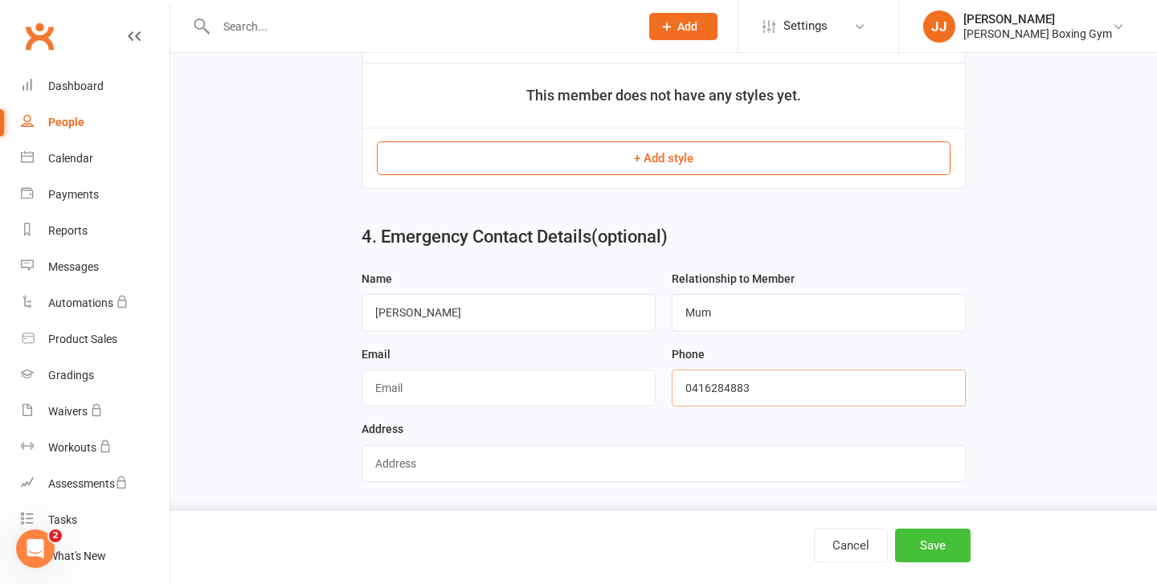
type input "0416284883"
click at [940, 553] on button "Save" at bounding box center [933, 546] width 76 height 34
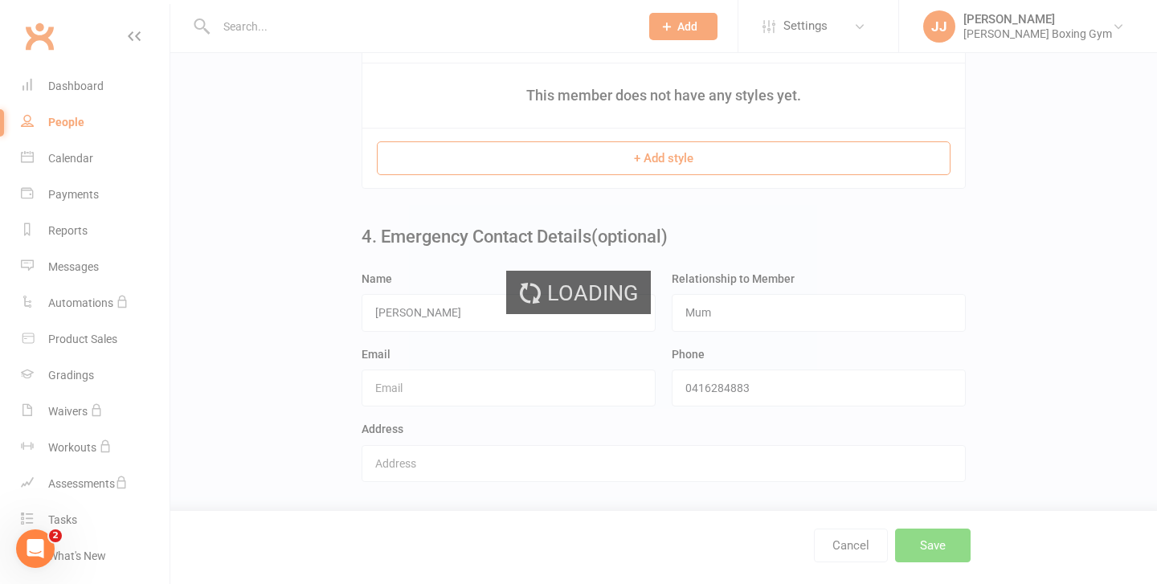
scroll to position [0, 0]
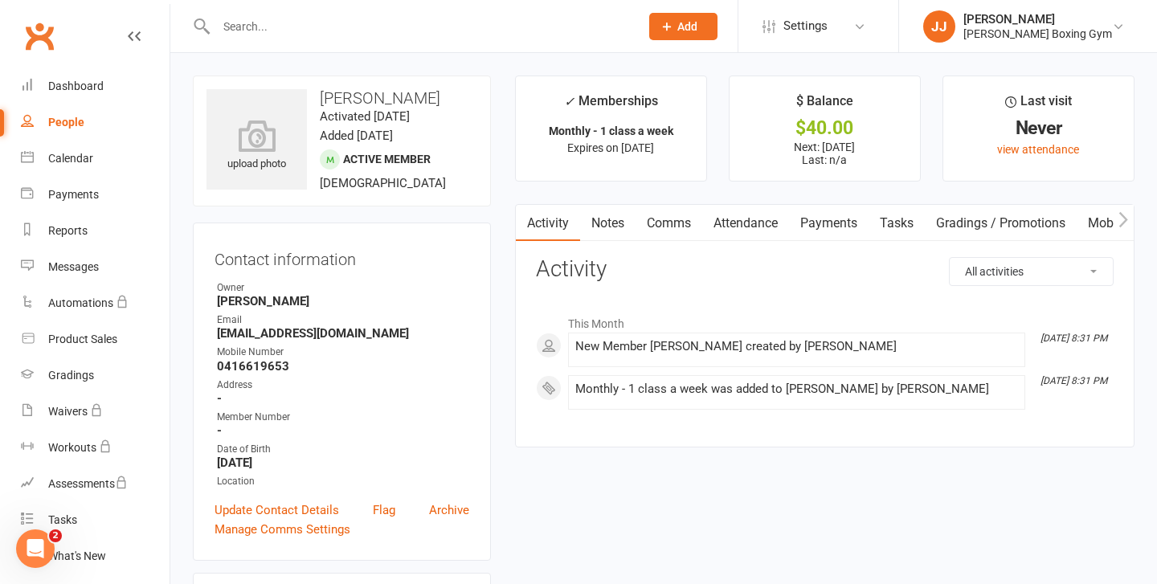
click at [718, 34] on button "Add" at bounding box center [683, 26] width 68 height 27
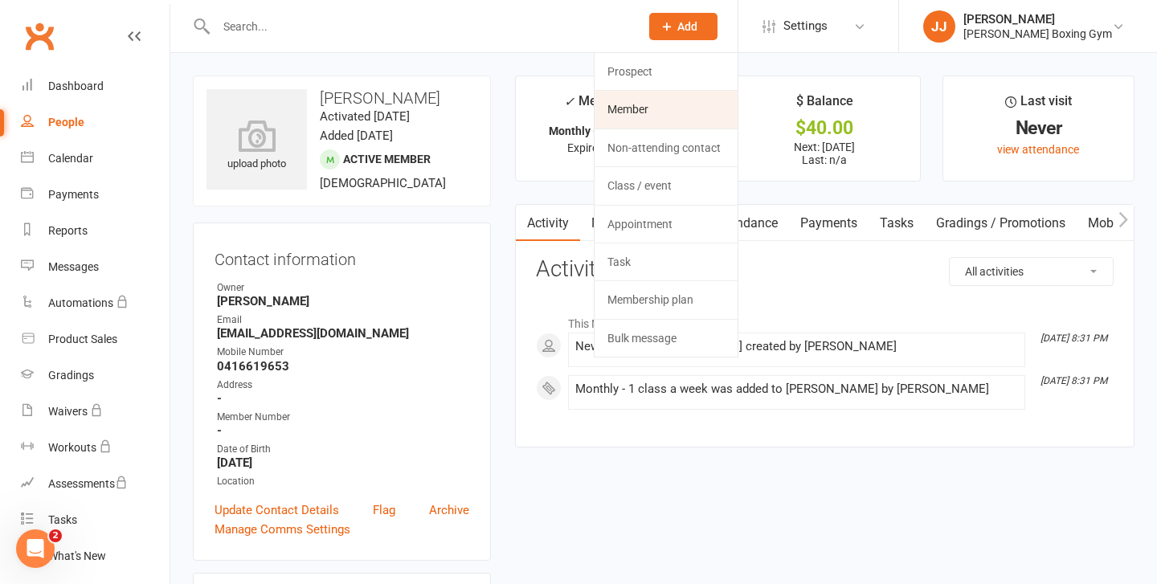
click at [703, 103] on link "Member" at bounding box center [666, 109] width 143 height 37
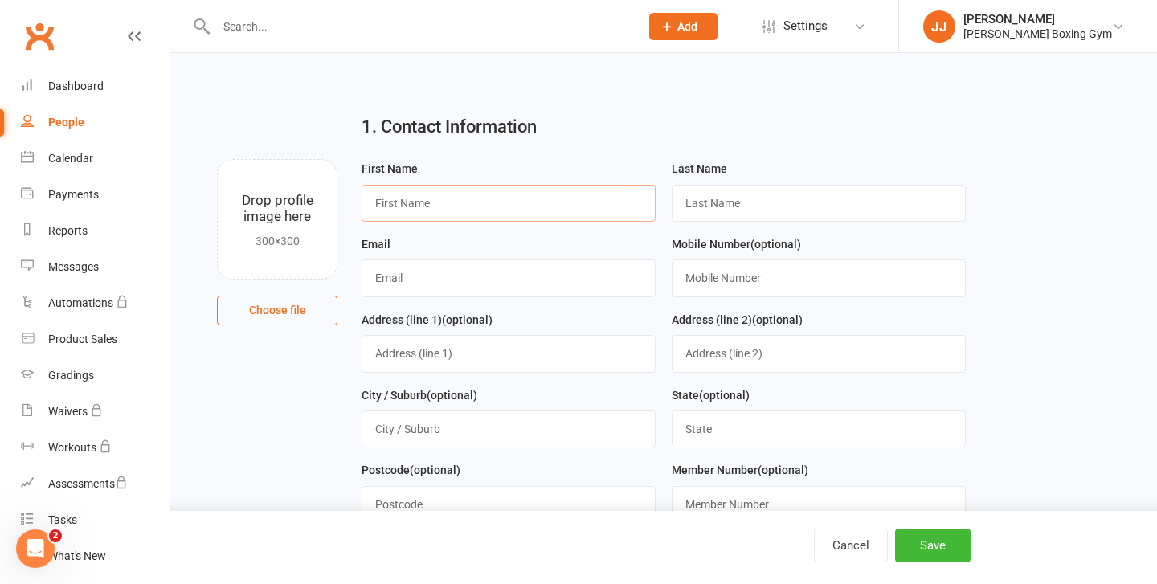
click at [423, 216] on input "text" at bounding box center [509, 203] width 294 height 37
type input "[PERSON_NAME]"
click at [702, 207] on input "text" at bounding box center [819, 203] width 294 height 37
type input "Wortley"
click at [527, 272] on input "text" at bounding box center [509, 278] width 294 height 37
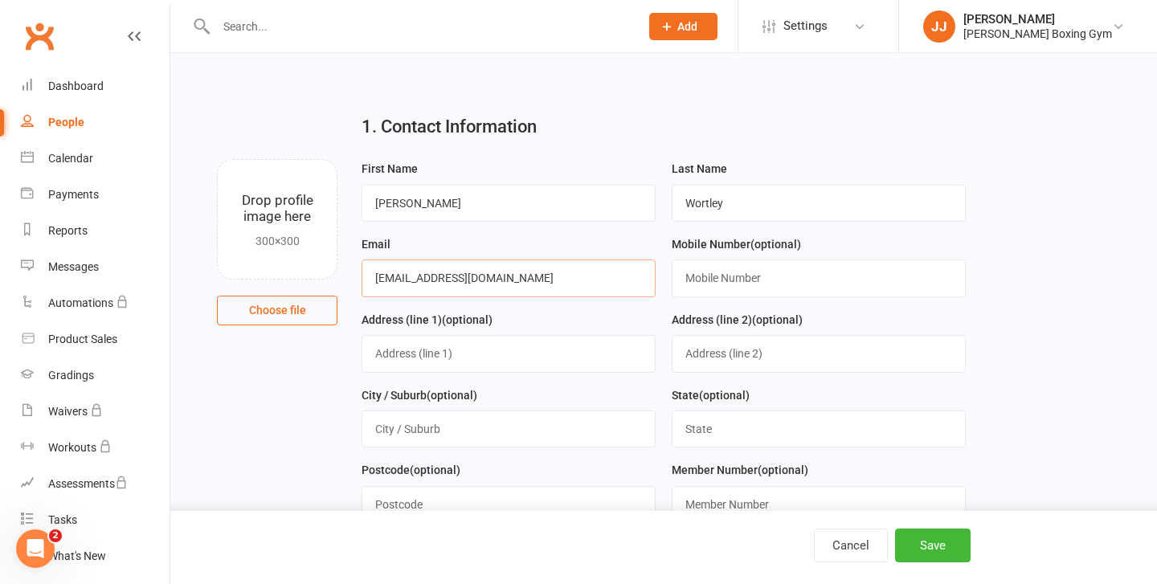
type input "[EMAIL_ADDRESS][DOMAIN_NAME]"
click at [707, 295] on input "text" at bounding box center [819, 278] width 294 height 37
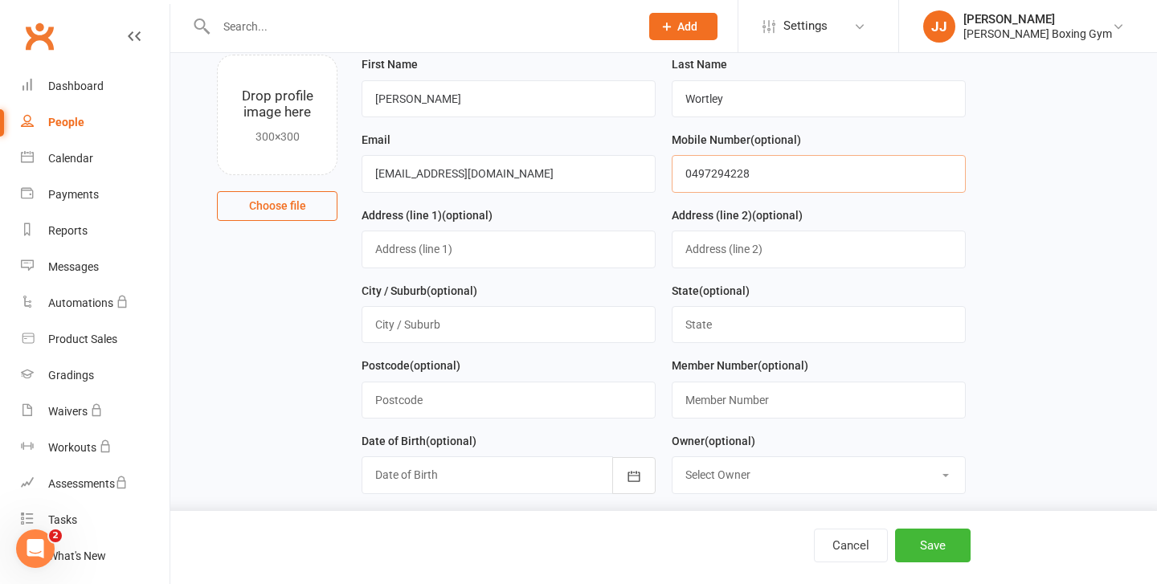
scroll to position [107, 0]
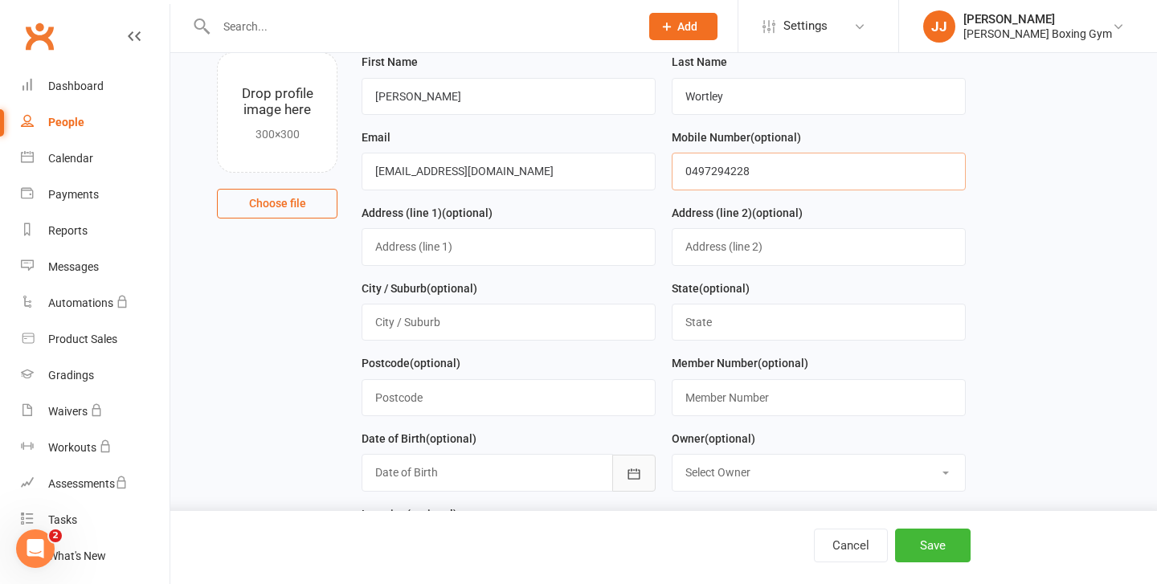
type input "0497294228"
click at [640, 480] on icon "button" at bounding box center [634, 474] width 16 height 16
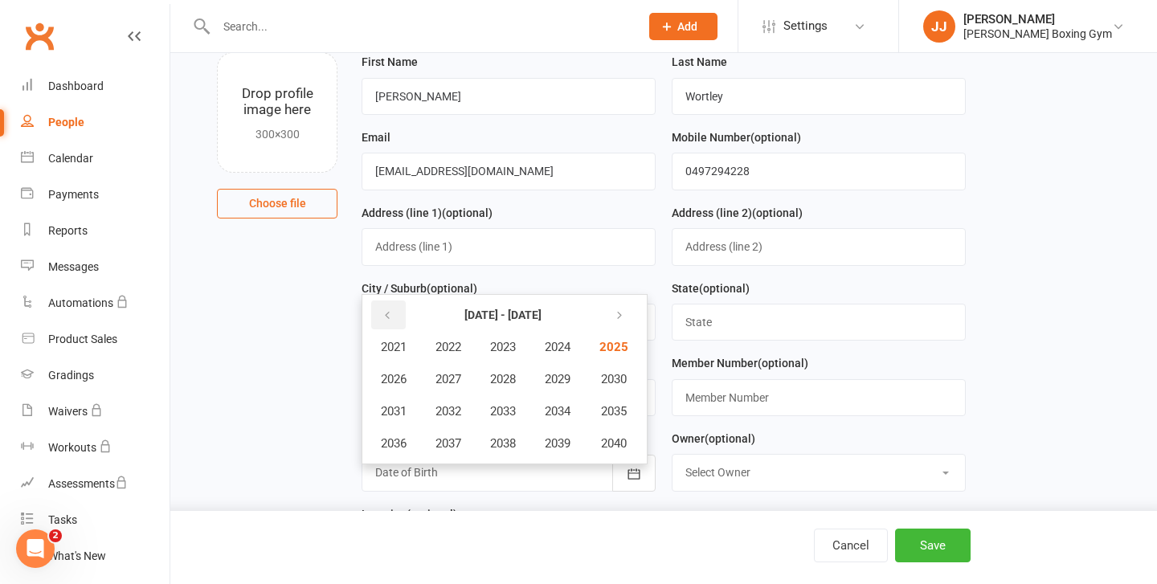
click at [378, 315] on button "button" at bounding box center [388, 315] width 35 height 29
click at [615, 321] on button "button" at bounding box center [617, 315] width 35 height 29
click at [501, 384] on span "2008" at bounding box center [503, 379] width 26 height 14
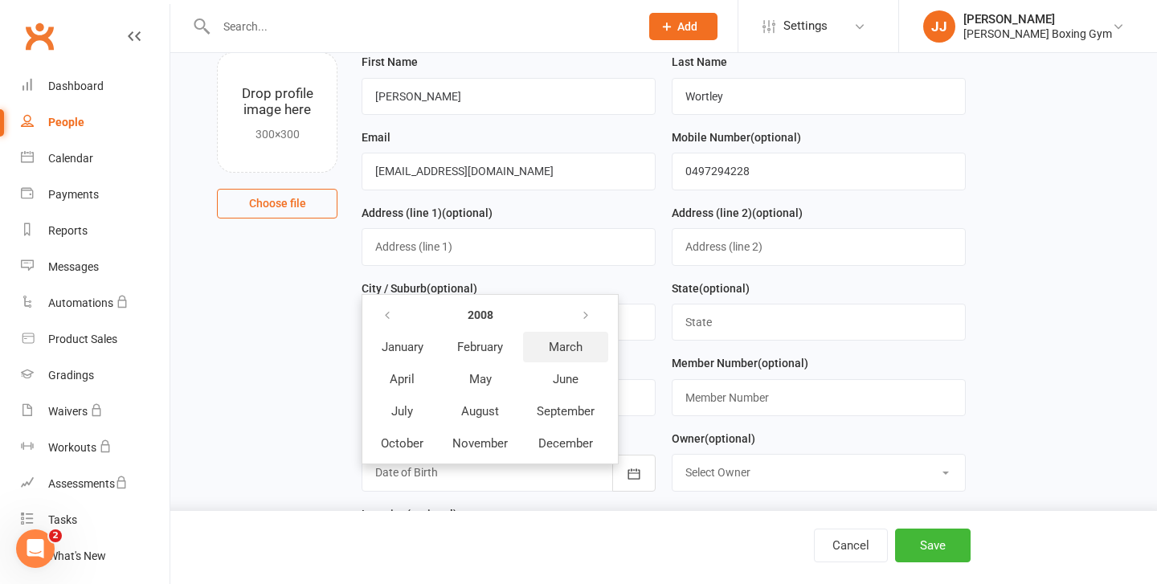
click at [550, 337] on button "March" at bounding box center [565, 347] width 85 height 31
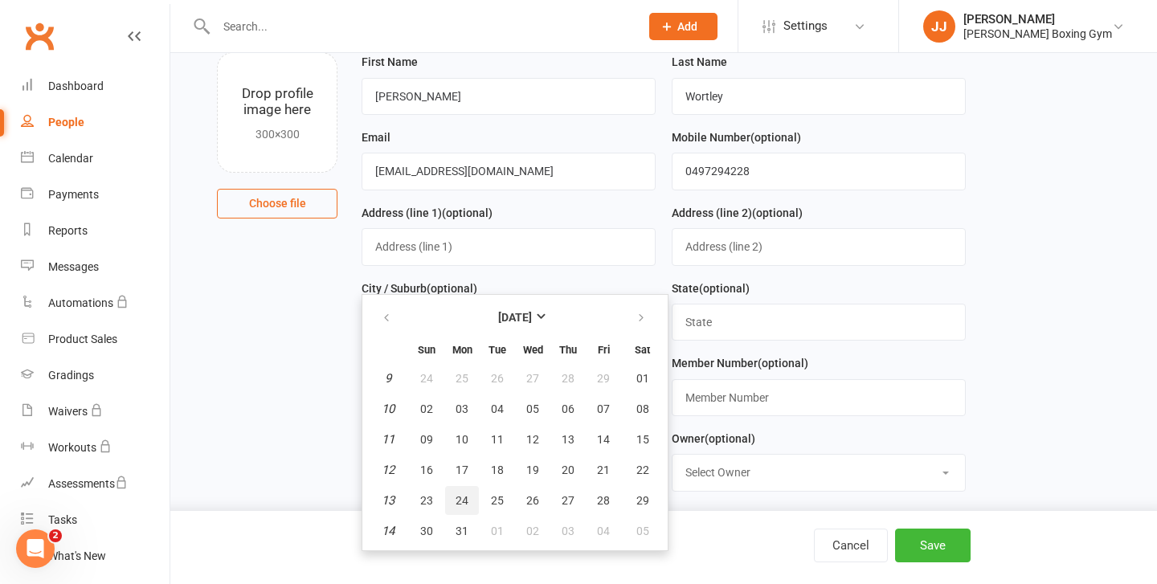
click at [465, 507] on span "24" at bounding box center [462, 500] width 13 height 13
type input "[DATE]"
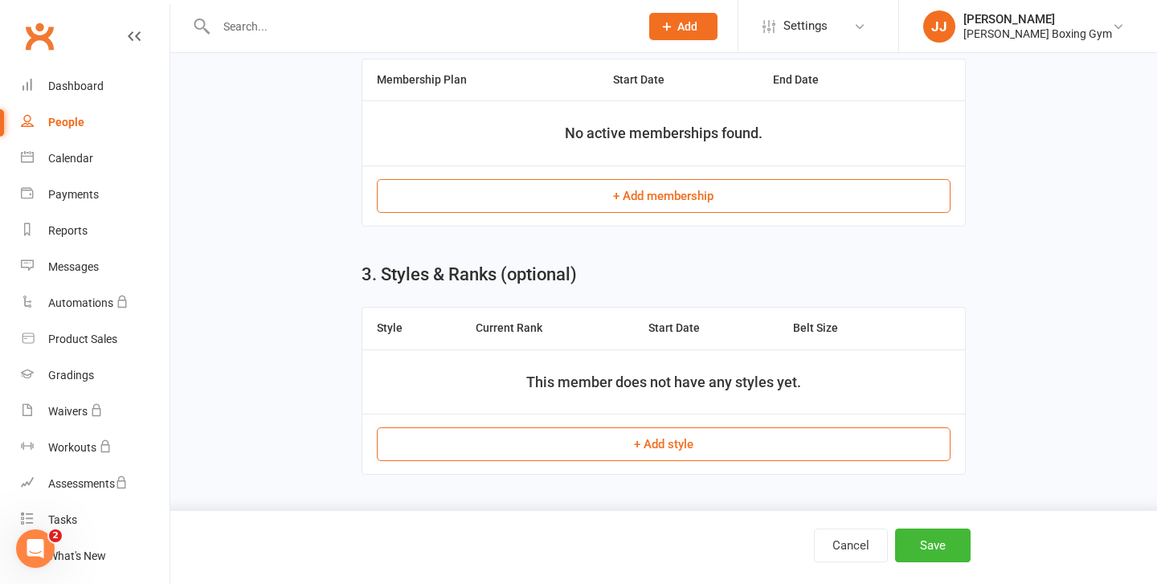
scroll to position [920, 0]
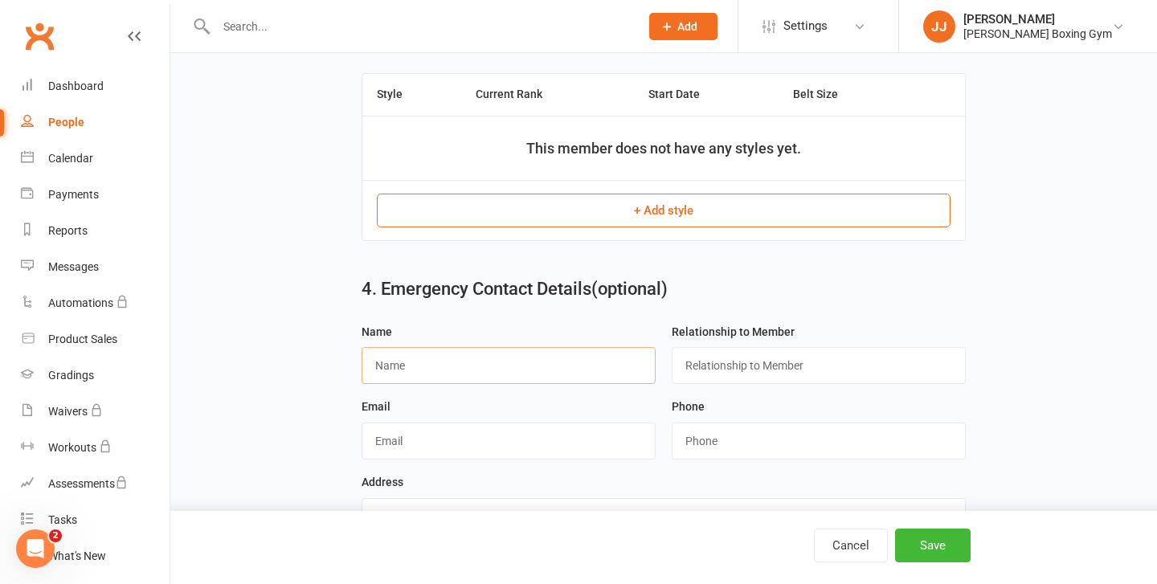
click at [501, 371] on input "text" at bounding box center [509, 365] width 294 height 37
type input "[PERSON_NAME]"
click at [730, 382] on input "text" at bounding box center [819, 365] width 294 height 37
type input "Mother"
click at [722, 456] on input "string" at bounding box center [819, 441] width 294 height 37
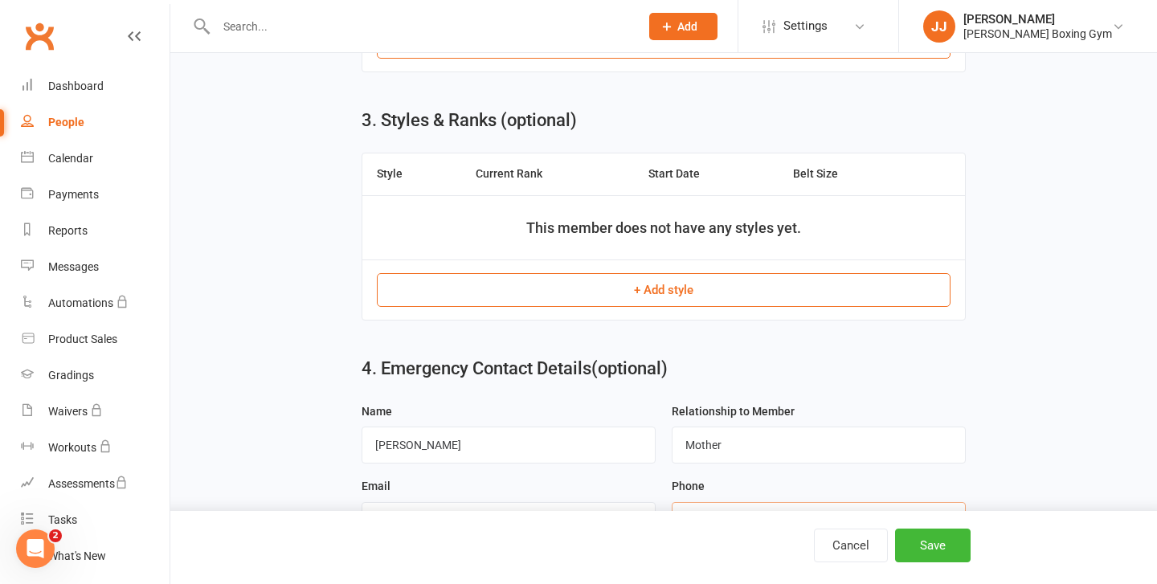
scroll to position [677, 0]
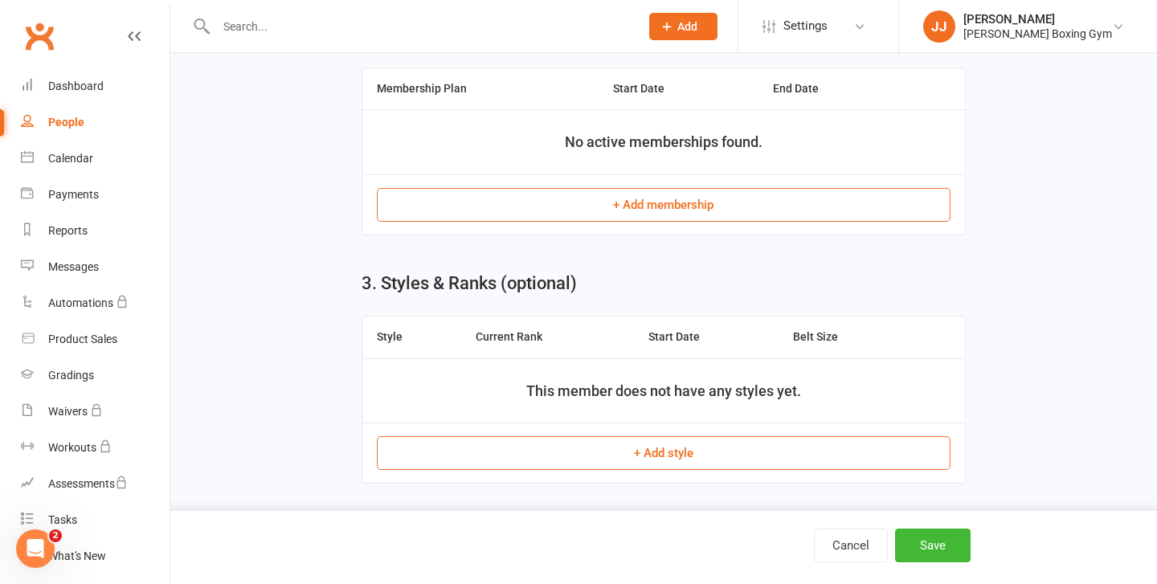
type input "0409387621"
click at [652, 212] on button "+ Add membership" at bounding box center [663, 205] width 573 height 34
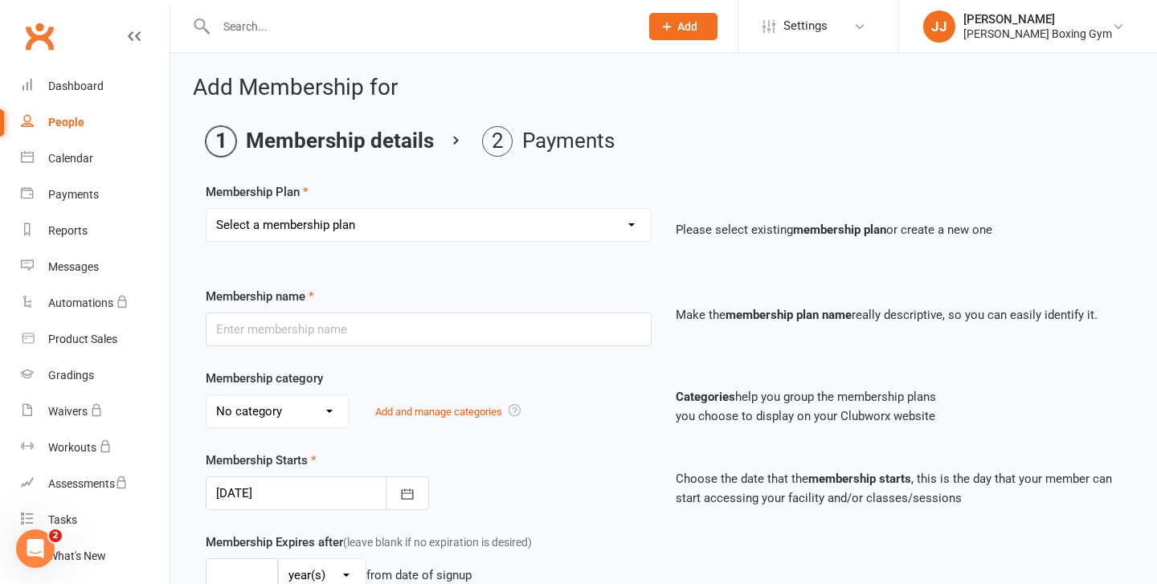
click at [424, 228] on select "Select a membership plan Create new Membership Plan Monthly - 1 class a week Mo…" at bounding box center [429, 225] width 444 height 32
select select "4"
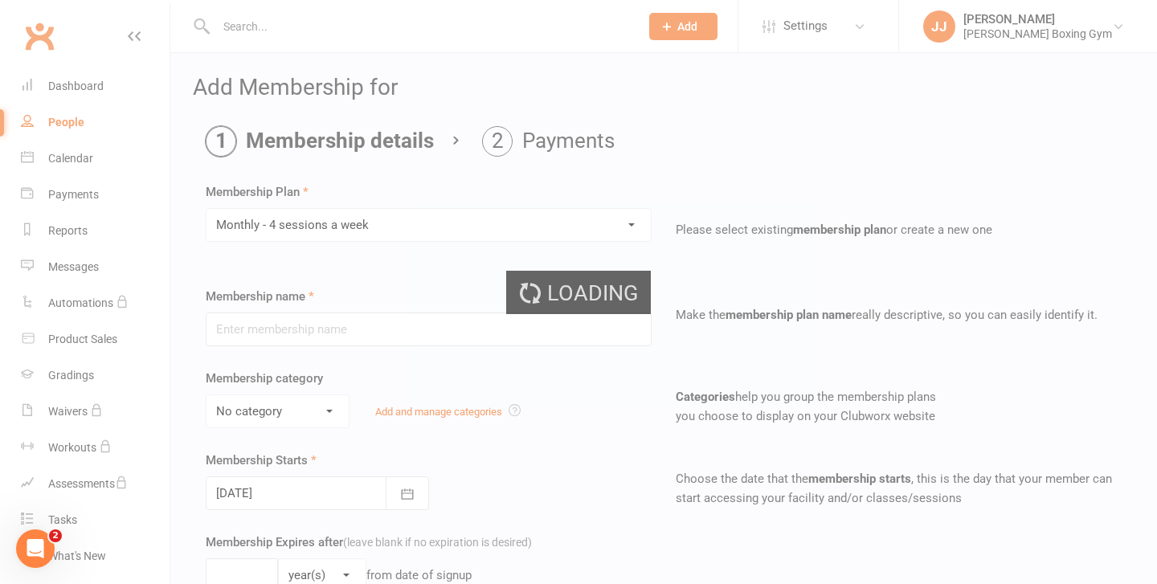
type input "Monthly - 4 sessions a week"
select select "2"
type input "1"
select select "2"
type input "4"
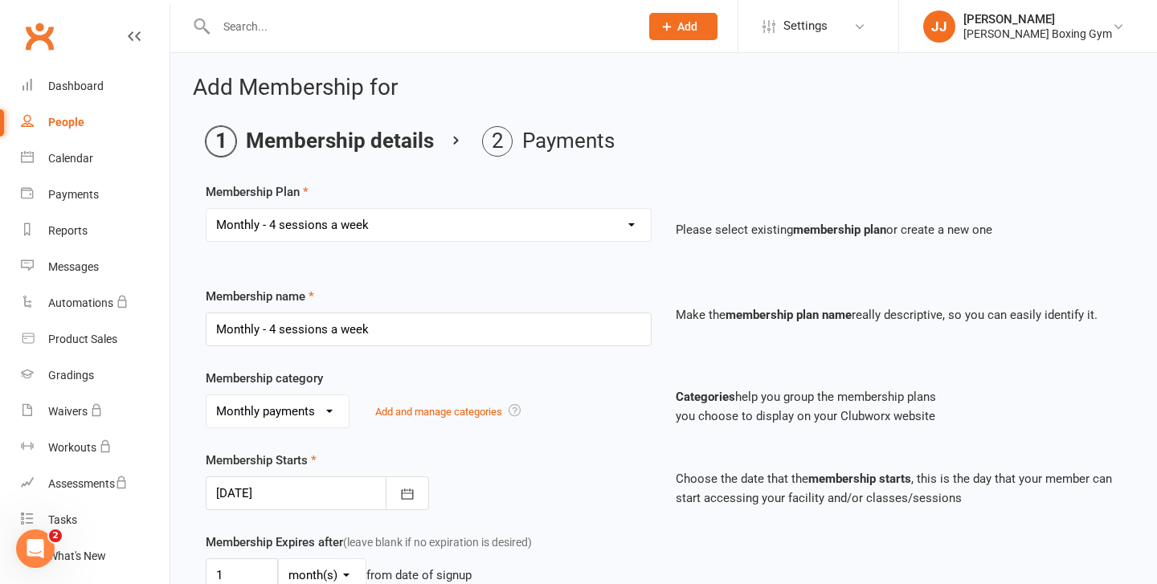
scroll to position [88, 0]
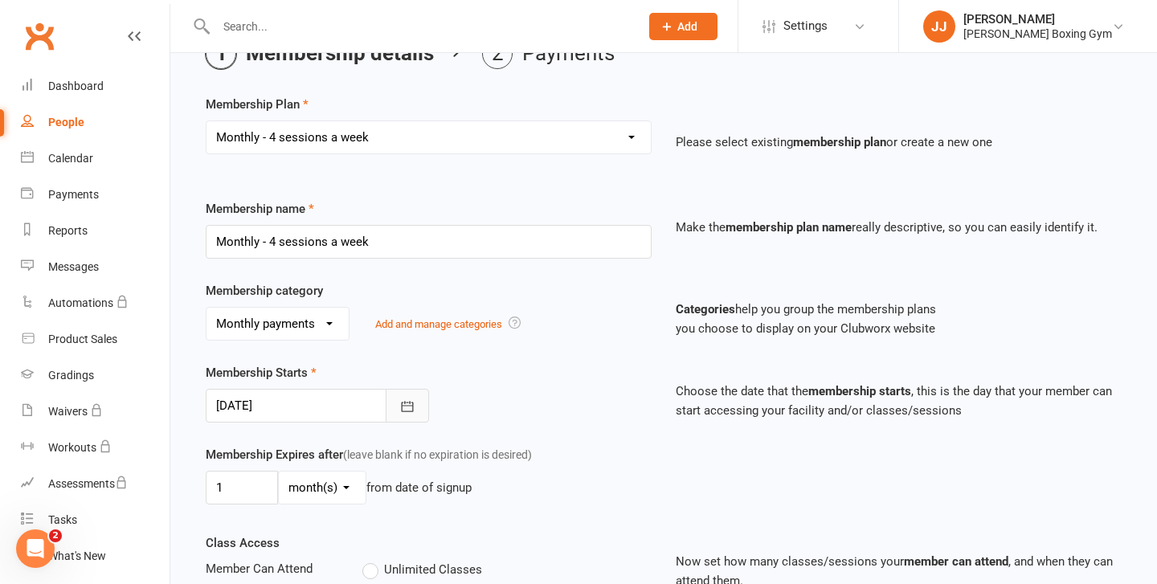
click at [408, 406] on icon "button" at bounding box center [407, 406] width 12 height 10
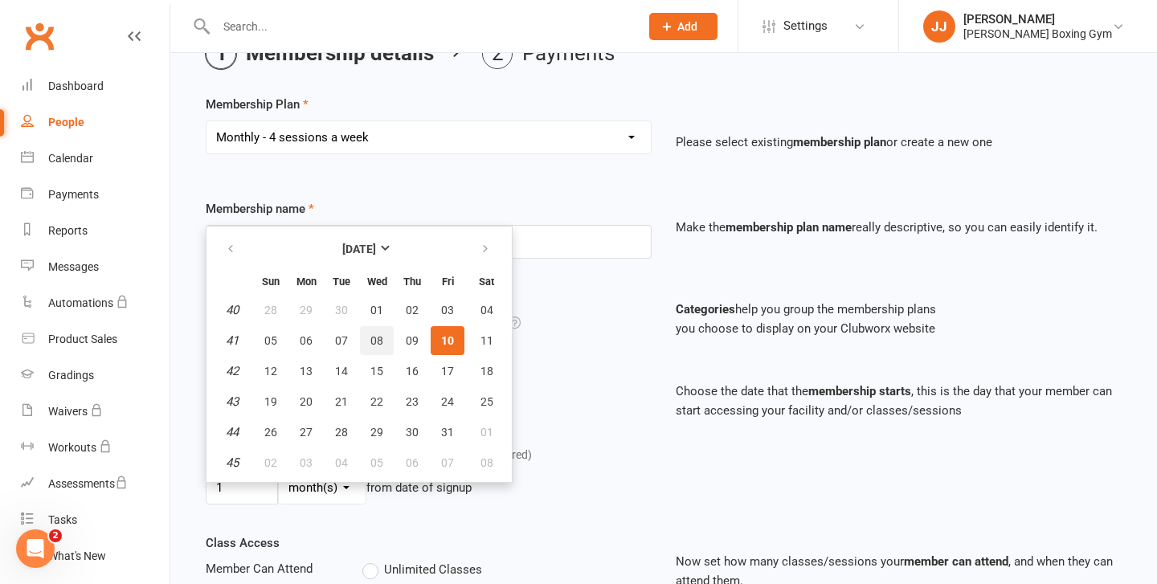
click at [382, 346] on span "08" at bounding box center [376, 340] width 13 height 13
type input "[DATE]"
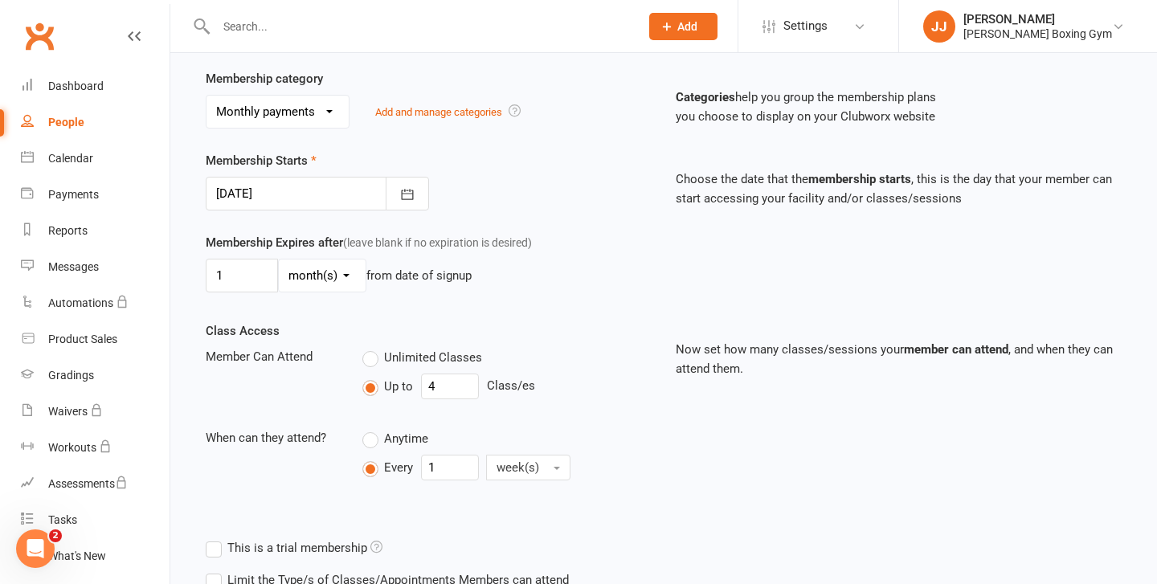
scroll to position [554, 0]
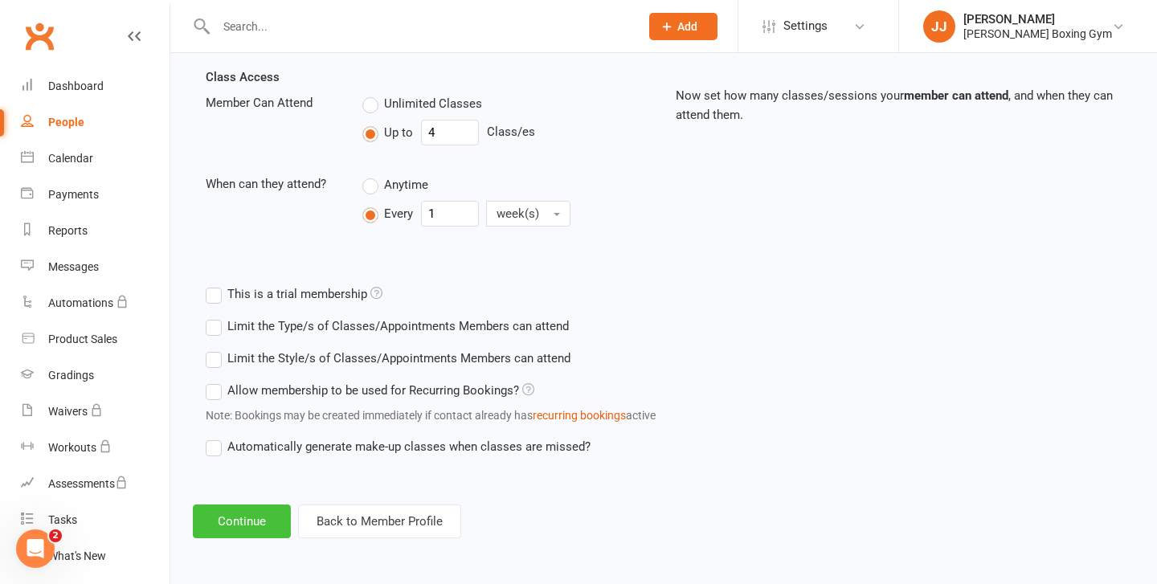
click at [271, 533] on button "Continue" at bounding box center [242, 522] width 98 height 34
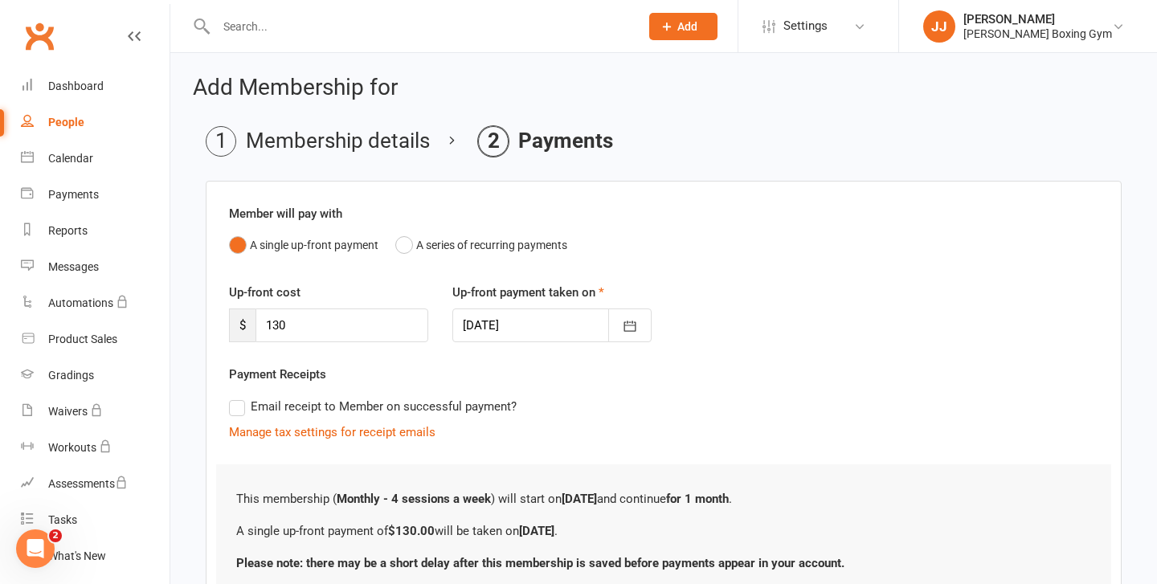
scroll to position [133, 0]
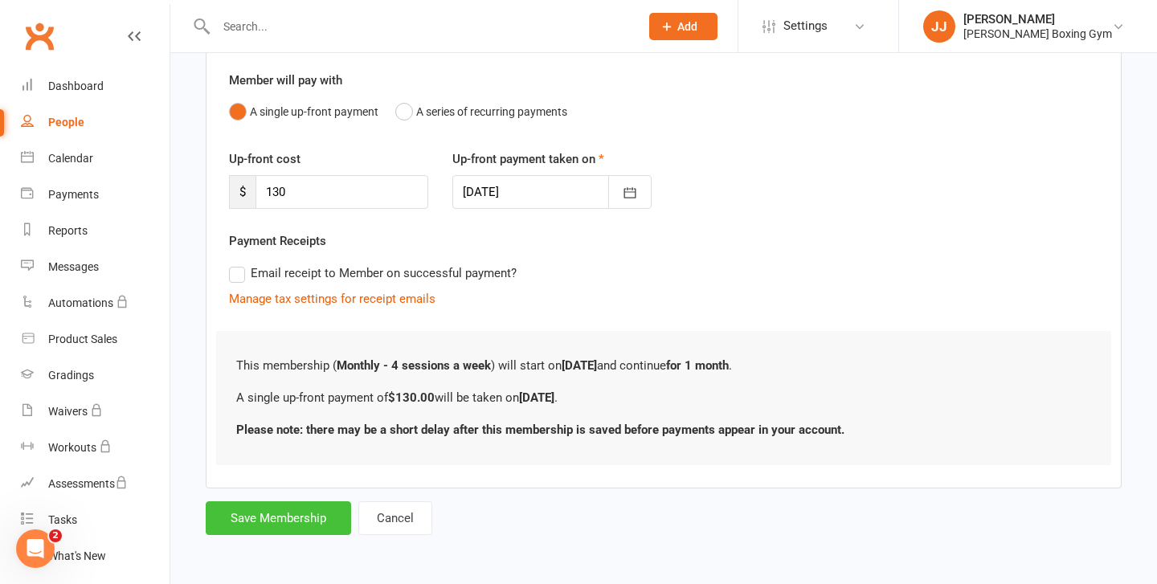
click at [280, 524] on button "Save Membership" at bounding box center [278, 518] width 145 height 34
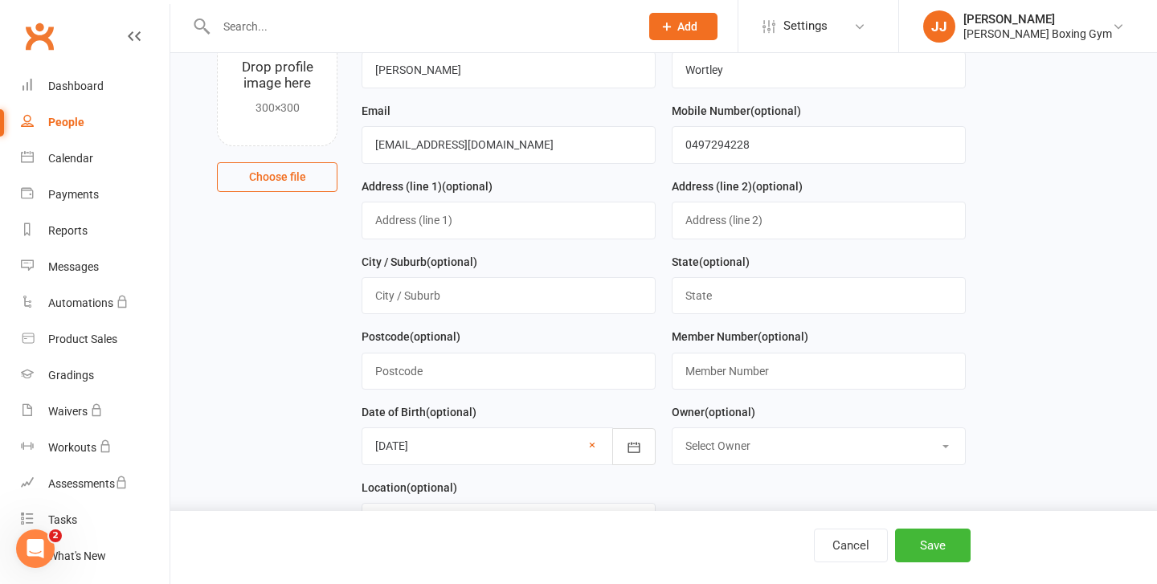
scroll to position [689, 0]
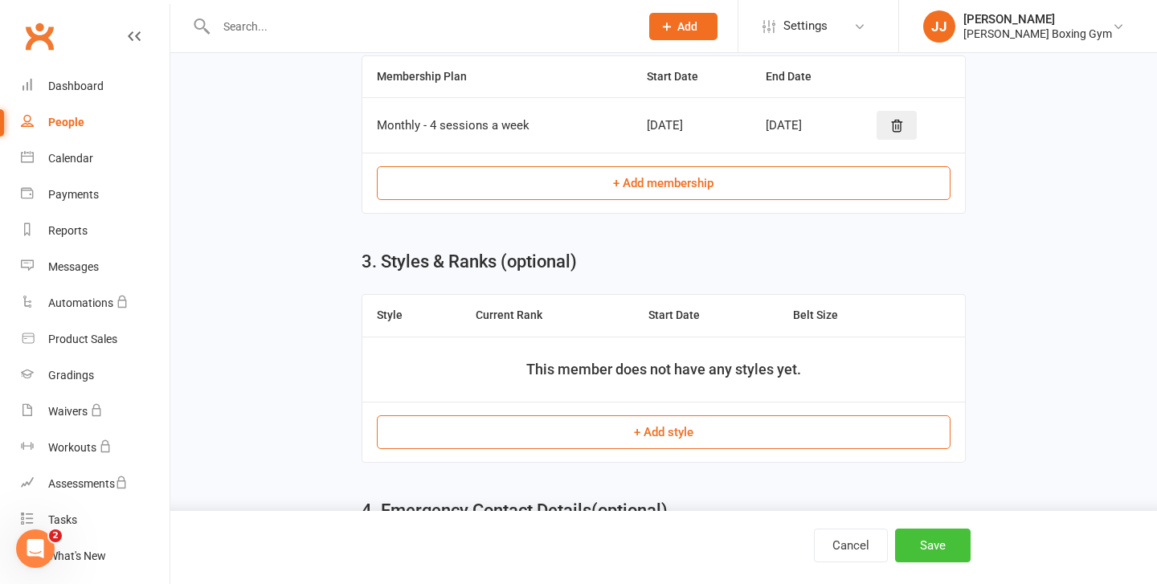
click at [908, 529] on button "Save" at bounding box center [933, 546] width 76 height 34
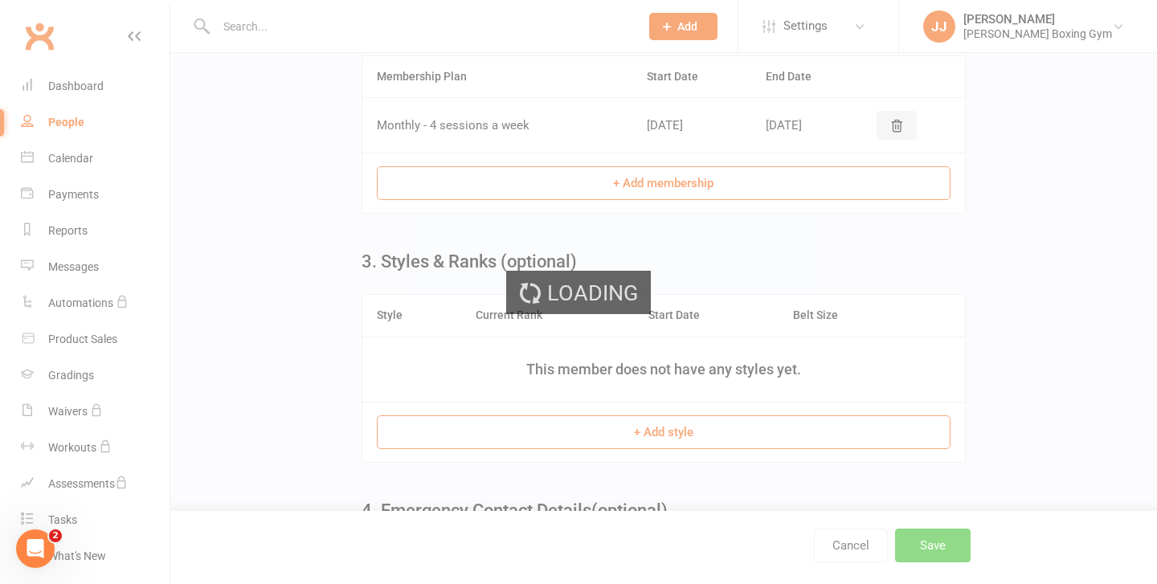
scroll to position [0, 0]
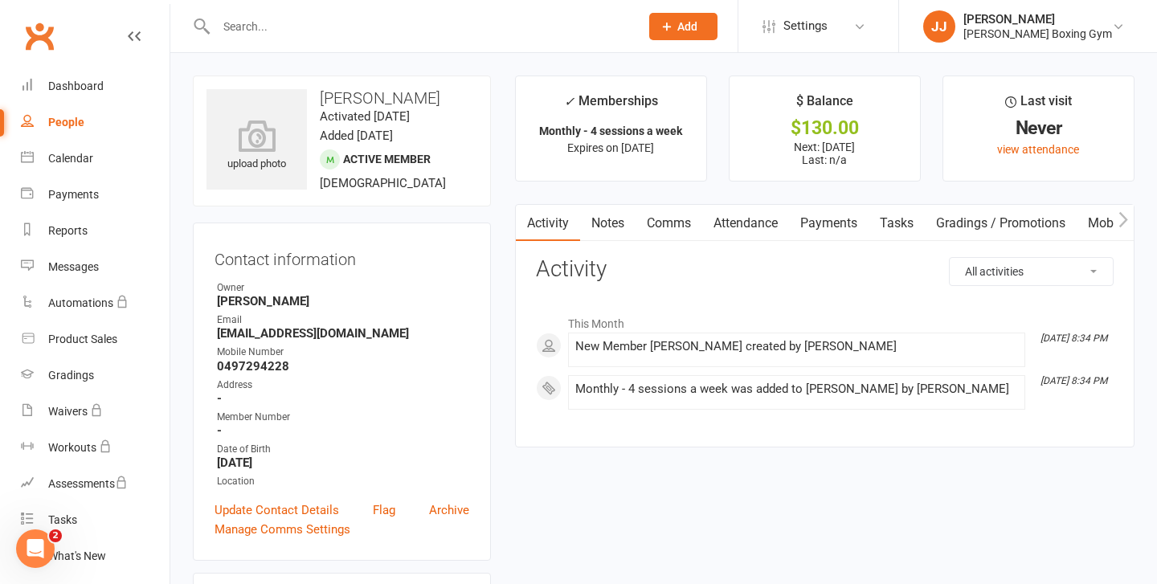
click at [67, 121] on div "People" at bounding box center [66, 122] width 36 height 13
select select "100"
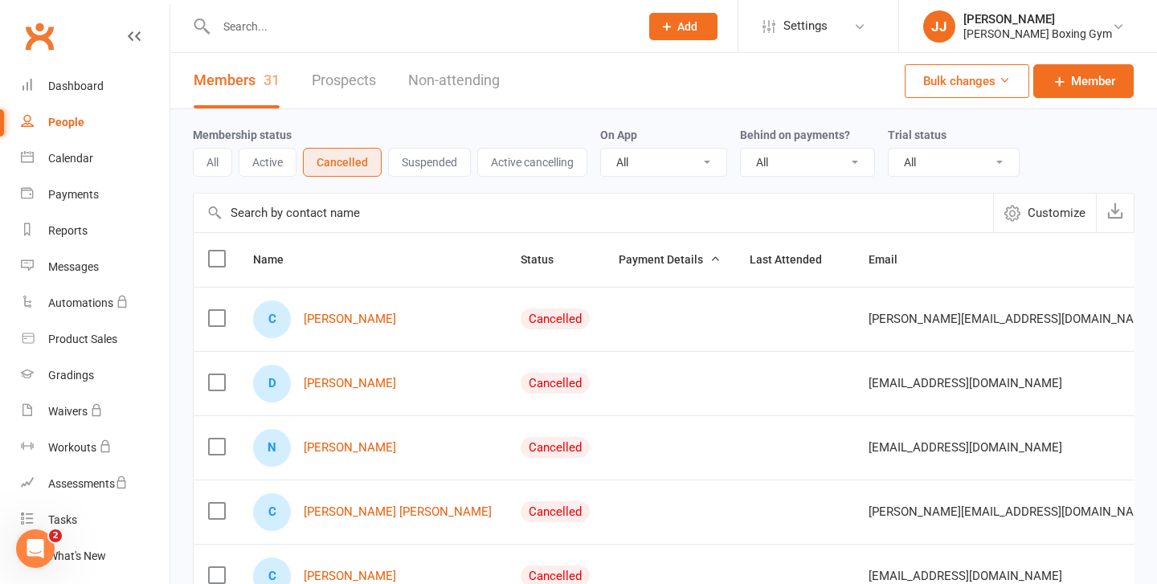
click at [207, 162] on button "All" at bounding box center [212, 162] width 39 height 29
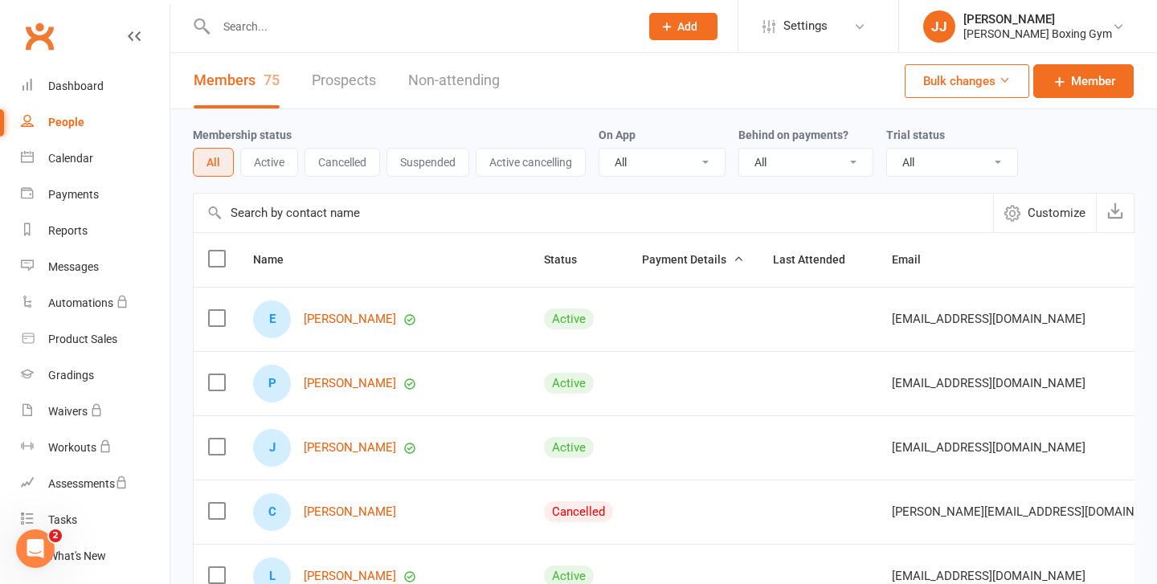
click at [281, 169] on button "Active" at bounding box center [269, 162] width 58 height 29
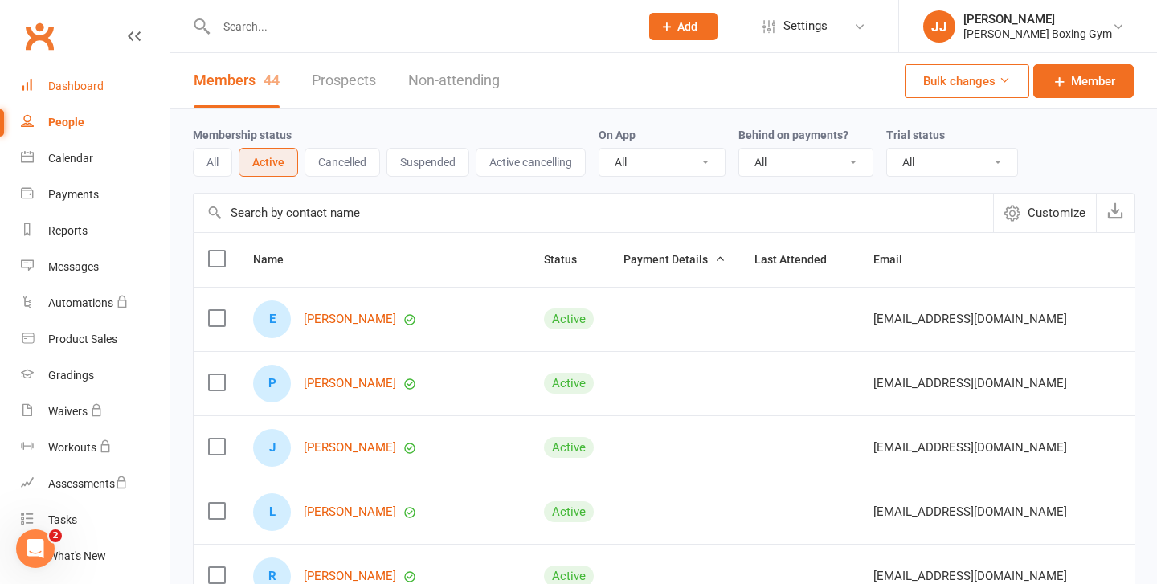
click at [76, 83] on div "Dashboard" at bounding box center [75, 86] width 55 height 13
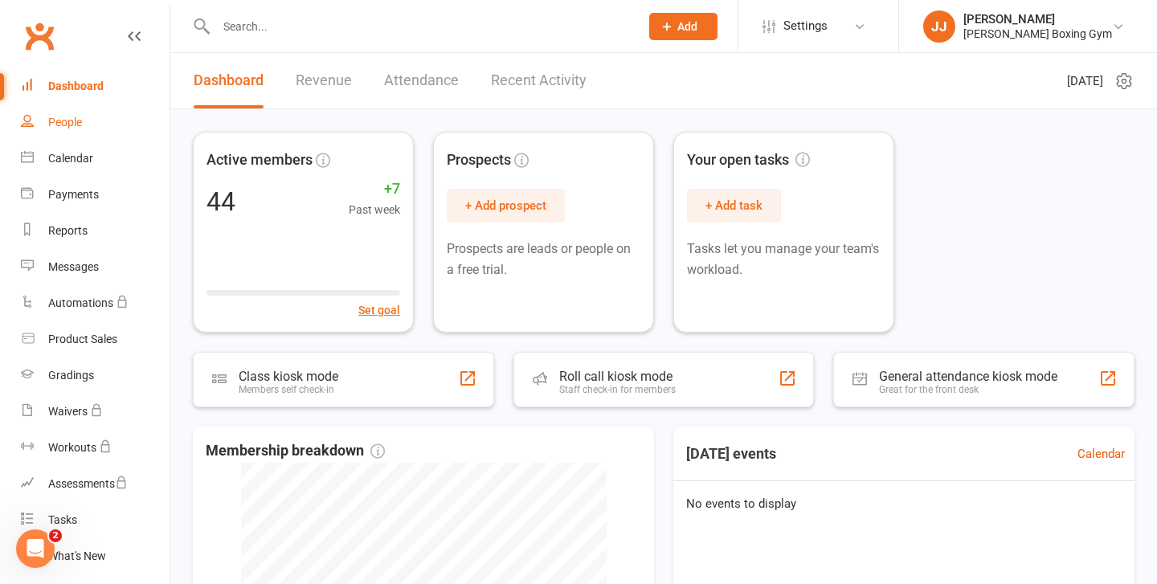
click at [66, 132] on link "People" at bounding box center [95, 122] width 149 height 36
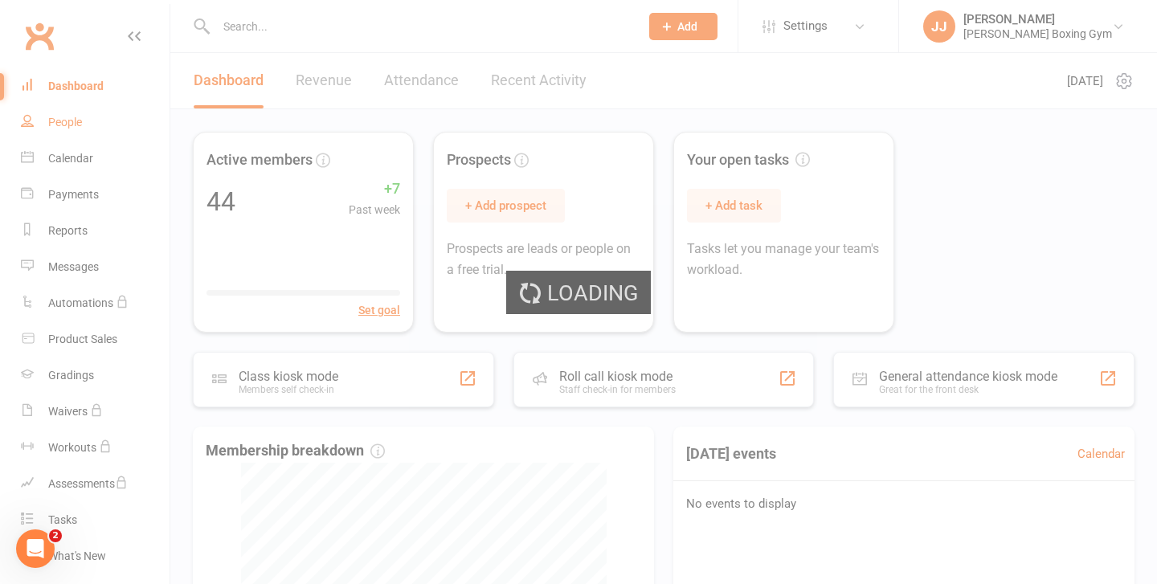
select select "100"
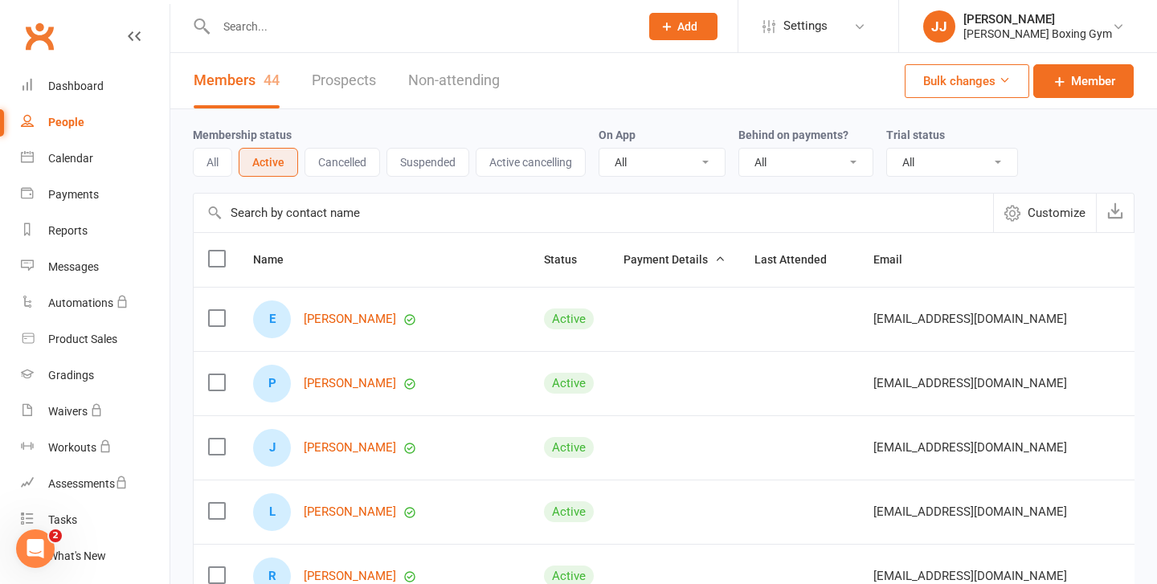
click at [335, 137] on div "Membership status All Active Cancelled Suspended Active cancelling" at bounding box center [396, 150] width 406 height 51
click at [343, 162] on button "Cancelled" at bounding box center [343, 162] width 76 height 29
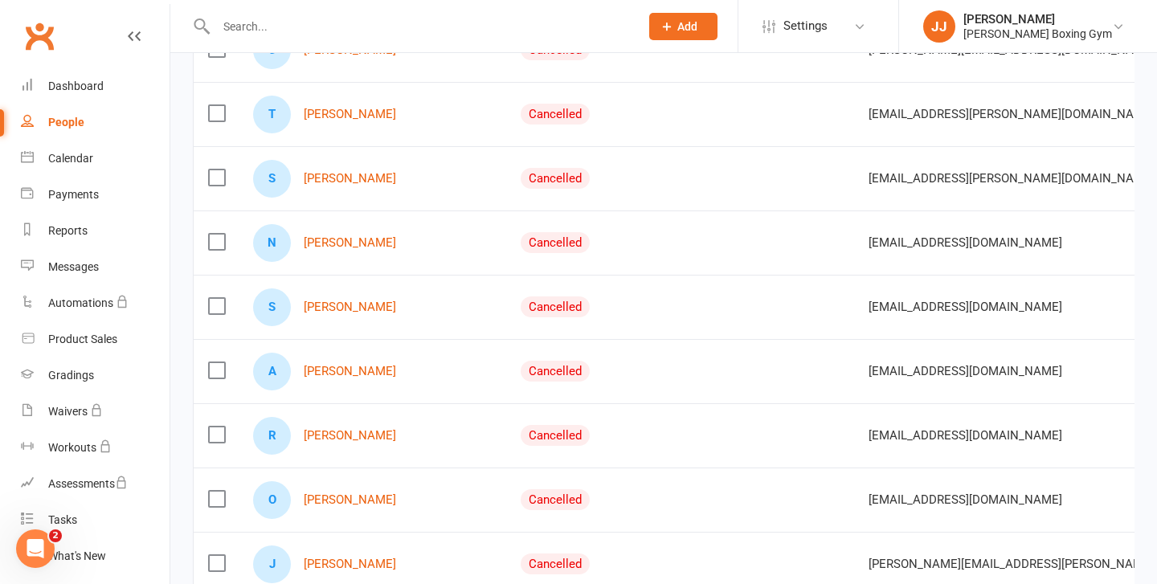
scroll to position [1188, 0]
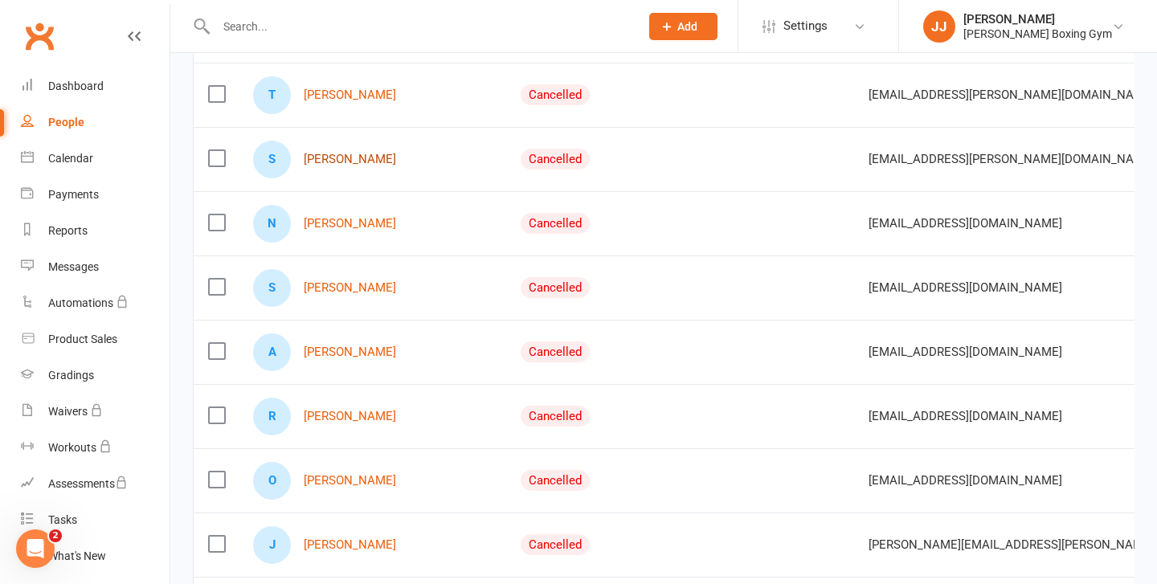
click at [361, 164] on link "[PERSON_NAME]" at bounding box center [350, 160] width 92 height 14
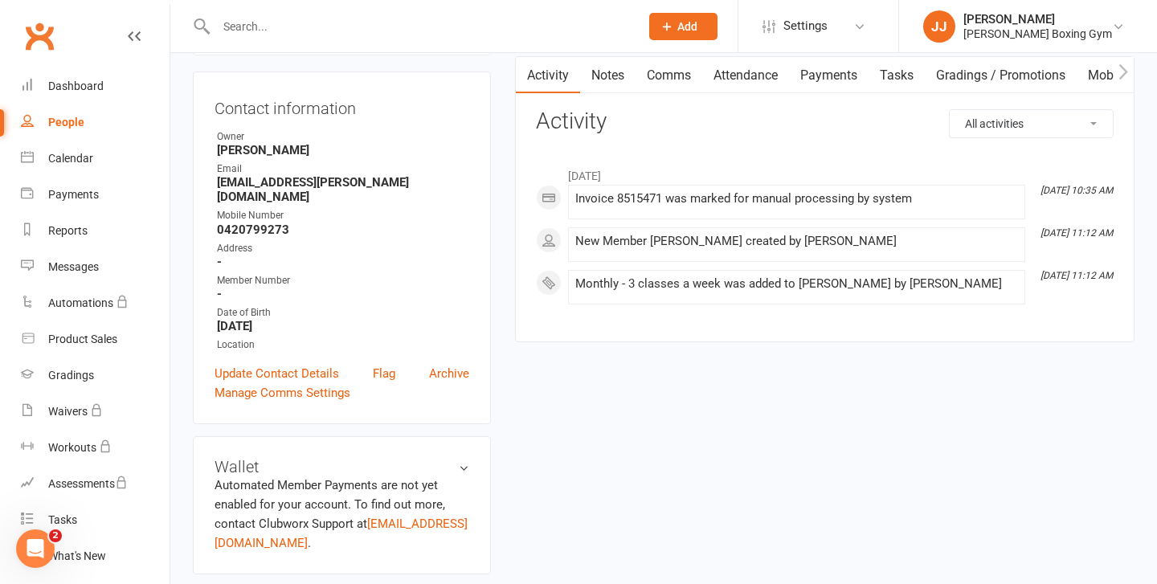
scroll to position [155, 0]
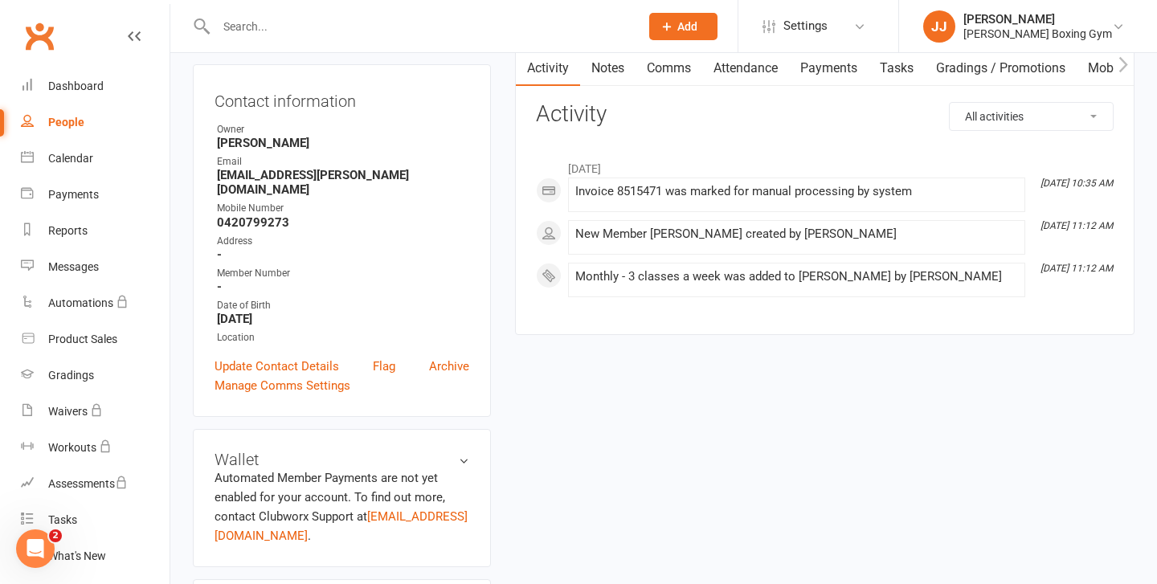
click at [427, 357] on div "Update Contact Details Flag Archive" at bounding box center [342, 366] width 255 height 19
click at [439, 357] on link "Archive" at bounding box center [449, 366] width 40 height 19
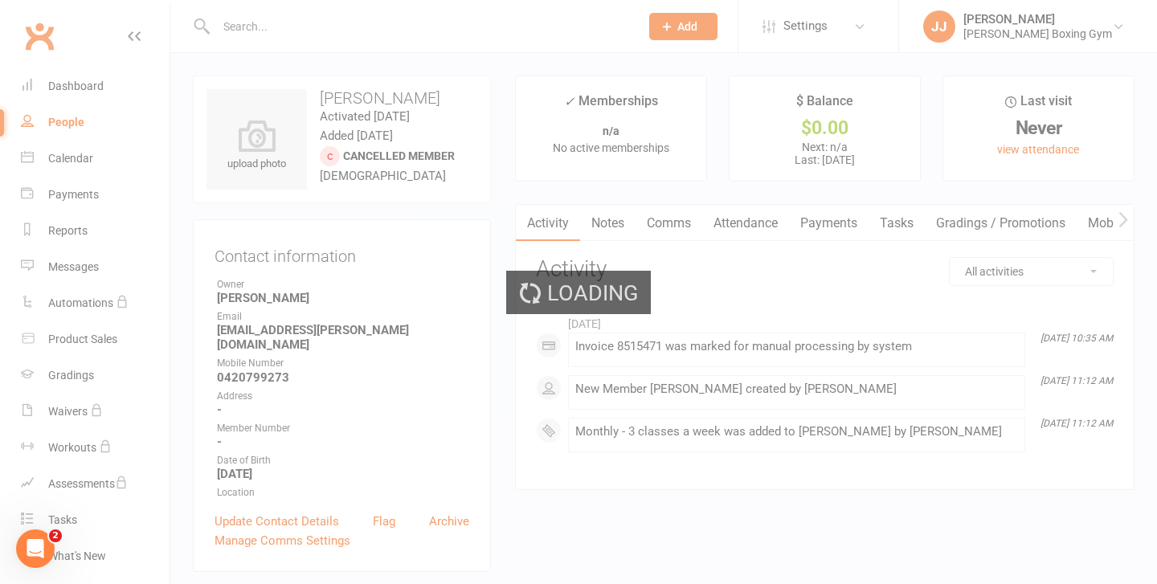
select select "100"
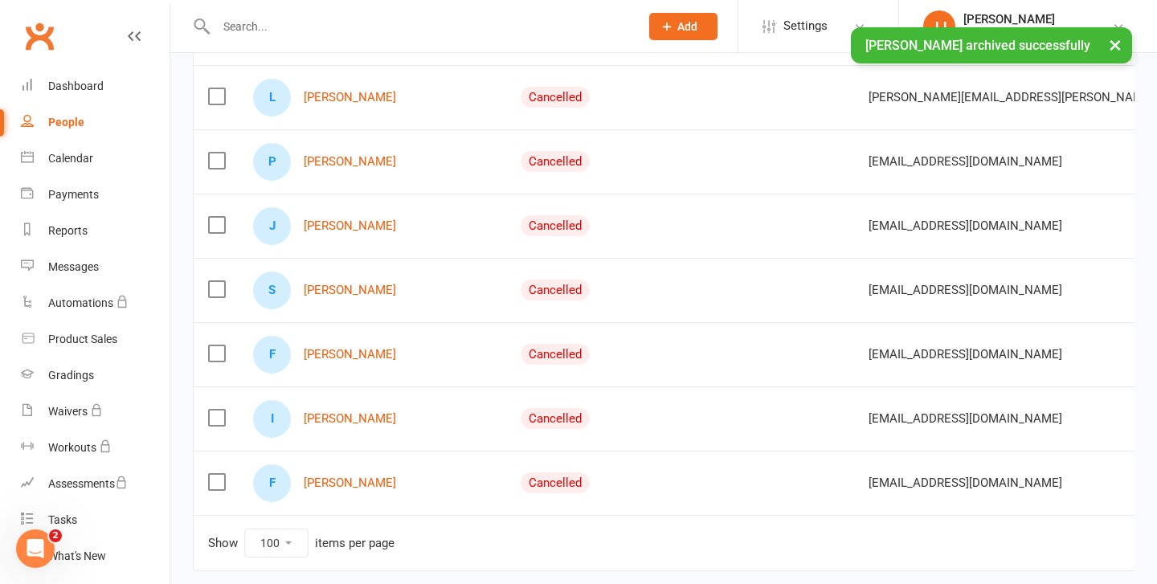
scroll to position [1698, 0]
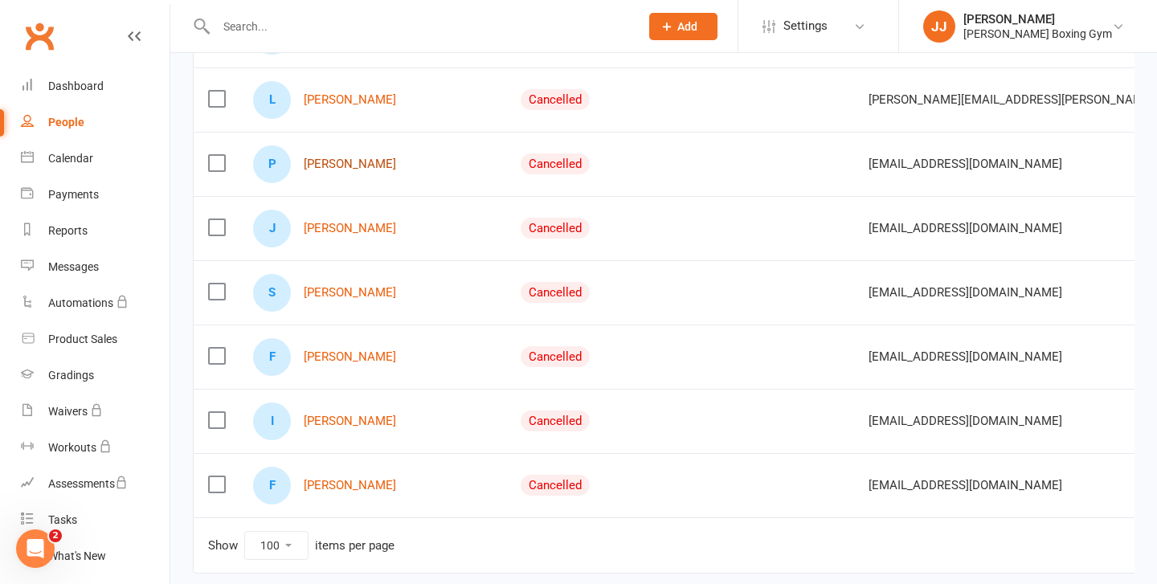
click at [363, 170] on link "[PERSON_NAME]" at bounding box center [350, 164] width 92 height 14
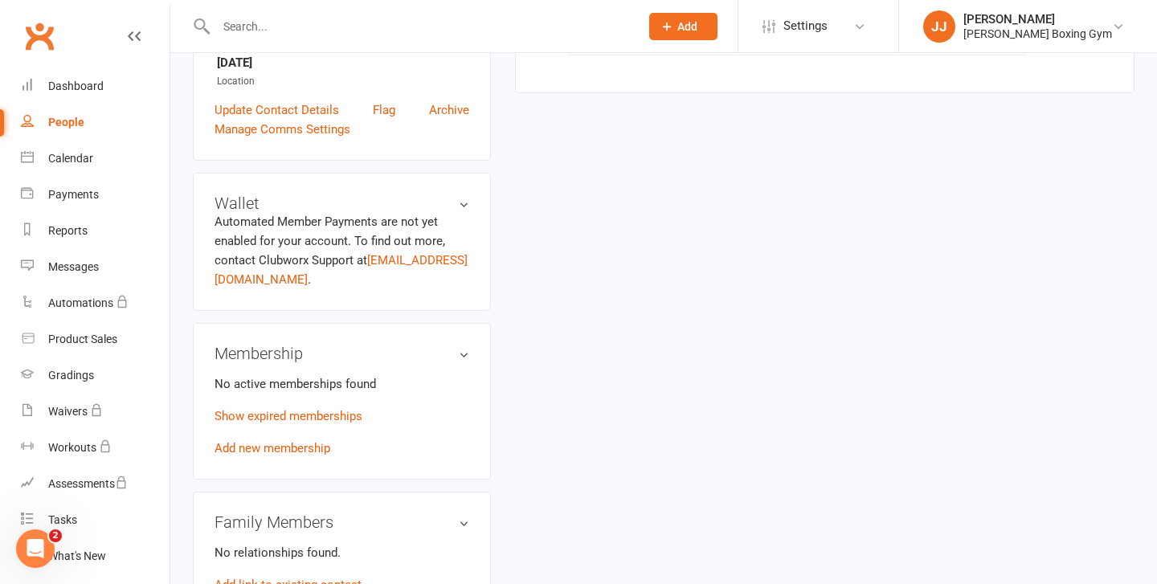
scroll to position [419, 0]
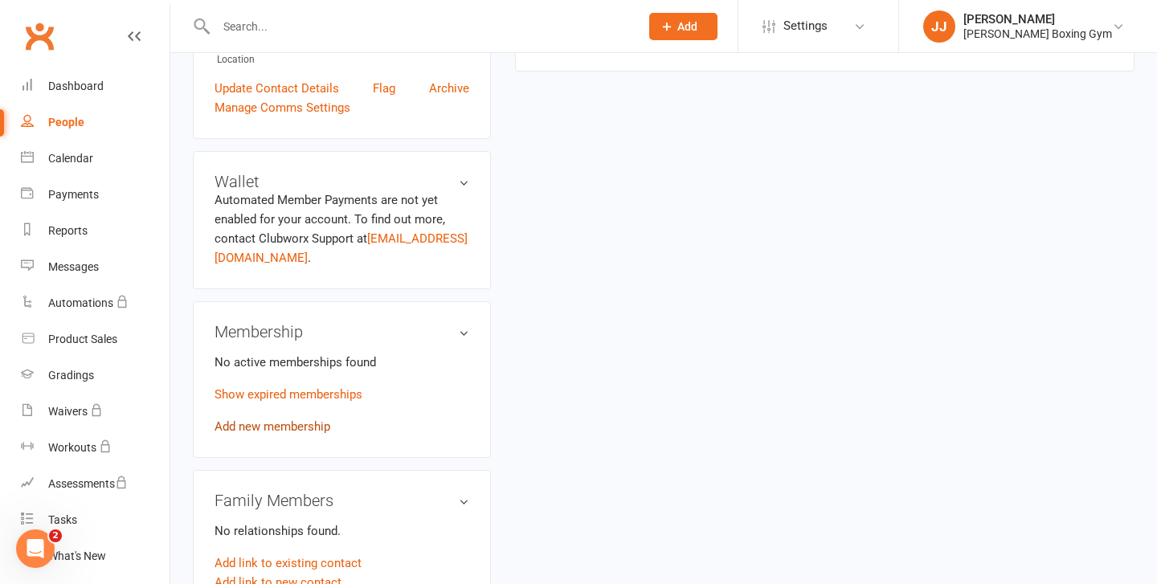
click at [305, 427] on link "Add new membership" at bounding box center [273, 426] width 116 height 14
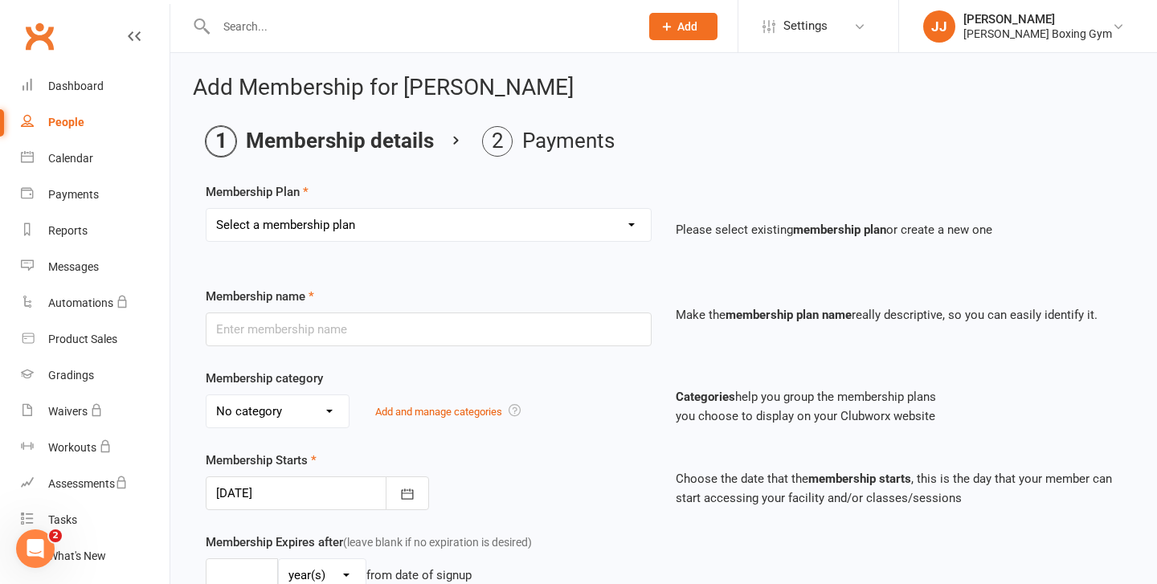
click at [464, 223] on select "Select a membership plan Create new Membership Plan Monthly - 1 class a week Mo…" at bounding box center [429, 225] width 444 height 32
select select "7"
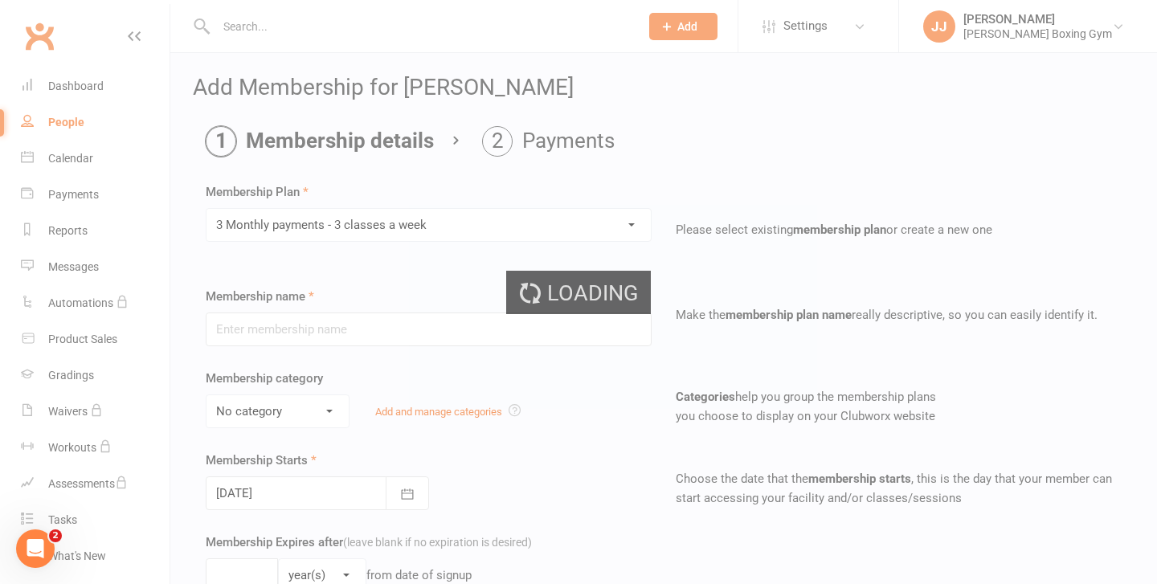
type input "3 Monthly payments - 3 classes a week"
select select "0"
type input "3"
select select "2"
type input "3"
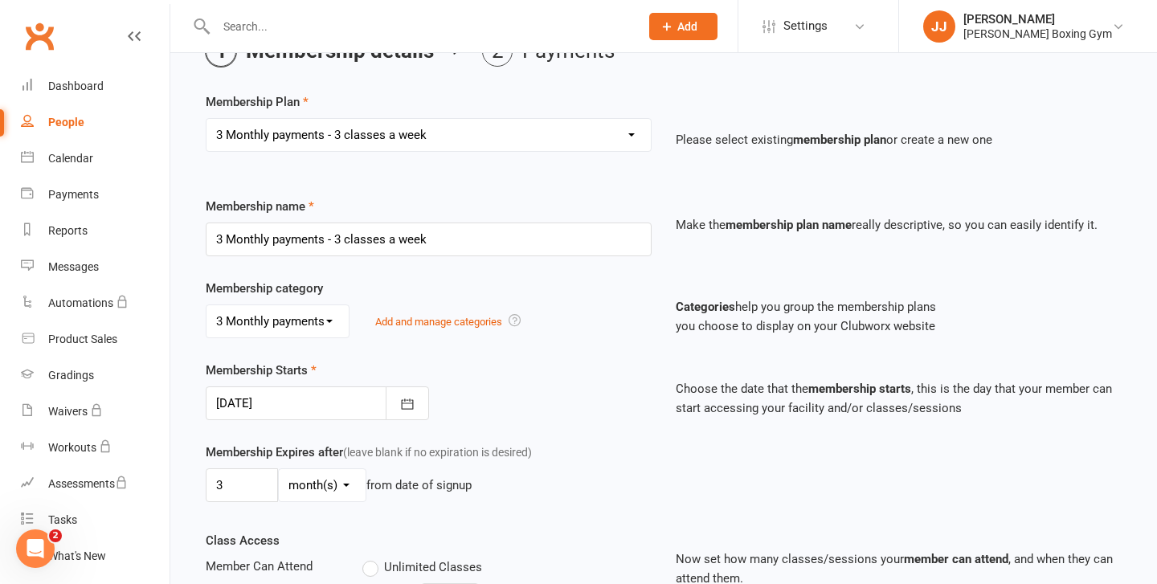
scroll to position [144, 0]
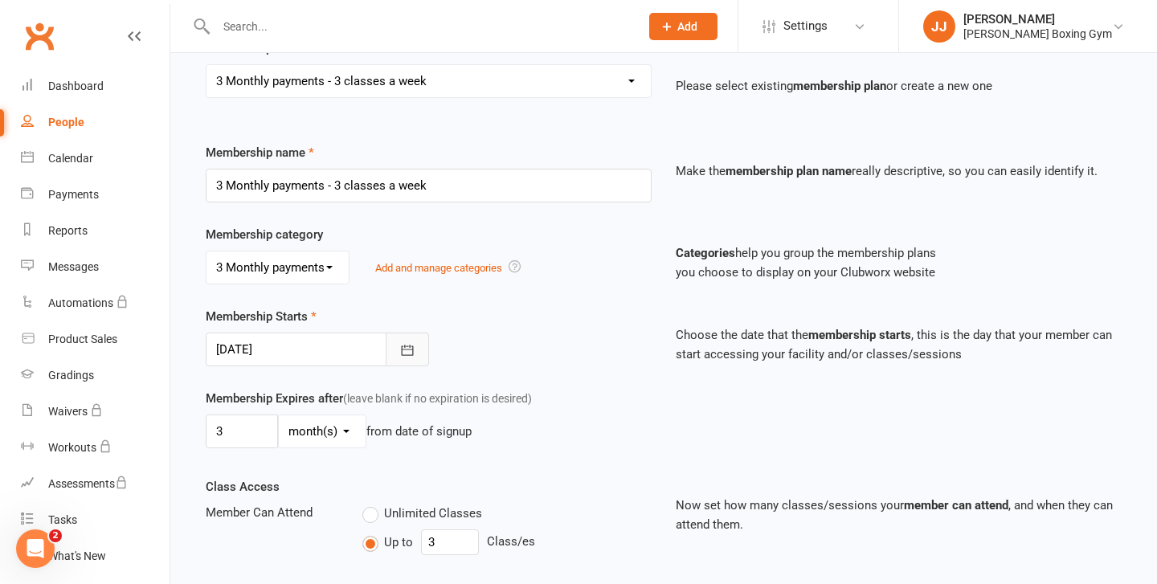
click at [414, 359] on button "button" at bounding box center [407, 350] width 43 height 34
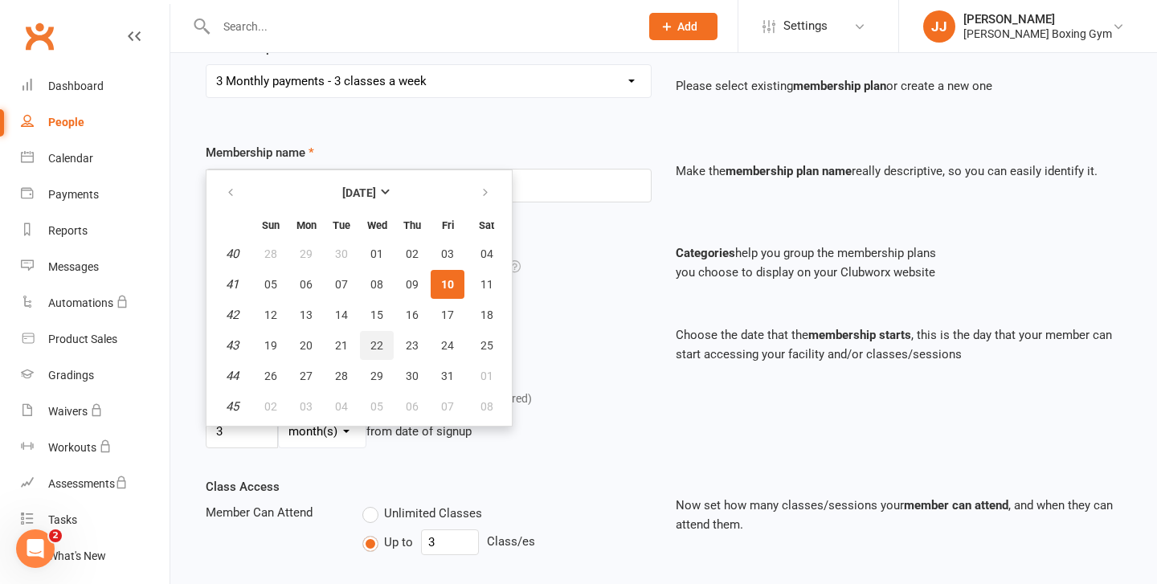
click at [378, 350] on span "22" at bounding box center [376, 345] width 13 height 13
type input "[DATE]"
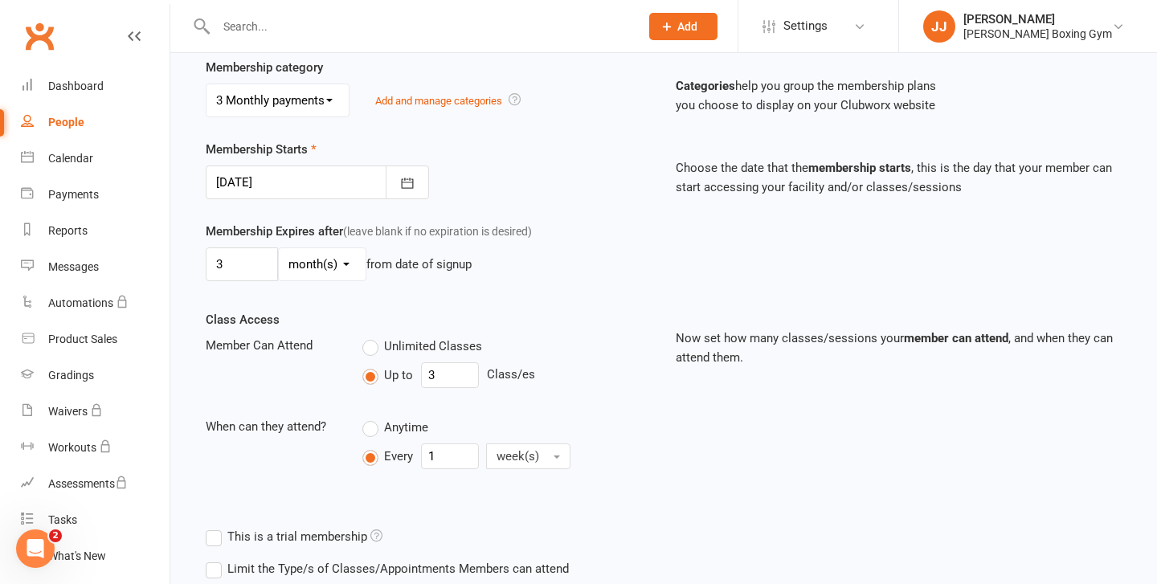
scroll to position [554, 0]
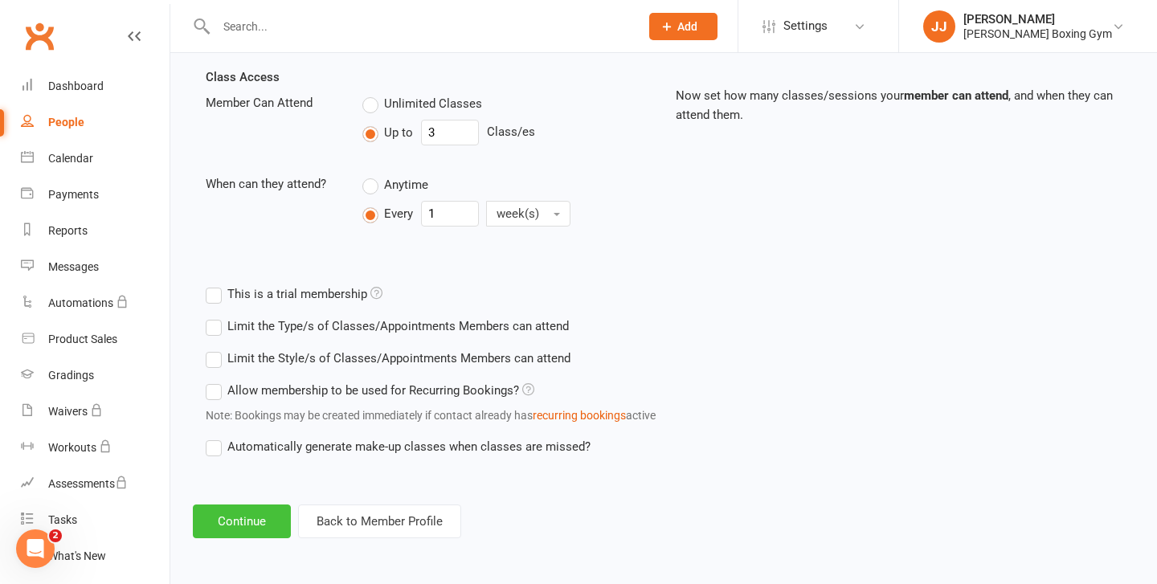
click at [251, 509] on button "Continue" at bounding box center [242, 522] width 98 height 34
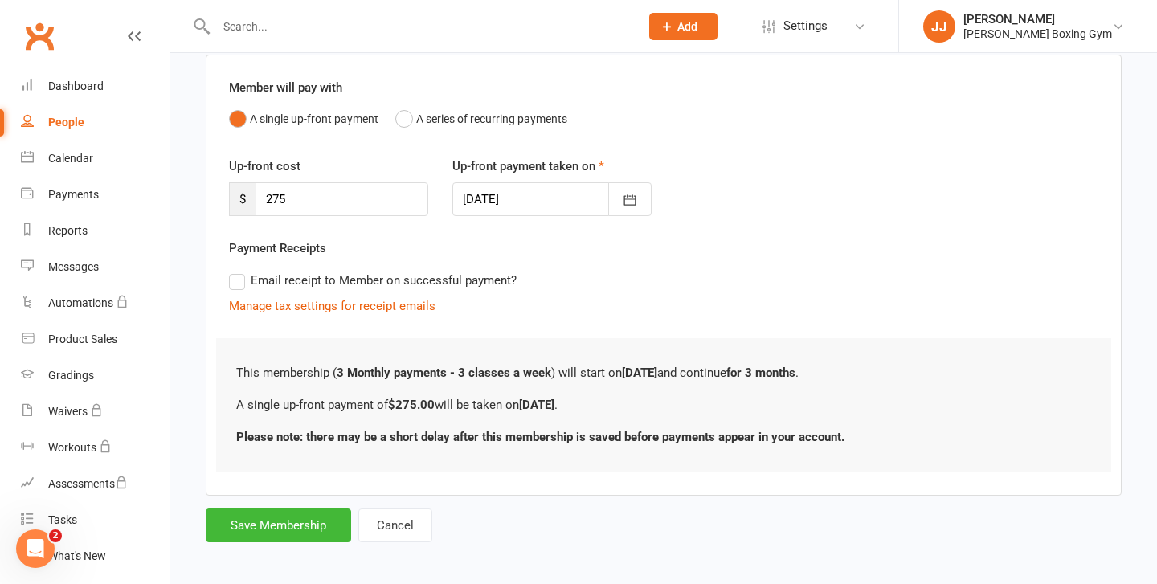
scroll to position [133, 0]
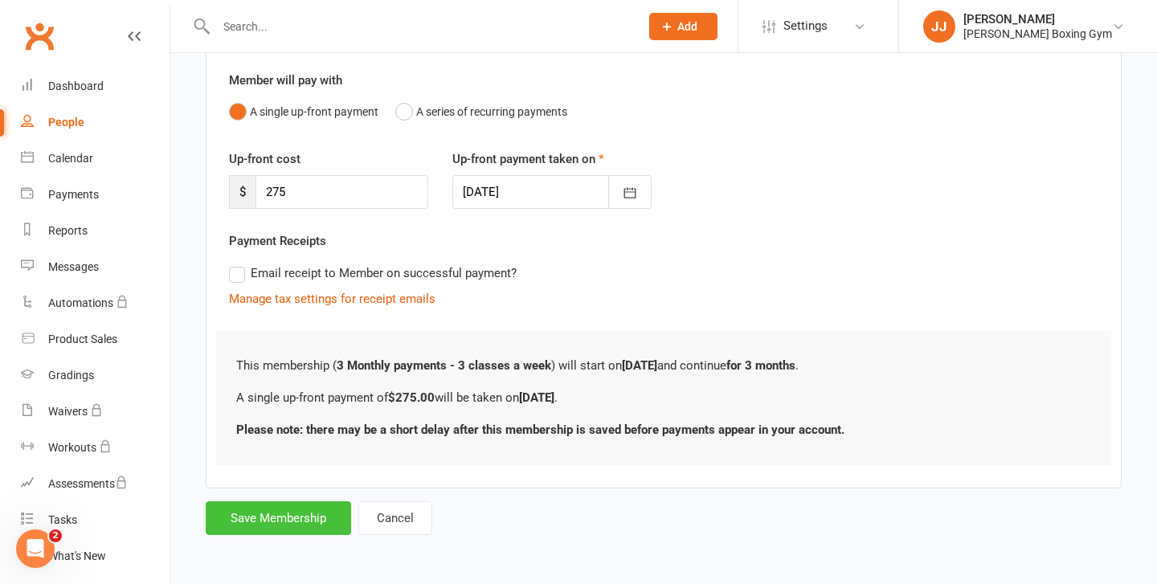
click at [280, 517] on button "Save Membership" at bounding box center [278, 518] width 145 height 34
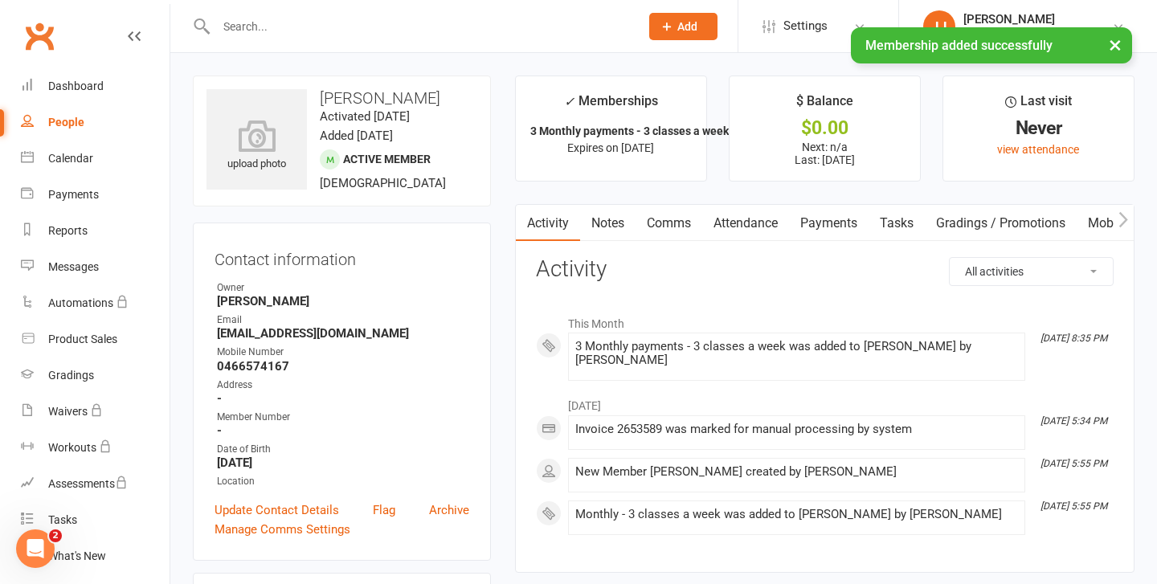
click at [78, 121] on div "People" at bounding box center [66, 122] width 36 height 13
select select "100"
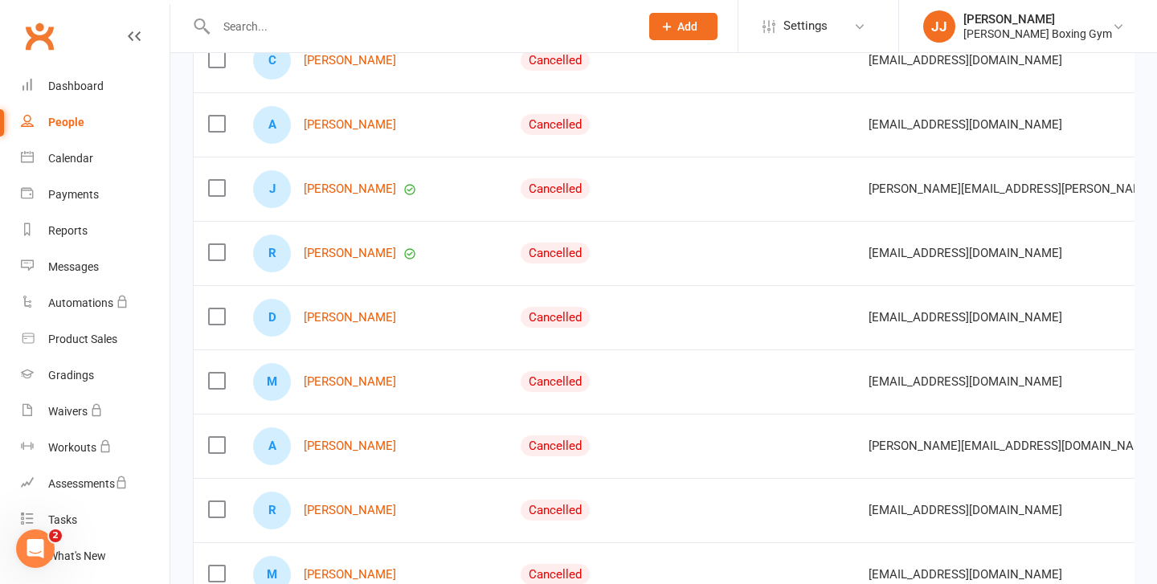
scroll to position [500, 0]
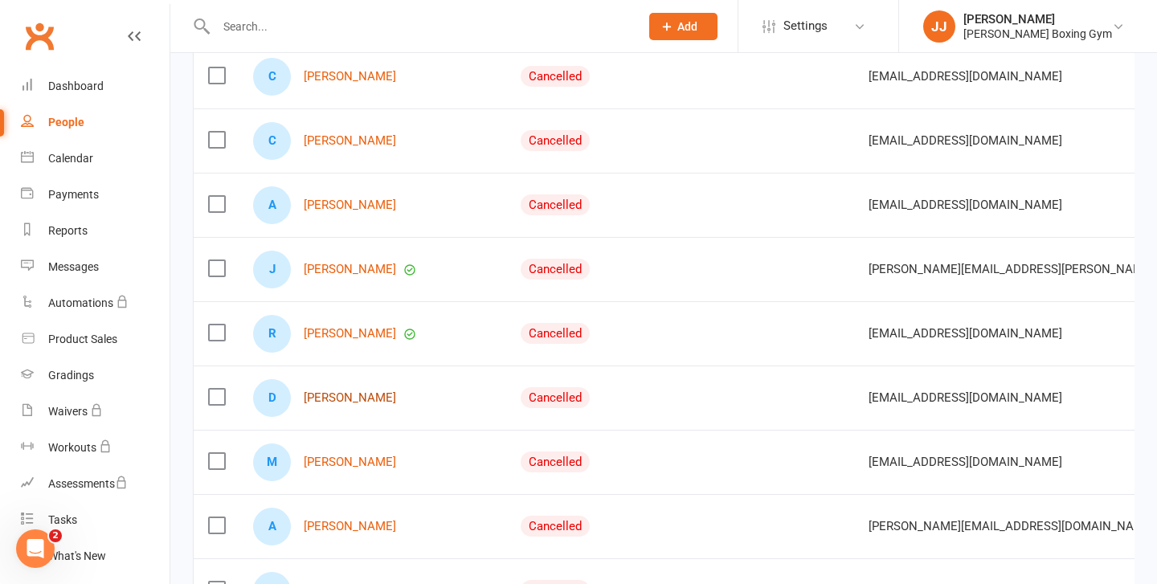
click at [348, 398] on link "[PERSON_NAME]" at bounding box center [350, 398] width 92 height 14
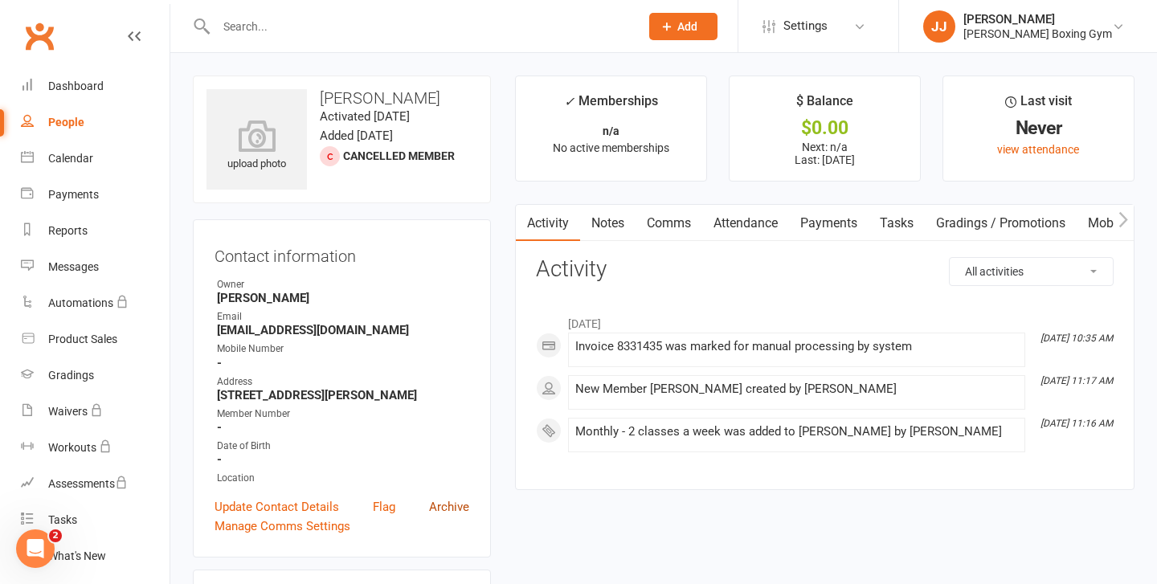
click at [454, 505] on link "Archive" at bounding box center [449, 506] width 40 height 19
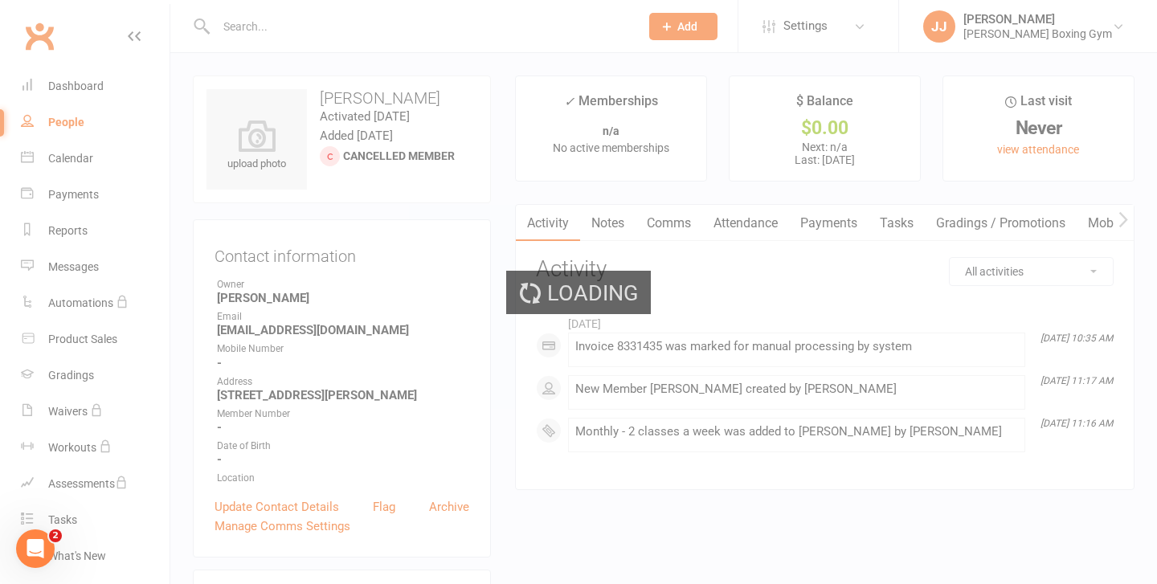
select select "100"
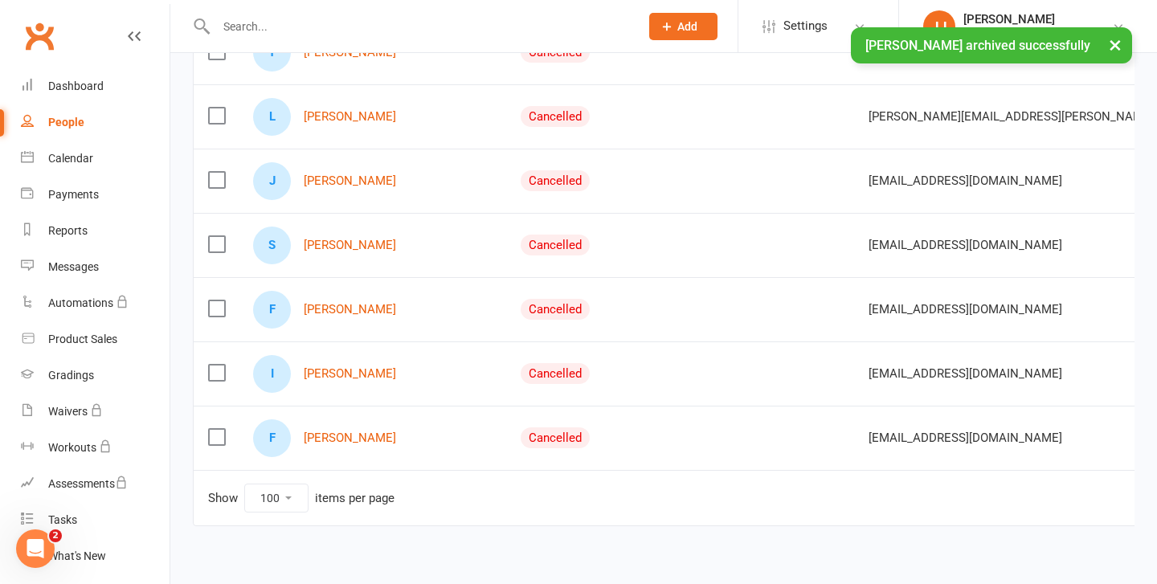
scroll to position [1612, 0]
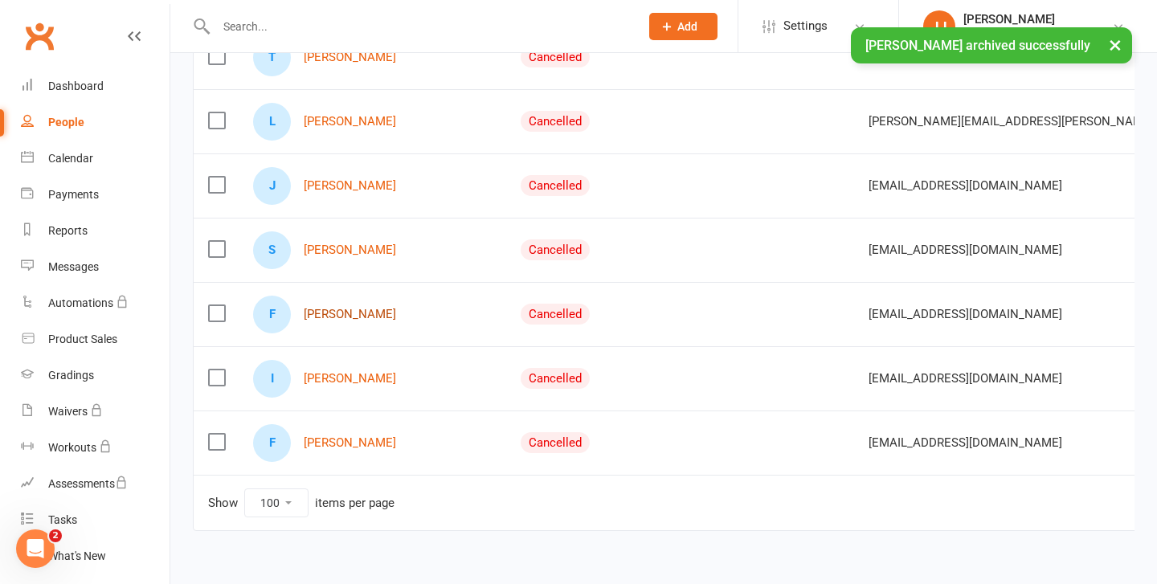
click at [344, 308] on link "[PERSON_NAME]" at bounding box center [350, 315] width 92 height 14
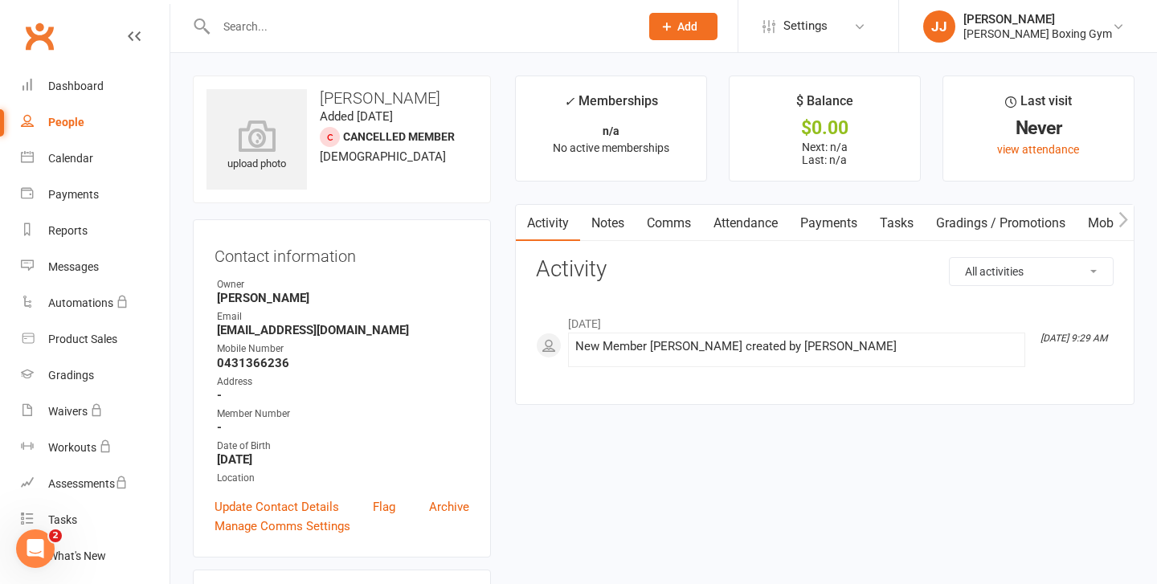
click at [76, 116] on div "People" at bounding box center [66, 122] width 36 height 13
select select "100"
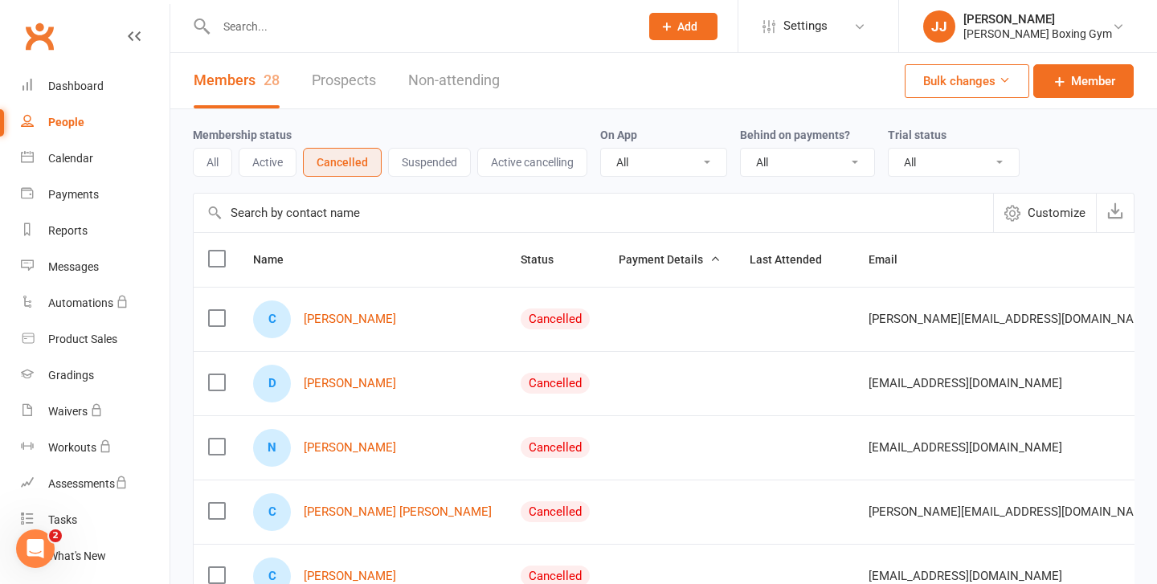
click at [71, 125] on div "People" at bounding box center [66, 122] width 36 height 13
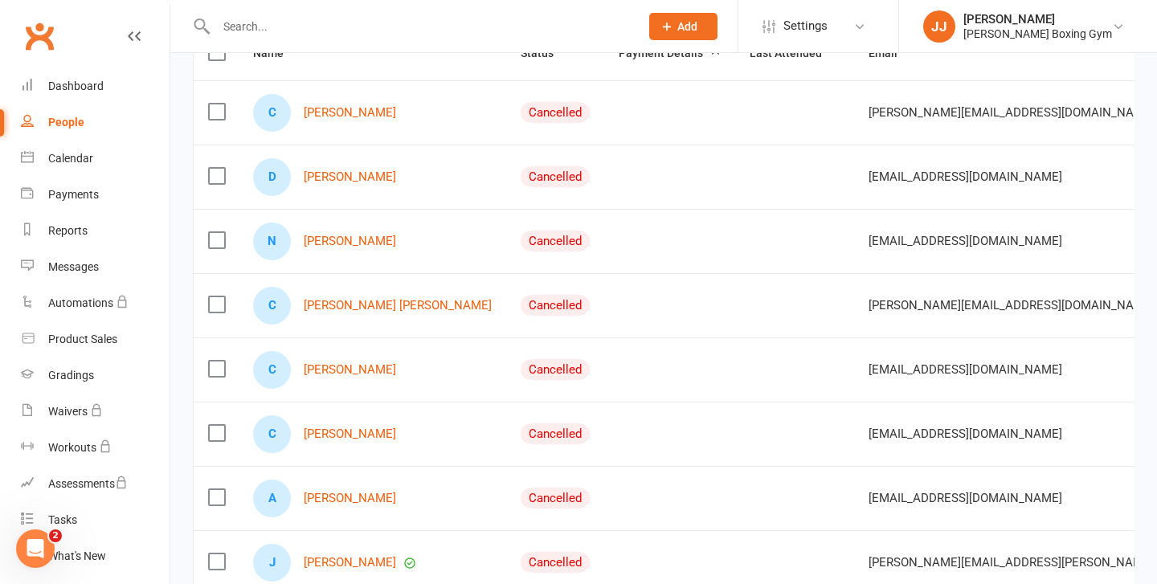
scroll to position [211, 0]
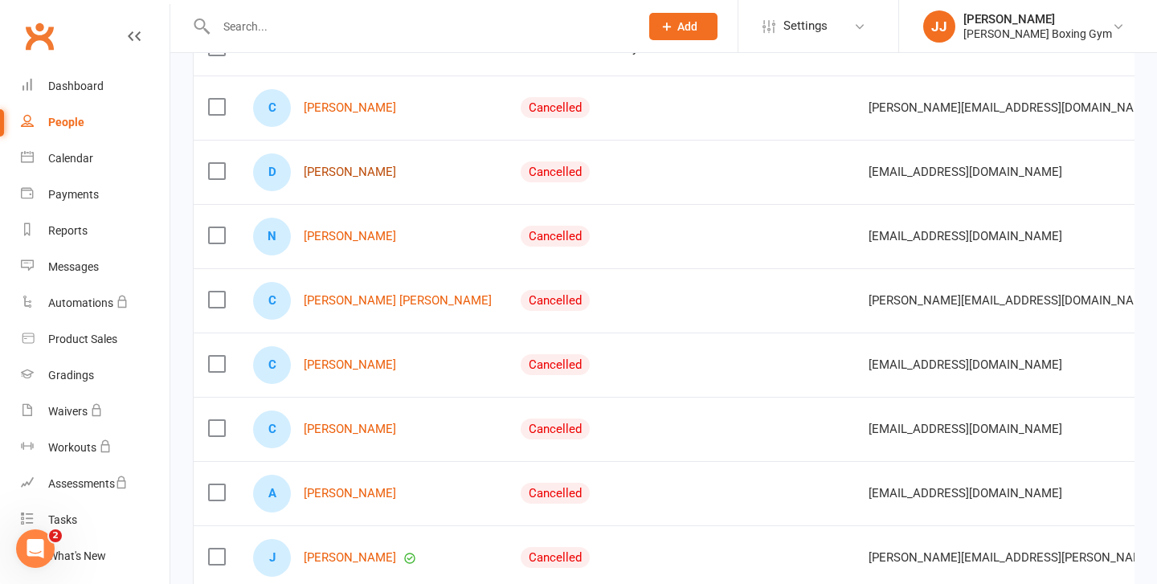
click at [350, 171] on link "[PERSON_NAME]" at bounding box center [350, 173] width 92 height 14
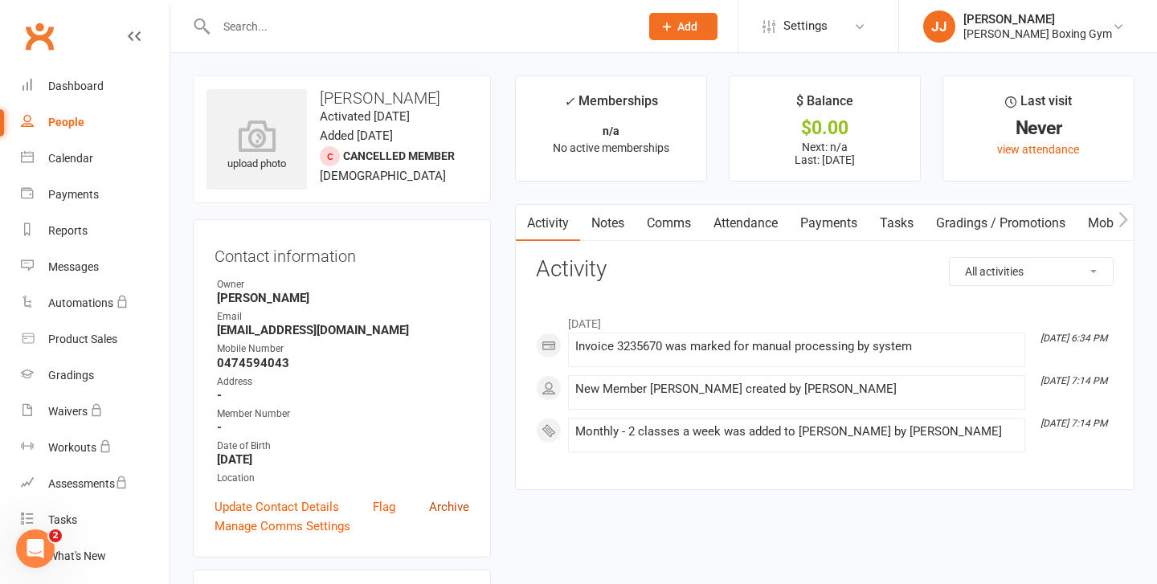
click at [458, 505] on link "Archive" at bounding box center [449, 506] width 40 height 19
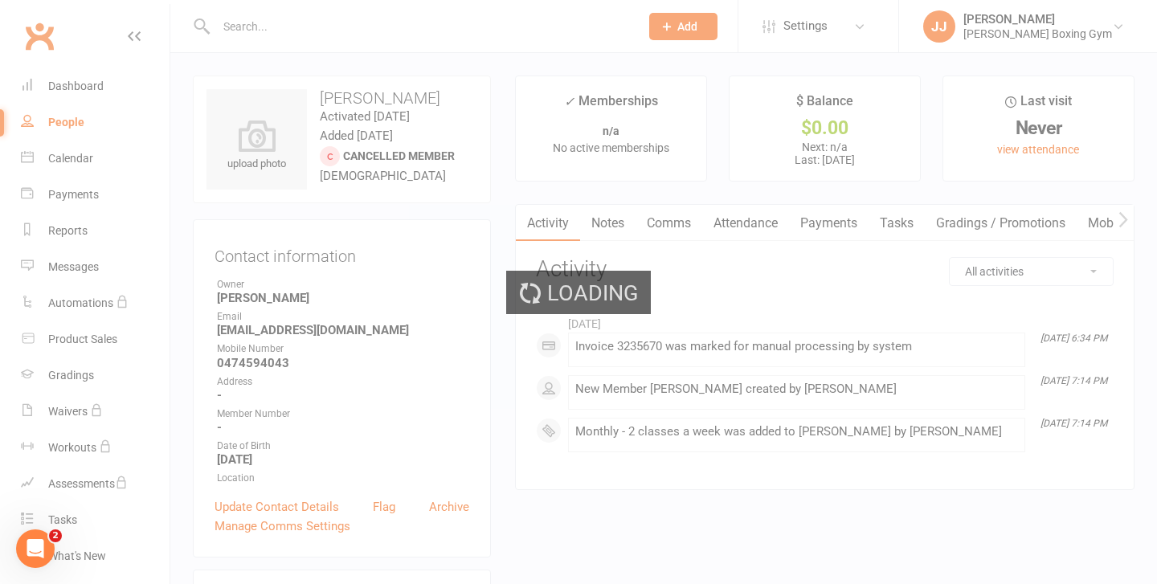
select select "100"
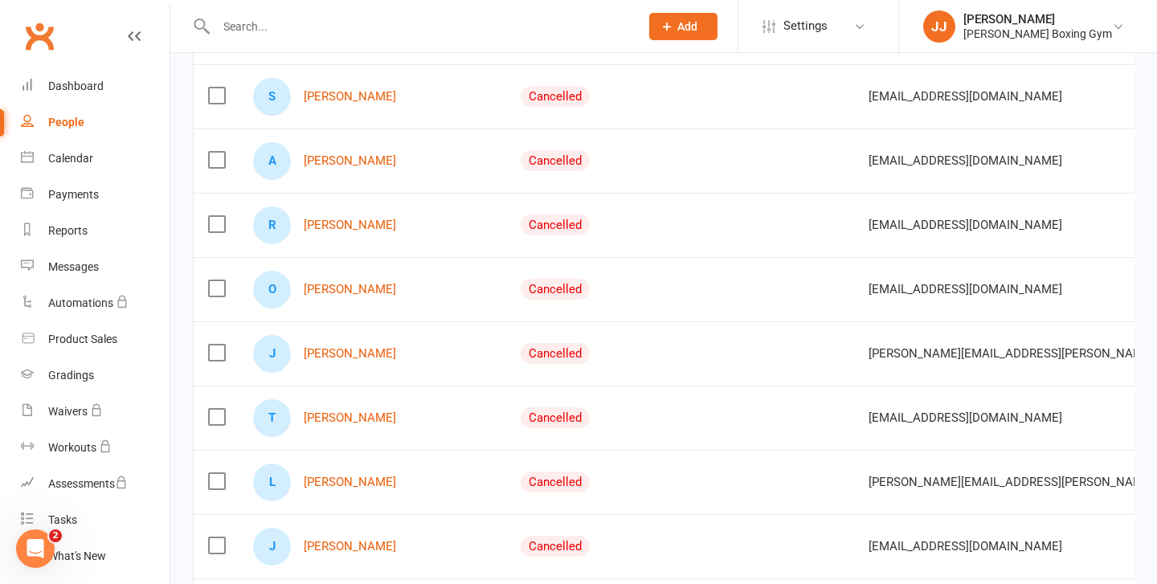
scroll to position [1189, 0]
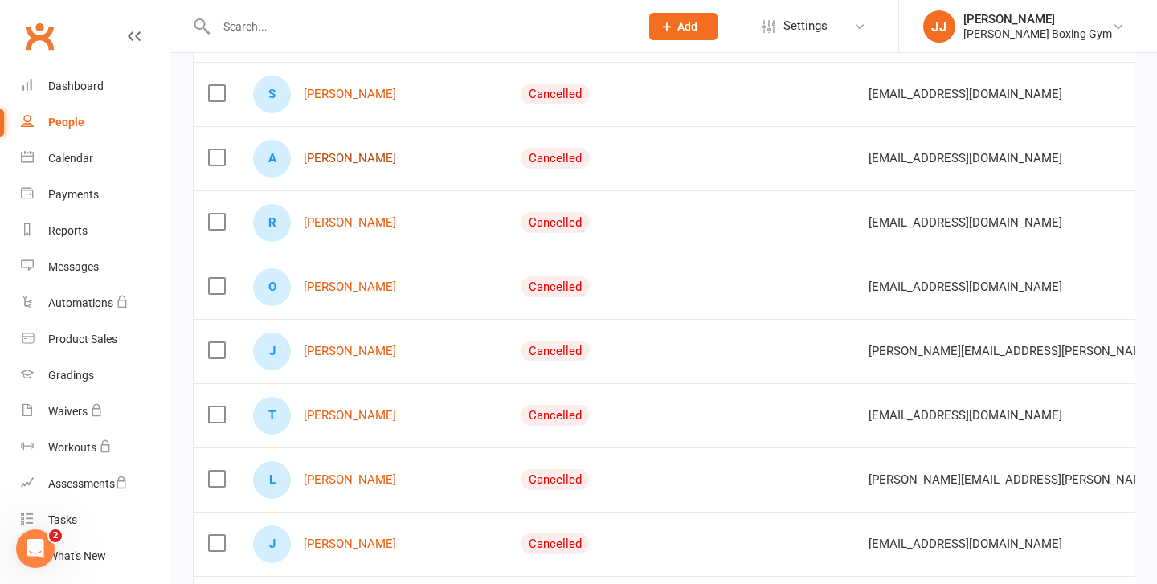
click at [366, 160] on link "[PERSON_NAME]" at bounding box center [350, 159] width 92 height 14
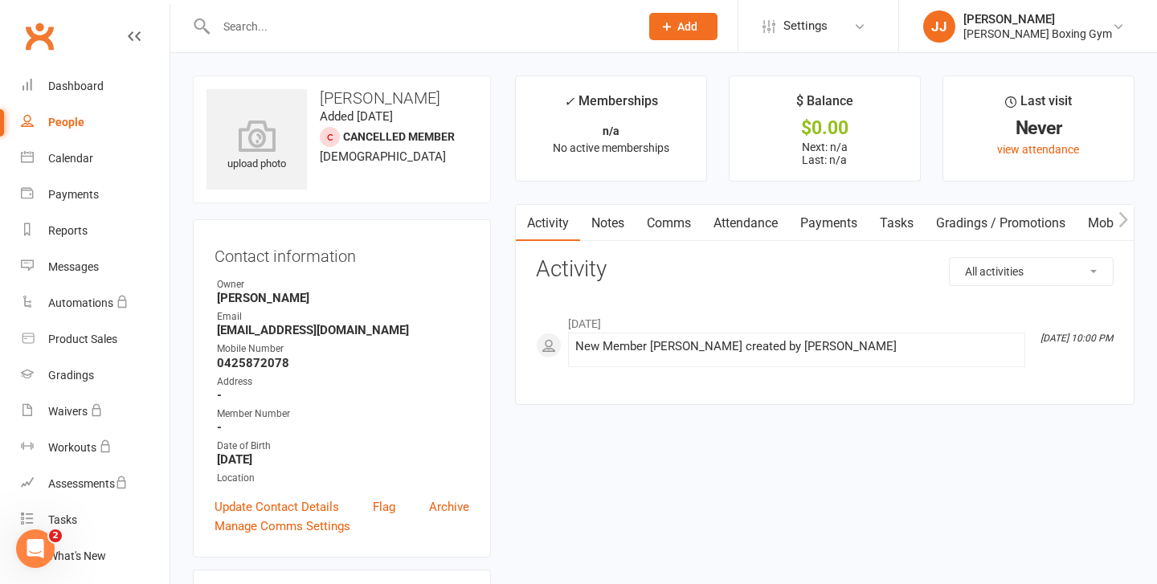
click at [131, 34] on icon at bounding box center [134, 36] width 13 height 13
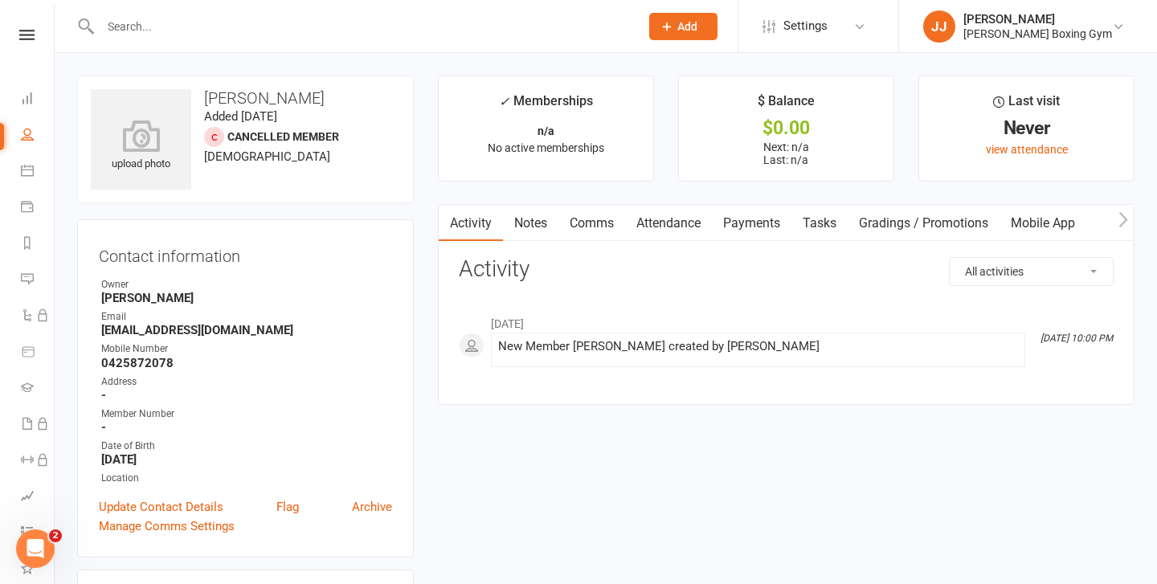
select select "100"
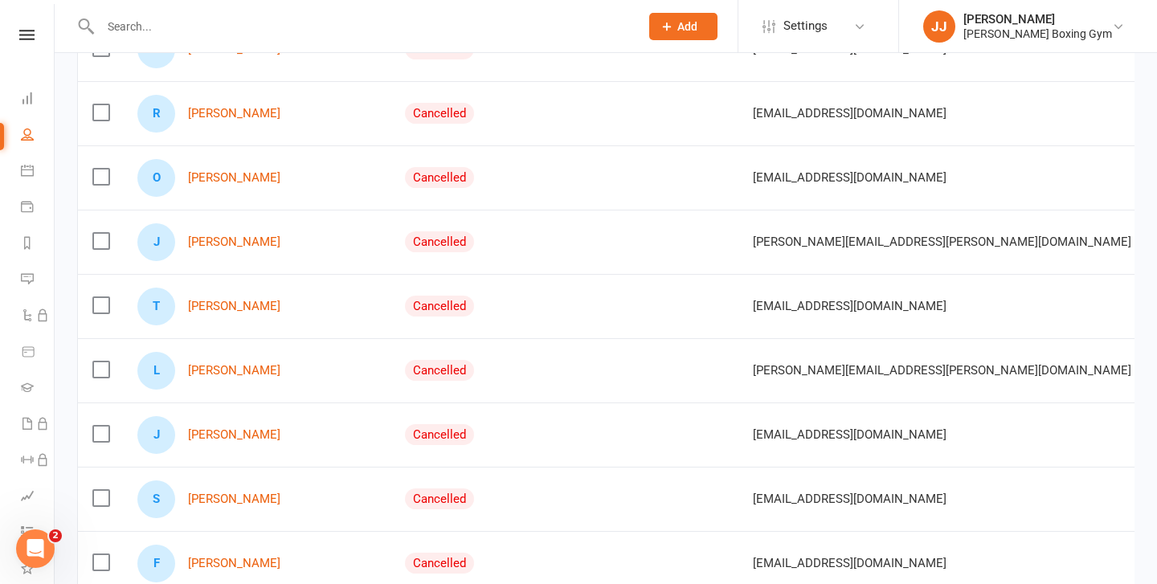
scroll to position [1581, 0]
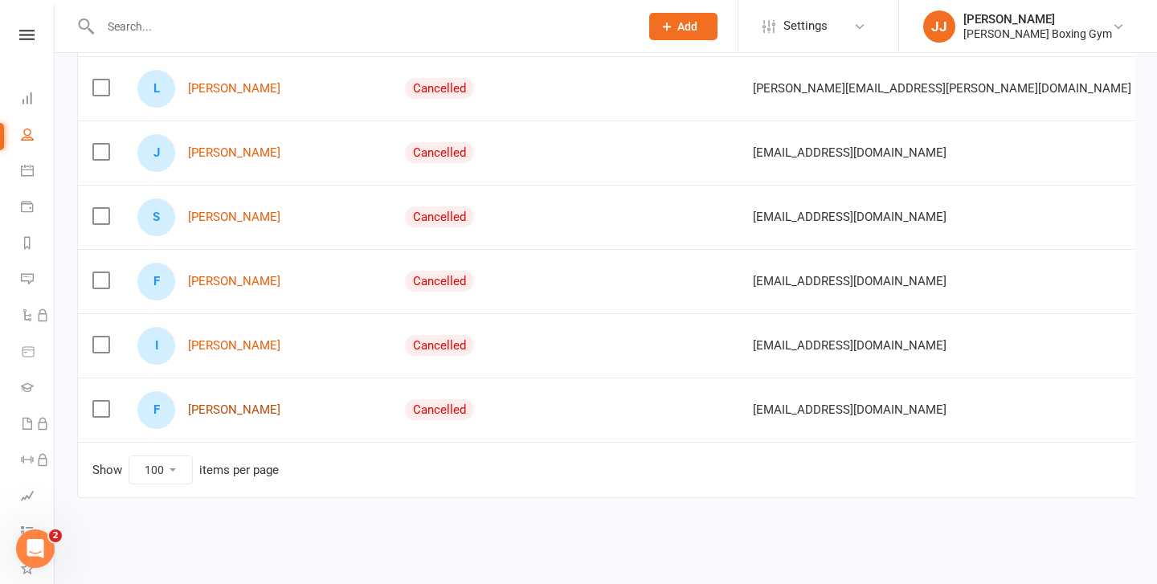
click at [262, 414] on link "[PERSON_NAME]" at bounding box center [234, 410] width 92 height 14
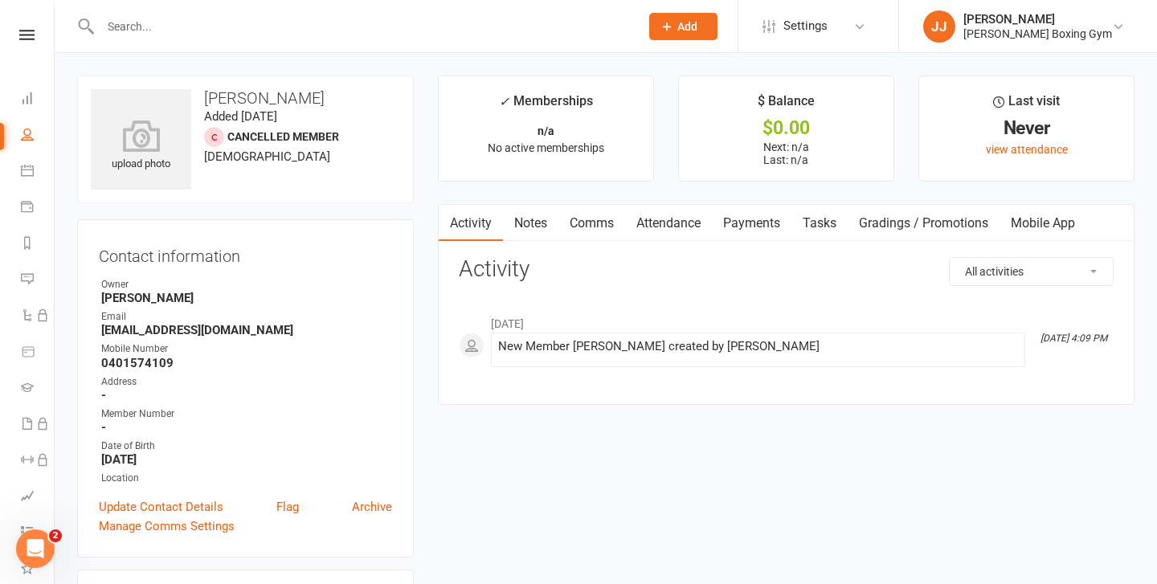
click at [13, 0] on react-component at bounding box center [314, 26] width 628 height 52
select select "100"
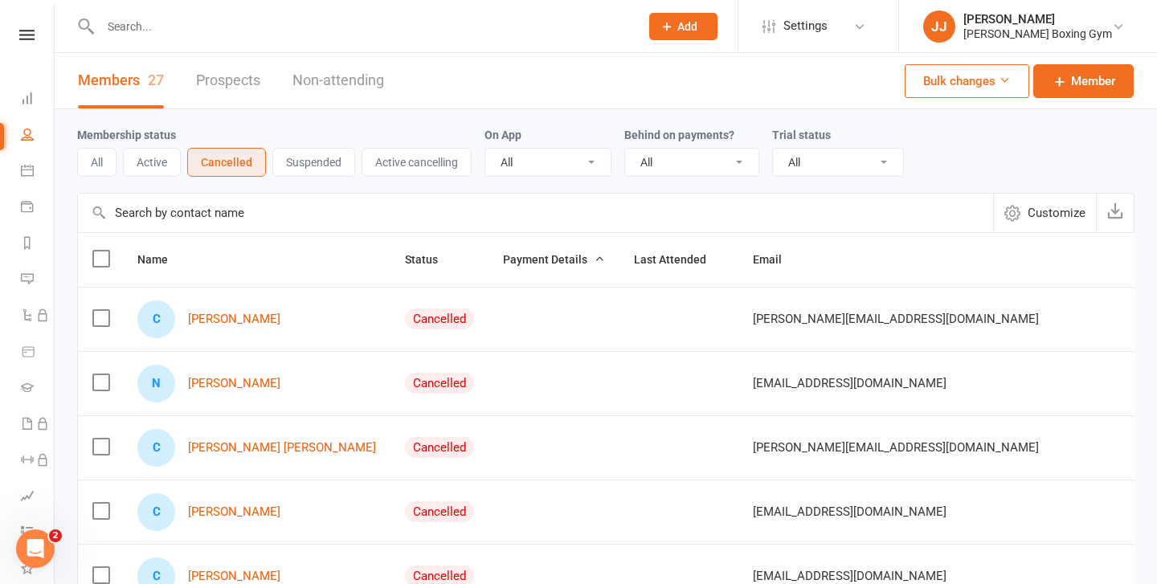
click at [102, 167] on button "All" at bounding box center [96, 162] width 39 height 29
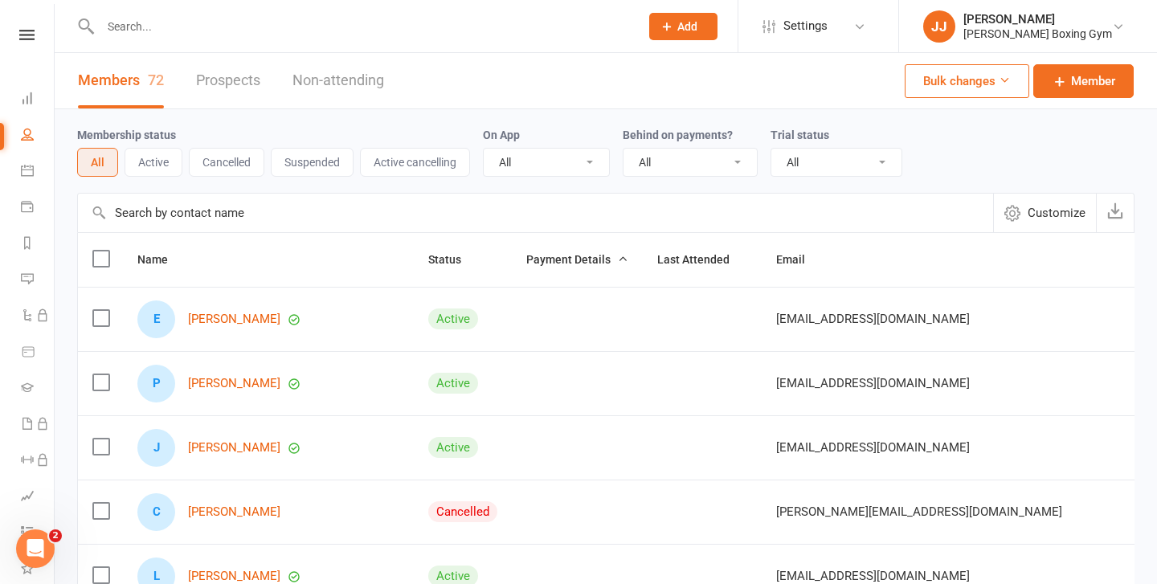
click at [141, 162] on button "Active" at bounding box center [154, 162] width 58 height 29
